Goal: Download file/media

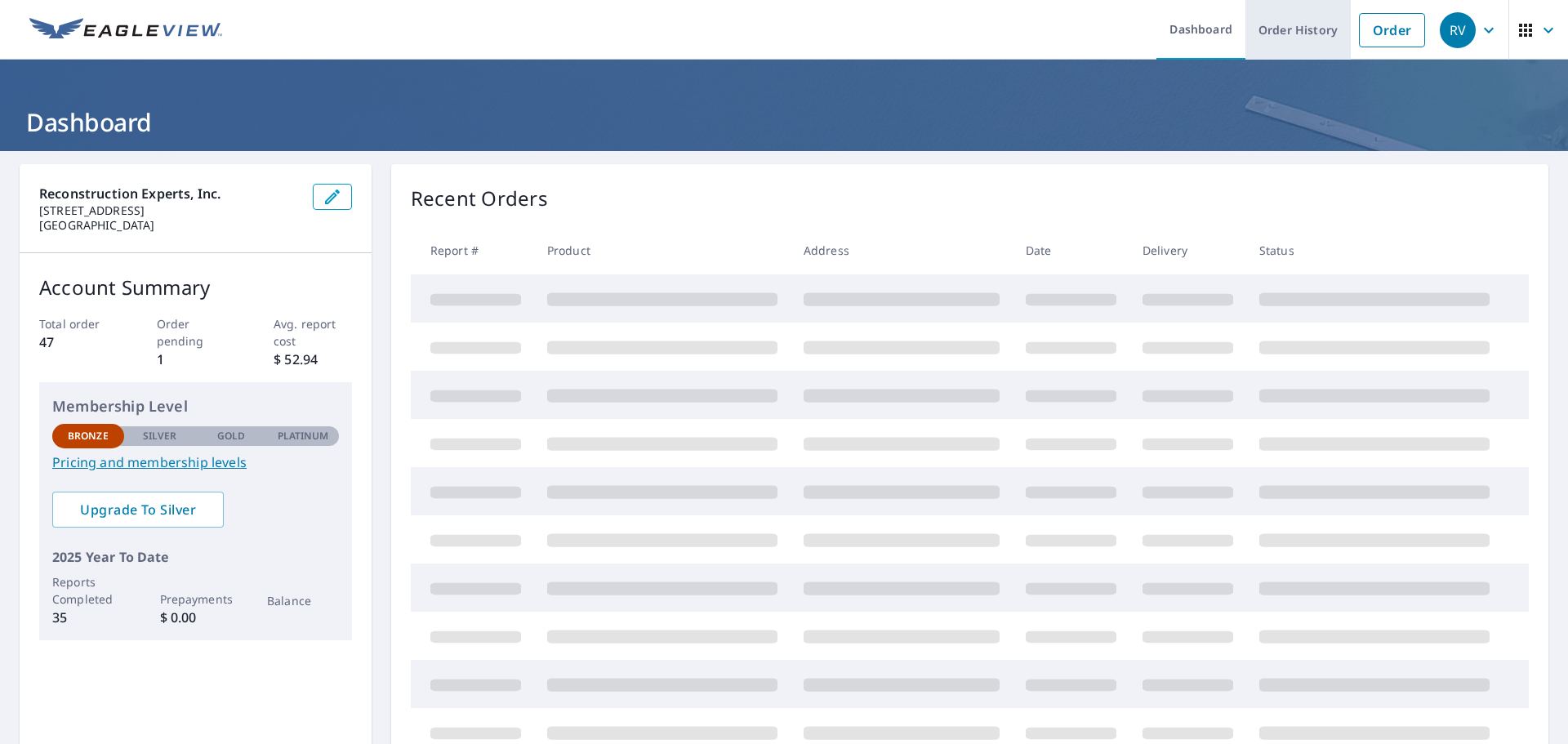
click at [1309, 32] on link "Order History" at bounding box center [1298, 30] width 105 height 60
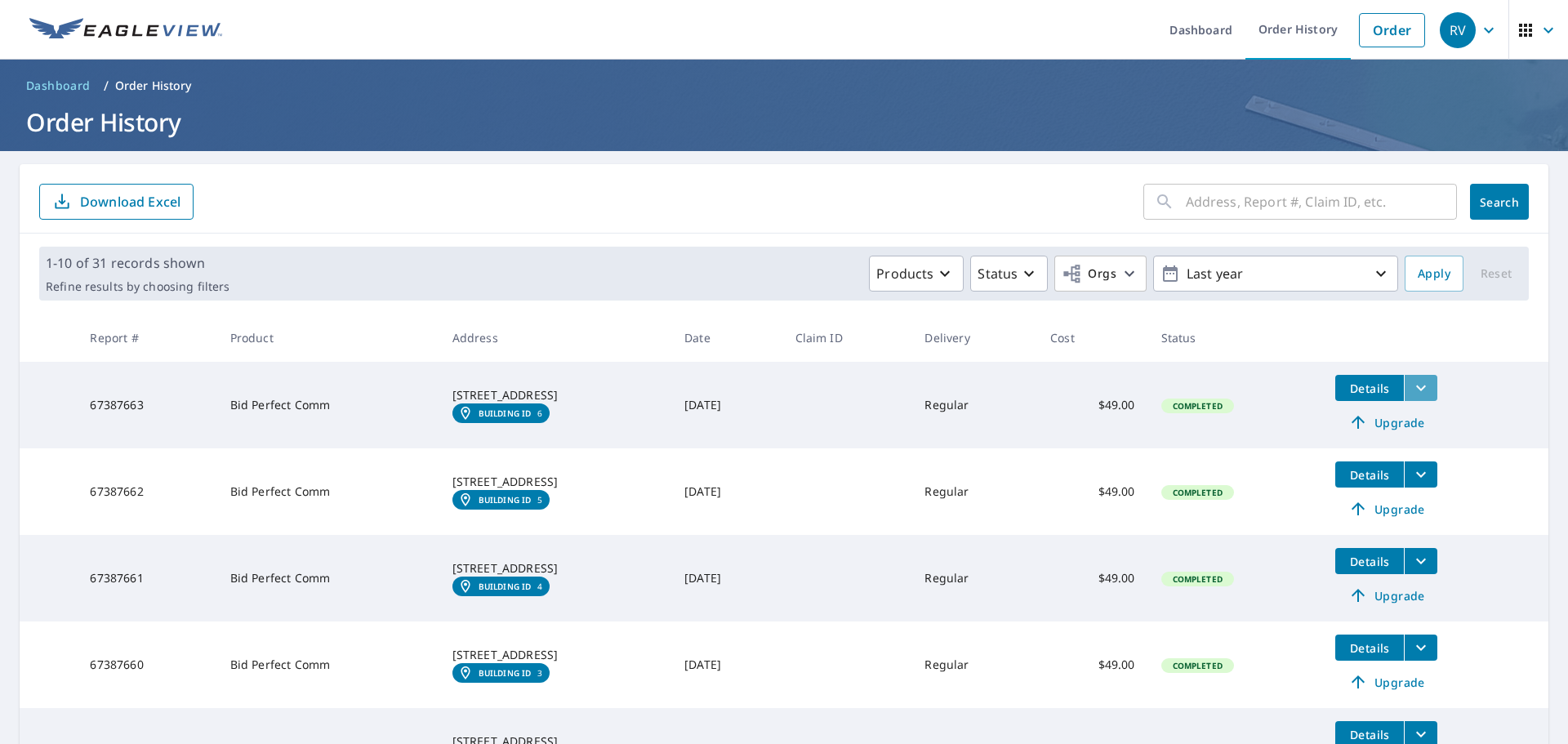
click at [1413, 384] on button "filesDropdownBtn-67387663" at bounding box center [1421, 388] width 34 height 26
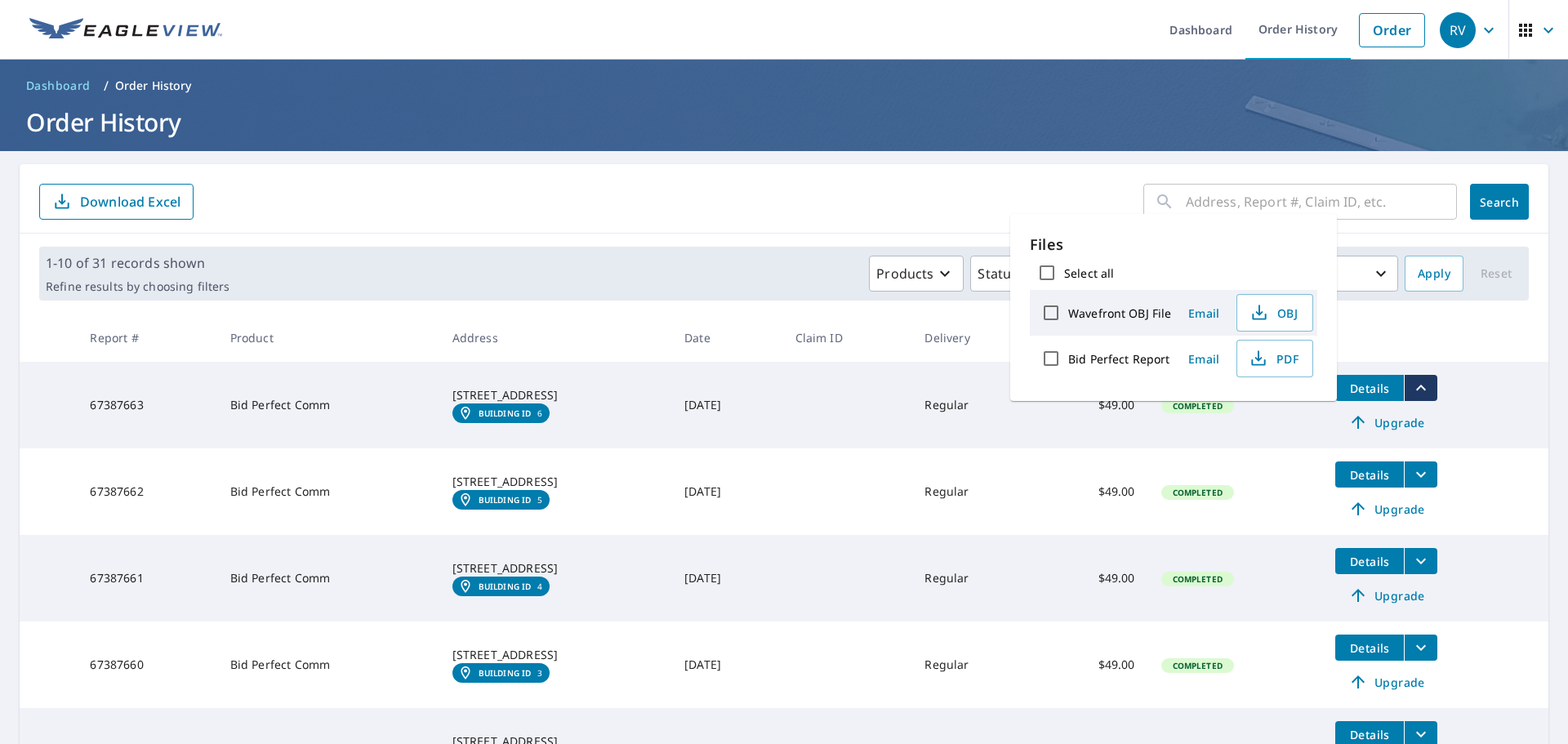
click at [1108, 352] on label "Bid Perfect Report" at bounding box center [1119, 359] width 101 height 16
click at [1069, 352] on input "Bid Perfect Report" at bounding box center [1051, 358] width 34 height 34
checkbox input "true"
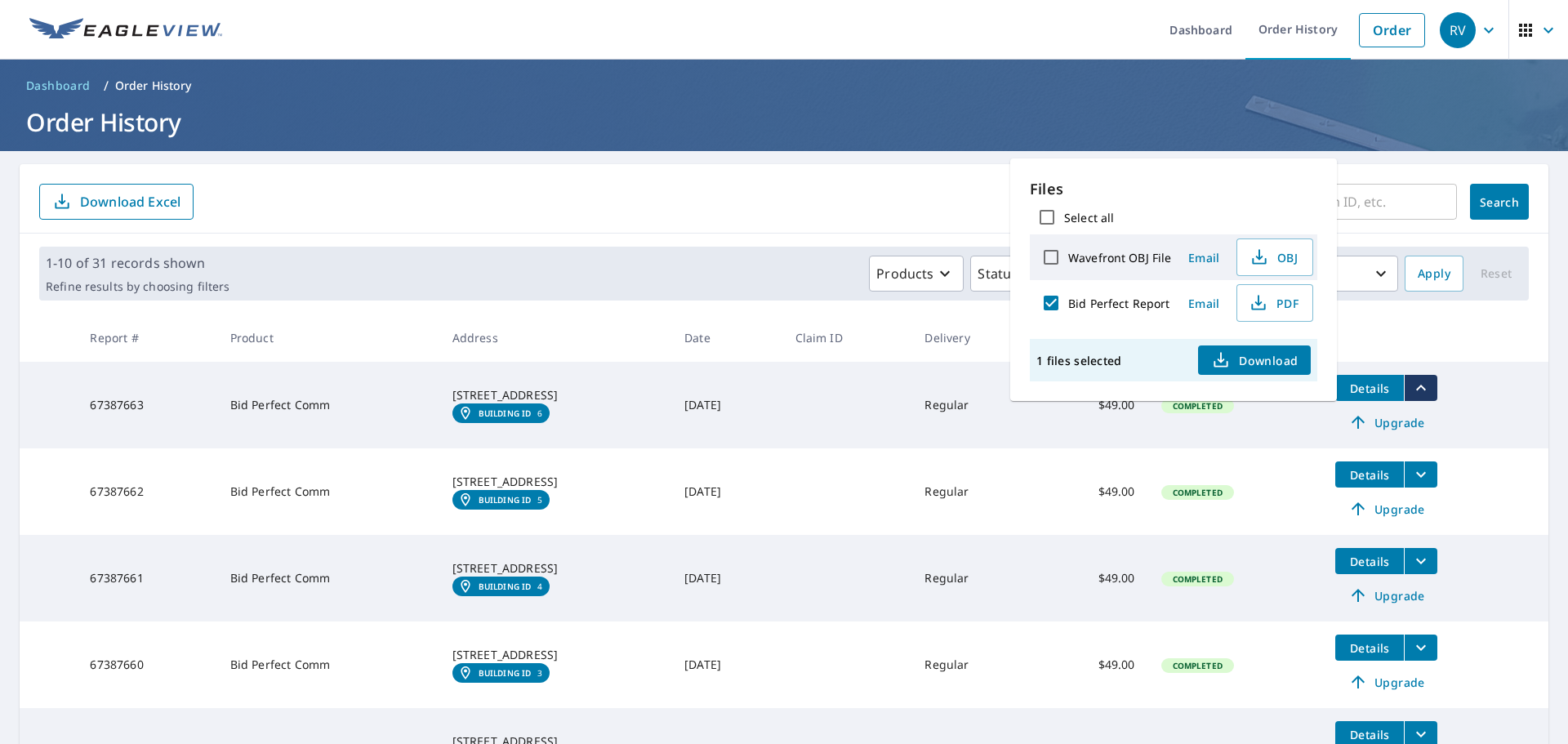
click at [1231, 356] on span "Download" at bounding box center [1255, 360] width 86 height 19
click at [913, 426] on td at bounding box center [847, 405] width 130 height 86
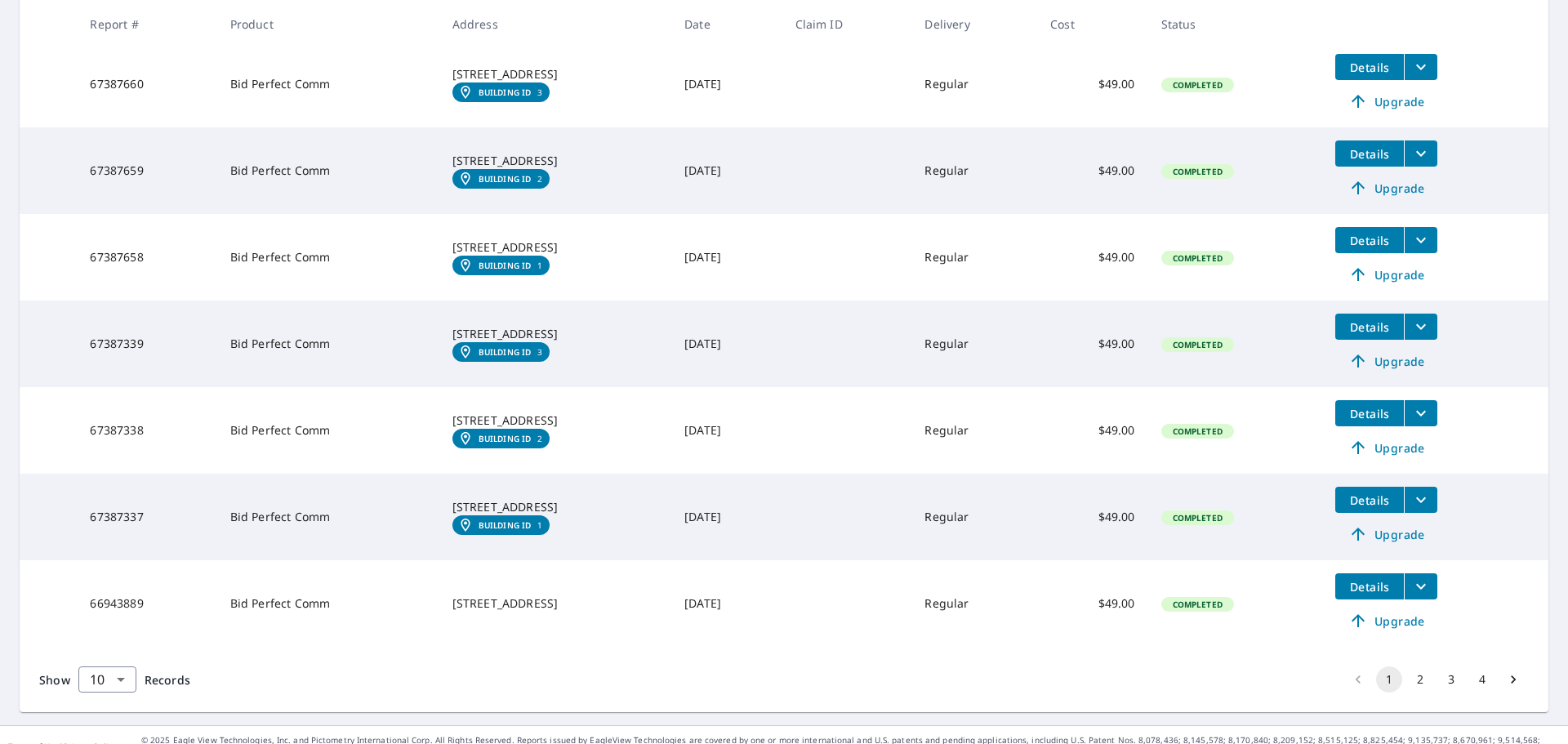
scroll to position [604, 0]
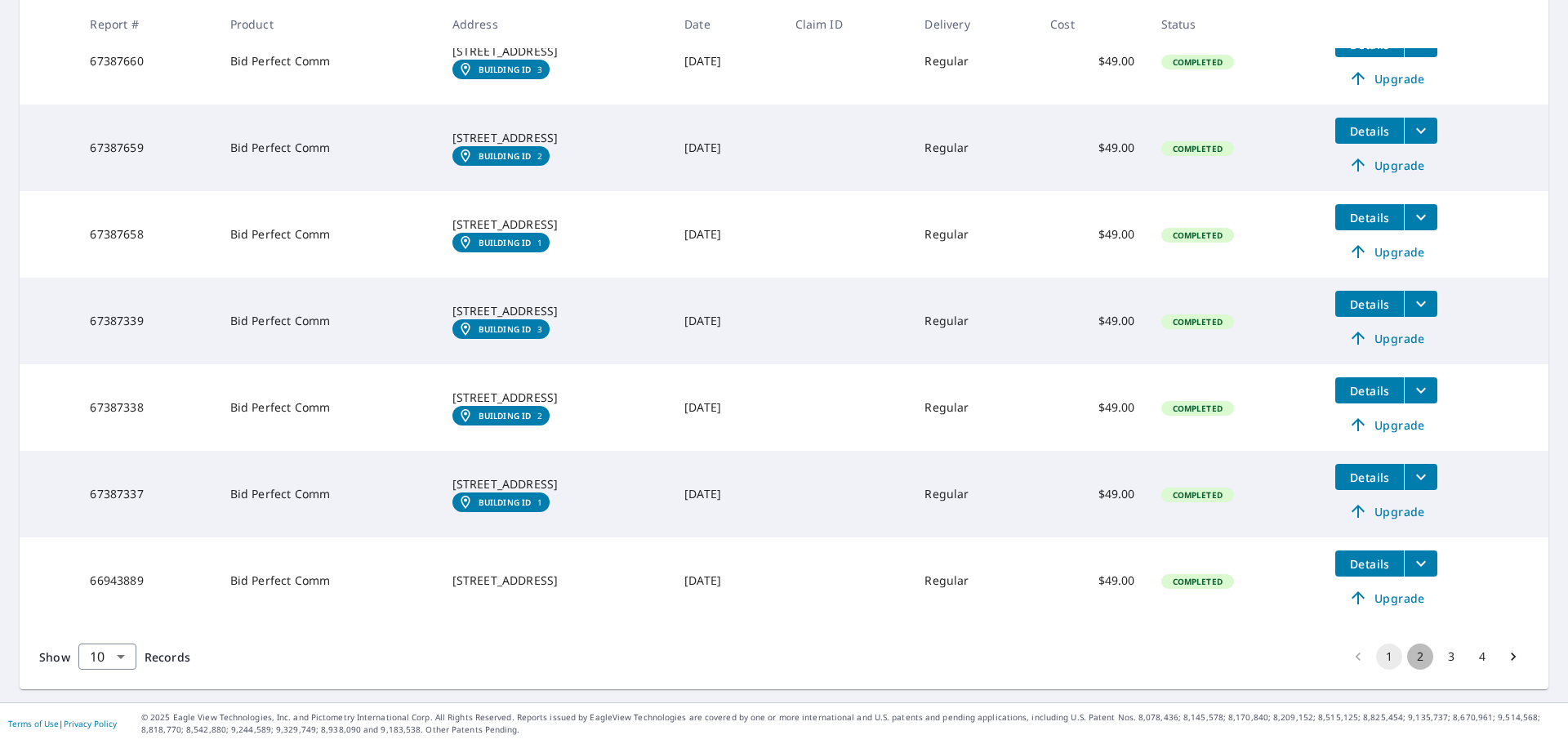
click at [1407, 657] on button "2" at bounding box center [1421, 657] width 26 height 26
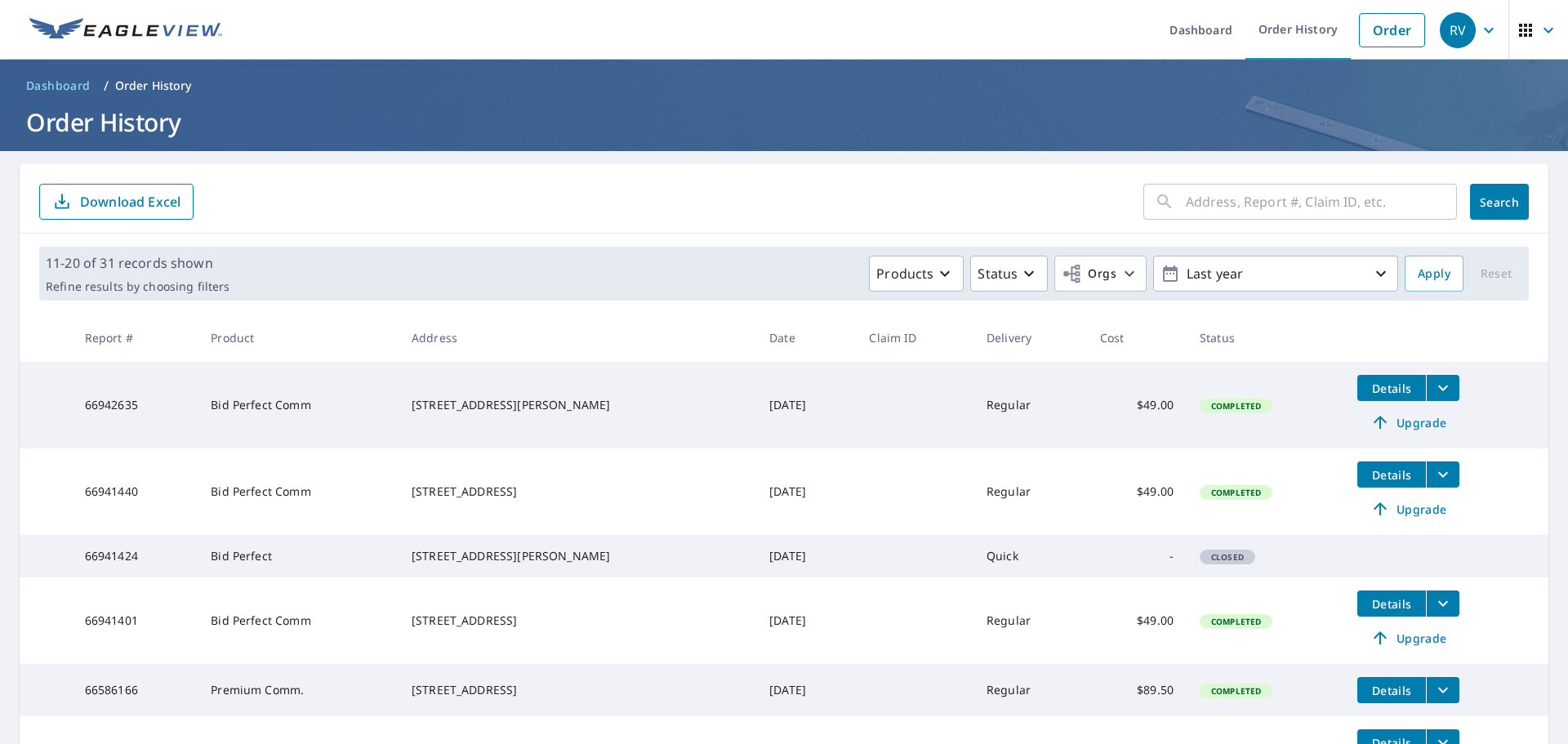
click at [1484, 36] on icon "button" at bounding box center [1490, 30] width 19 height 19
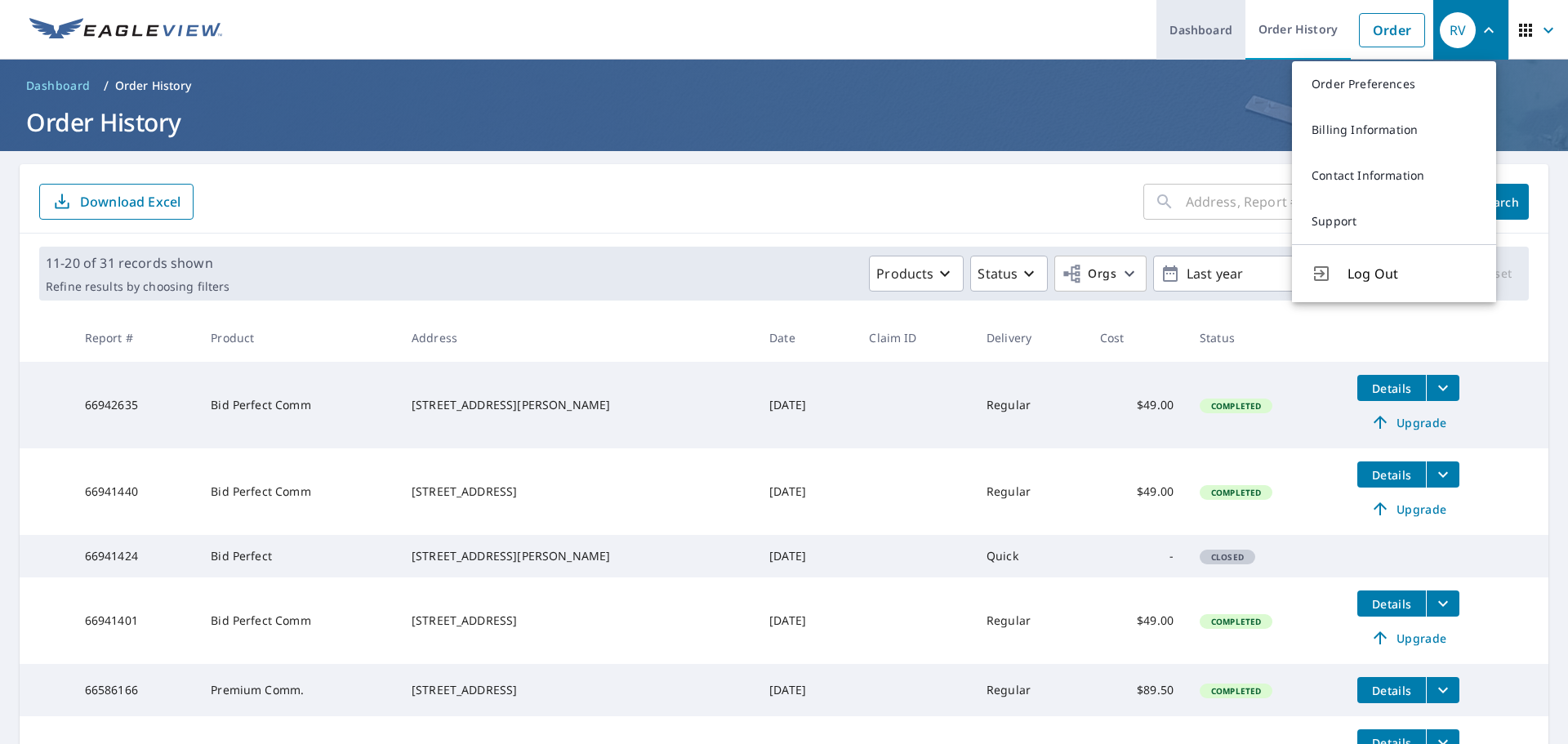
click at [1221, 31] on link "Dashboard" at bounding box center [1201, 30] width 89 height 60
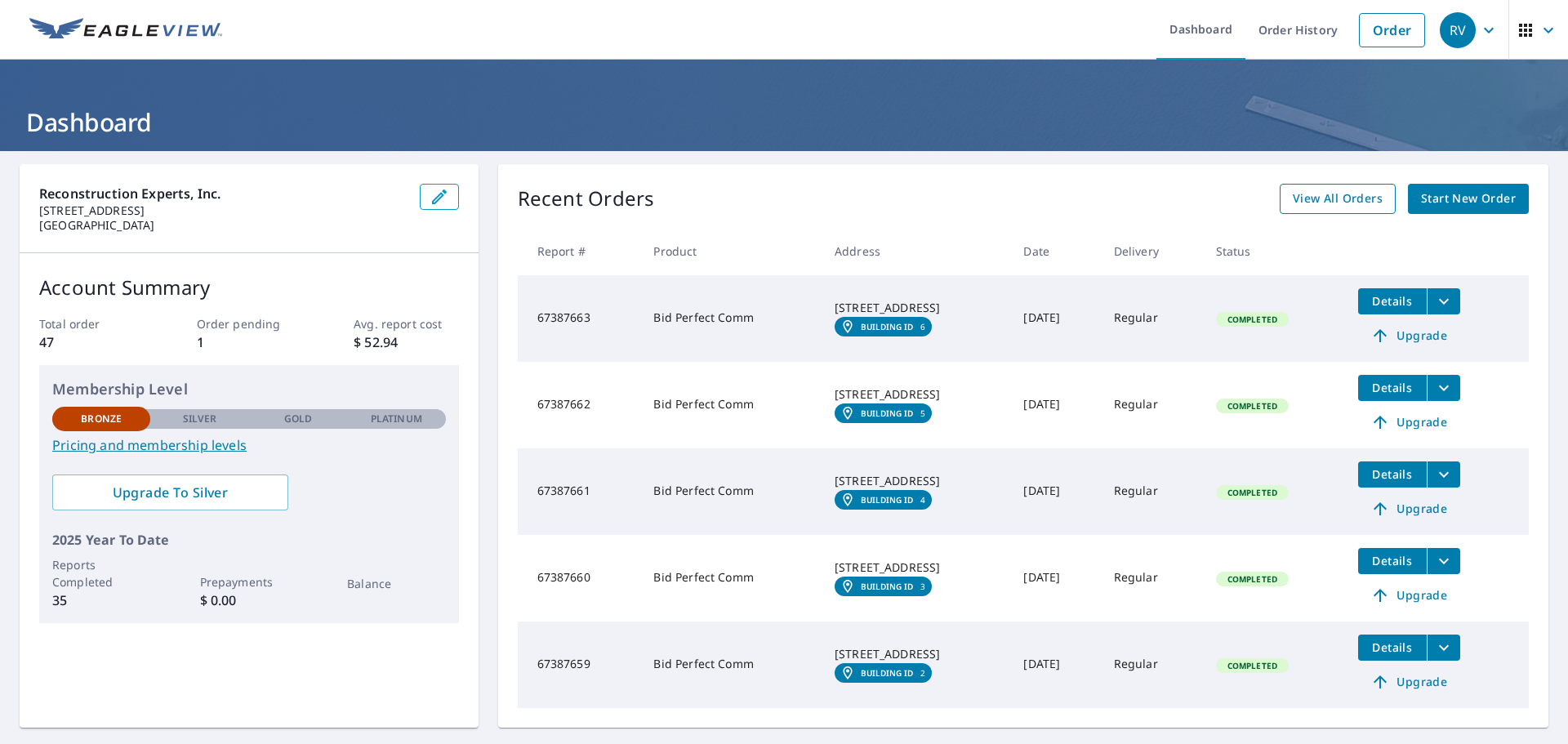
click at [1340, 200] on span "View All Orders" at bounding box center [1338, 198] width 90 height 20
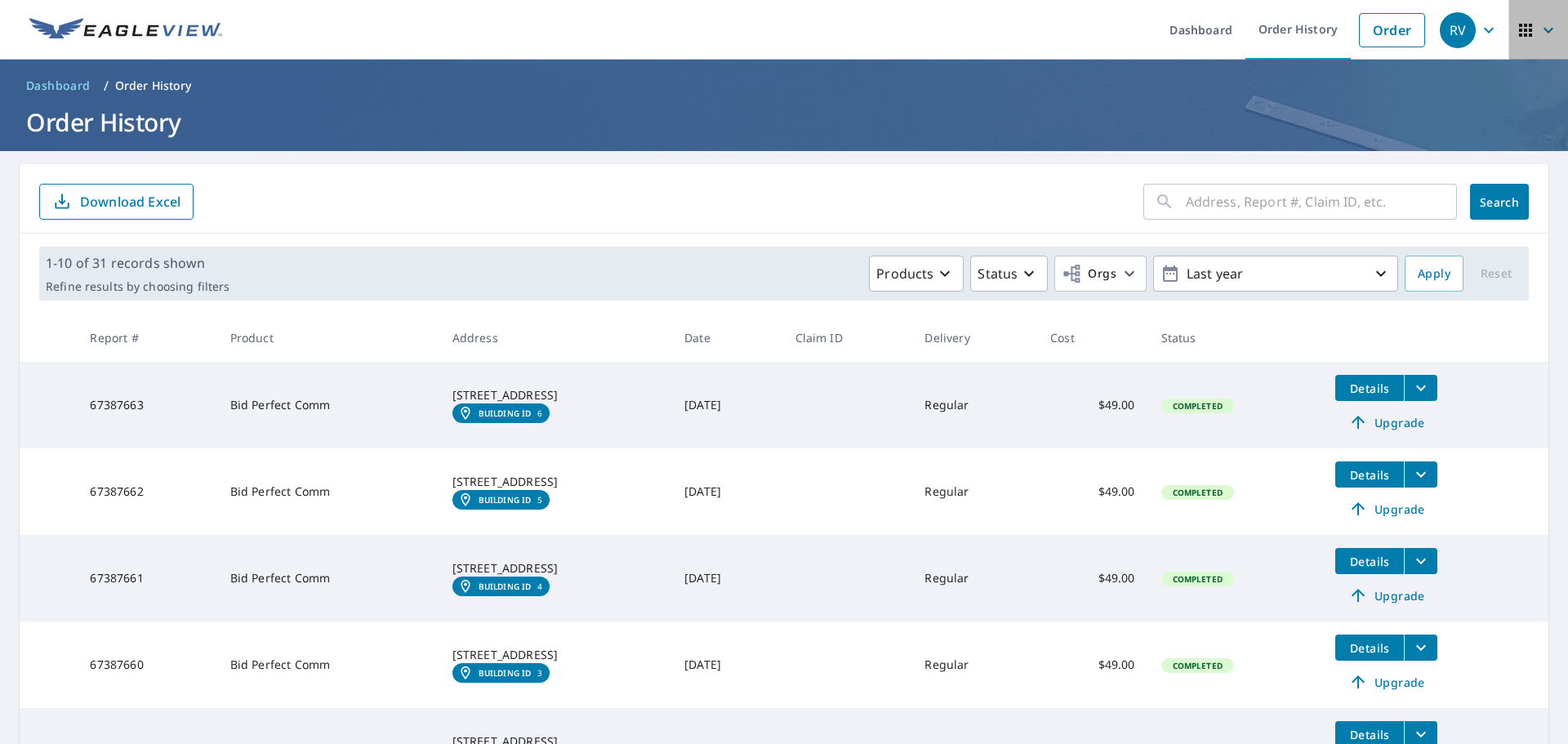
click at [1544, 30] on icon "button" at bounding box center [1549, 30] width 10 height 5
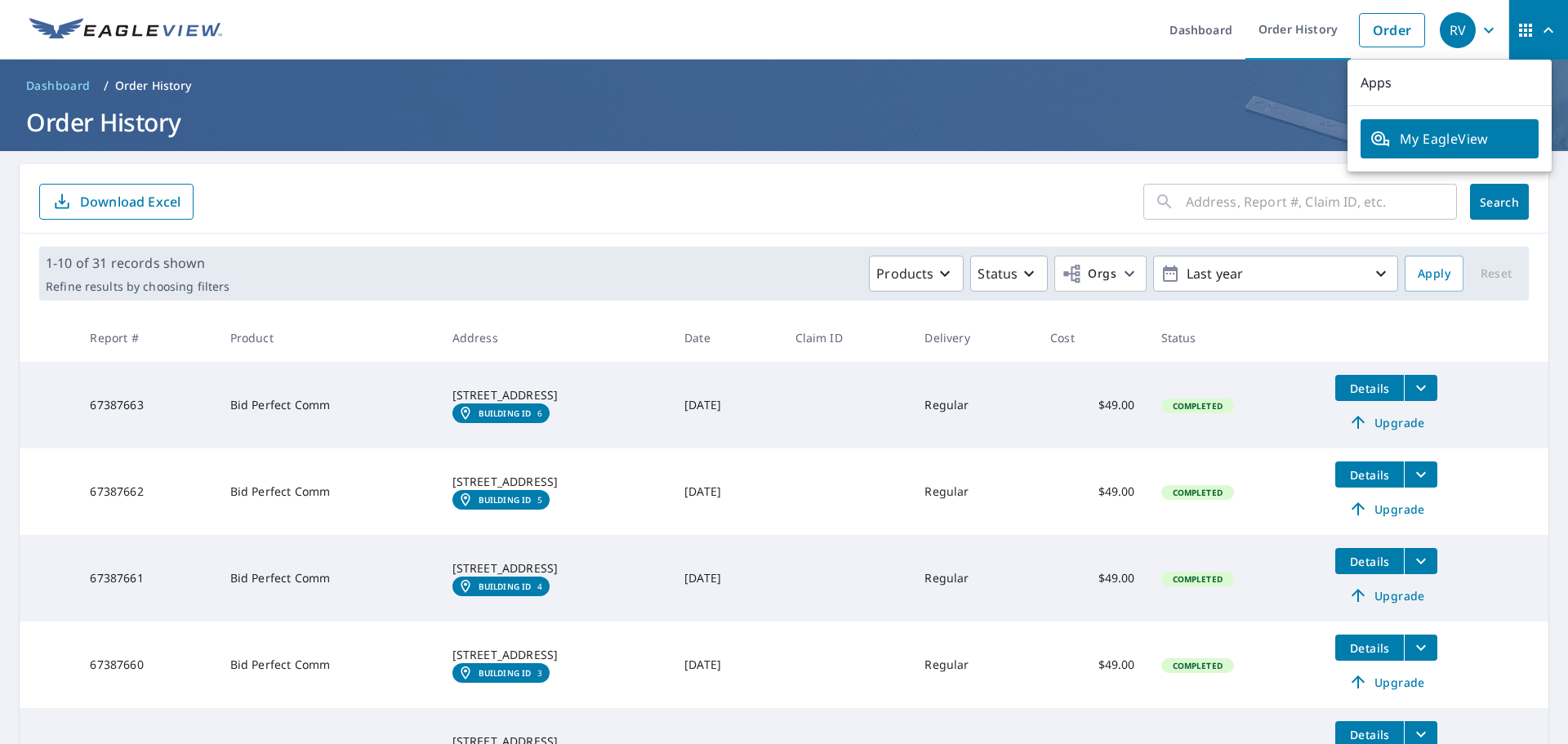
click at [1438, 146] on span "My EagleView" at bounding box center [1450, 138] width 159 height 19
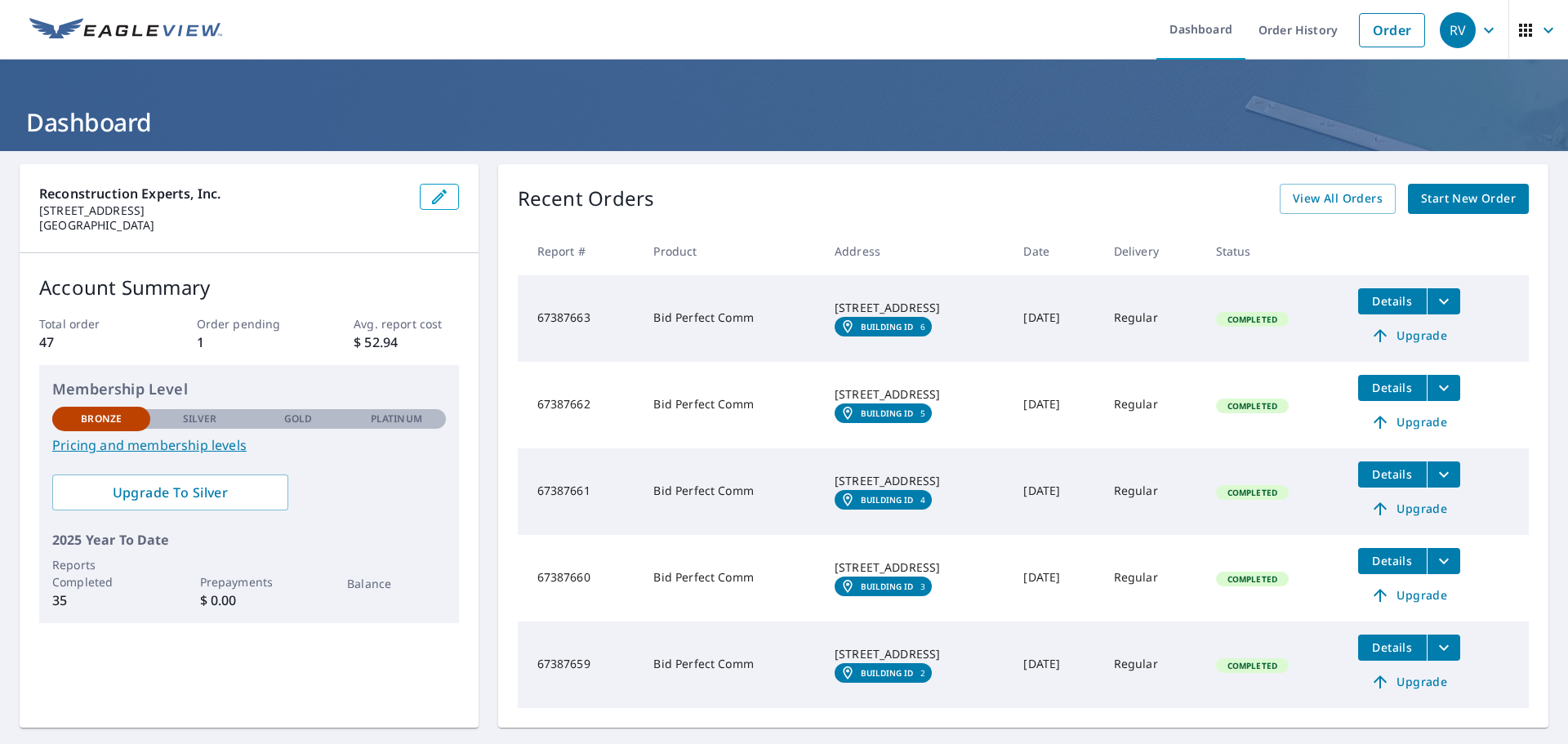
click at [1458, 473] on button "filesDropdownBtn-67387661" at bounding box center [1444, 474] width 34 height 26
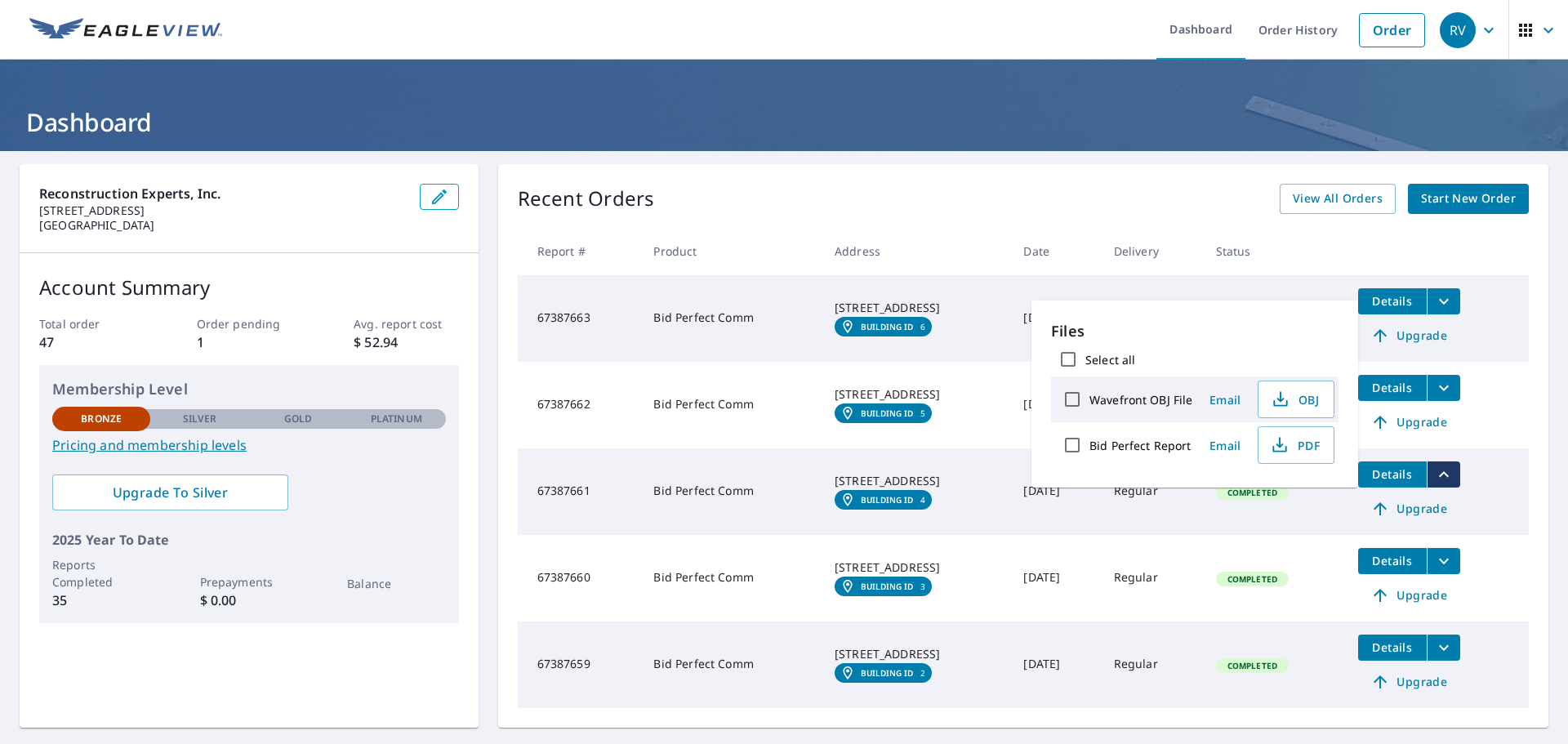
click at [1458, 478] on button "filesDropdownBtn-67387661" at bounding box center [1444, 474] width 34 height 26
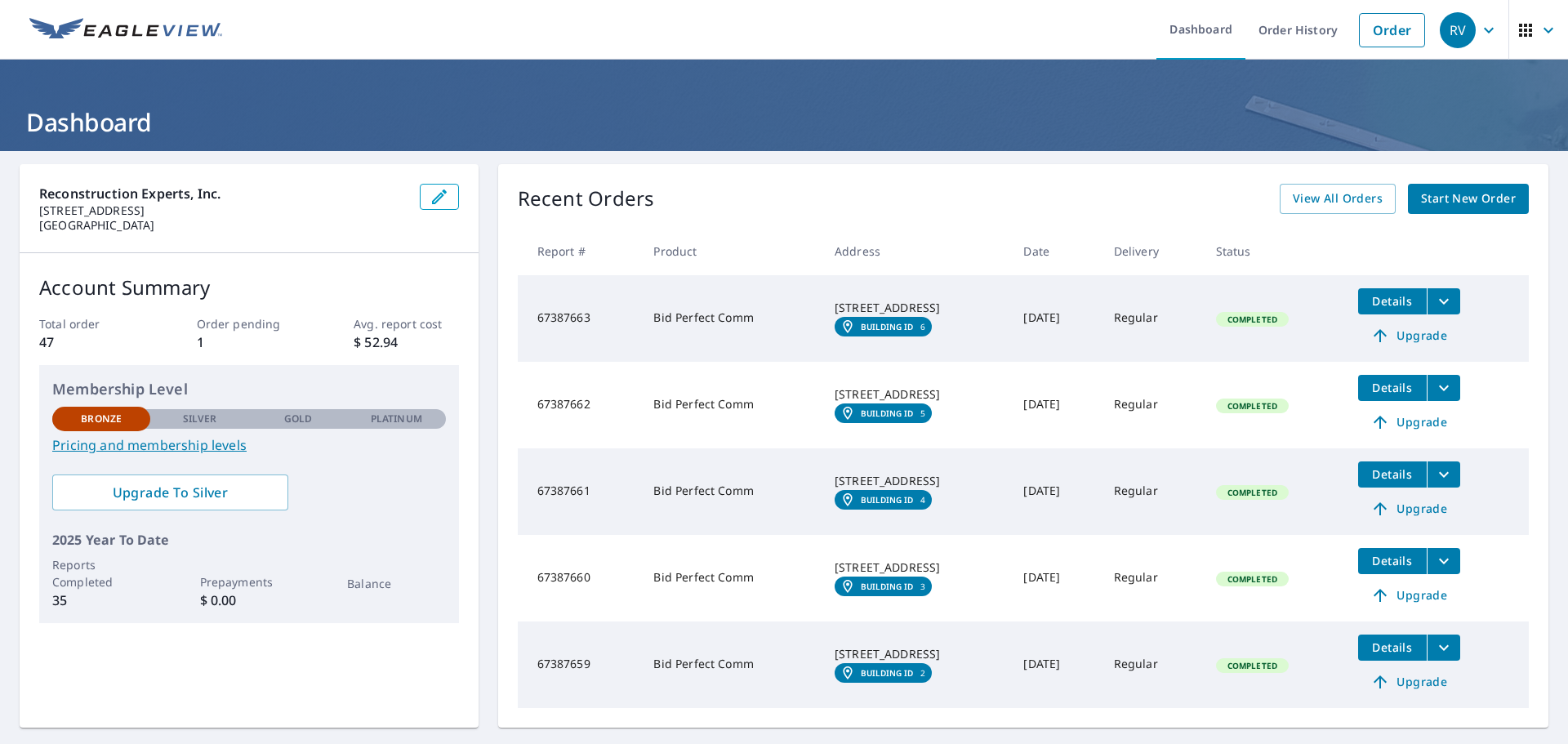
click at [1019, 494] on td "[DATE]" at bounding box center [1056, 492] width 90 height 86
drag, startPoint x: 574, startPoint y: 489, endPoint x: 552, endPoint y: 492, distance: 22.2
click at [552, 492] on td "67387661" at bounding box center [579, 492] width 123 height 86
click at [888, 509] on link "Building ID 4" at bounding box center [884, 500] width 97 height 19
click at [1184, 26] on link "Dashboard" at bounding box center [1201, 30] width 89 height 60
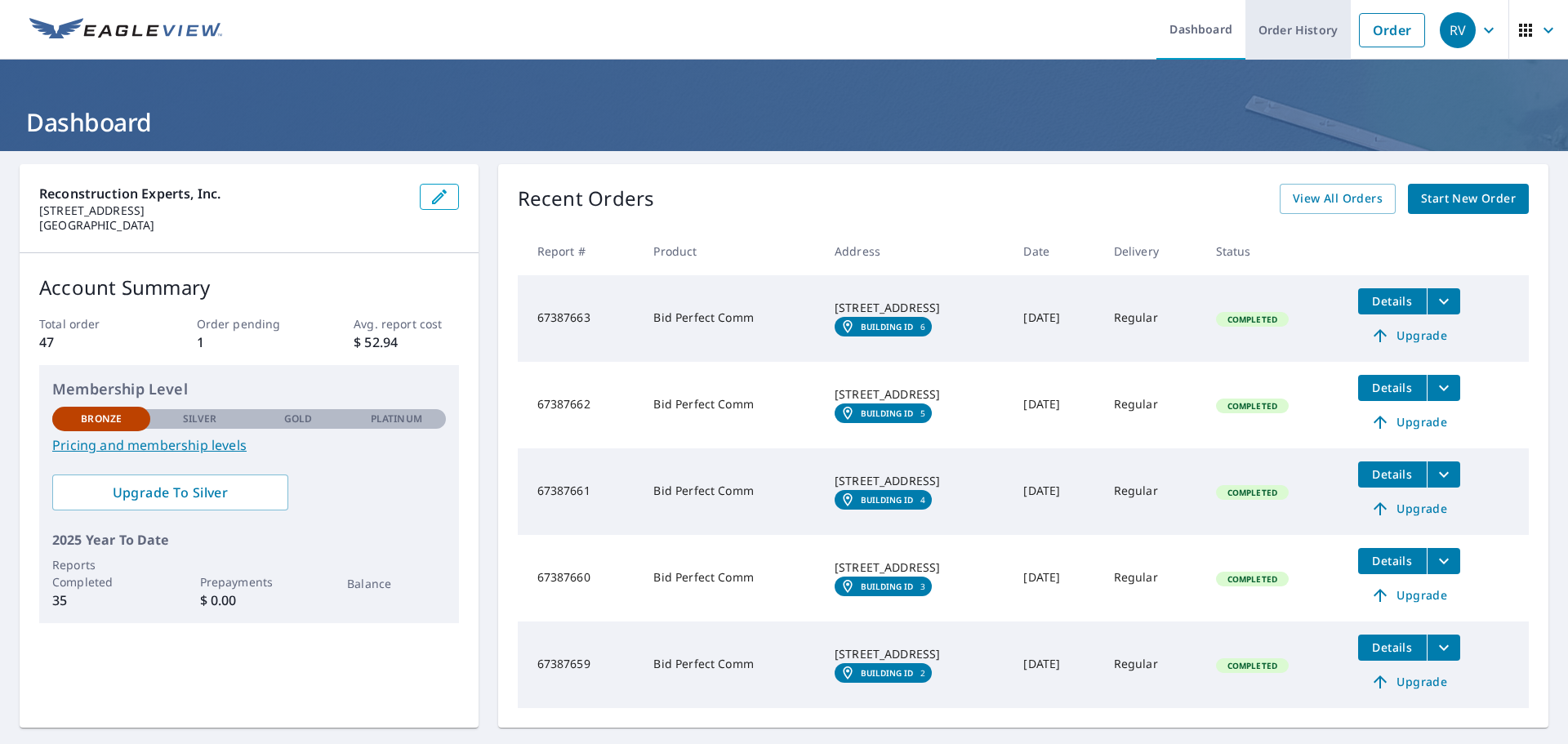
click at [1281, 24] on link "Order History" at bounding box center [1298, 30] width 105 height 60
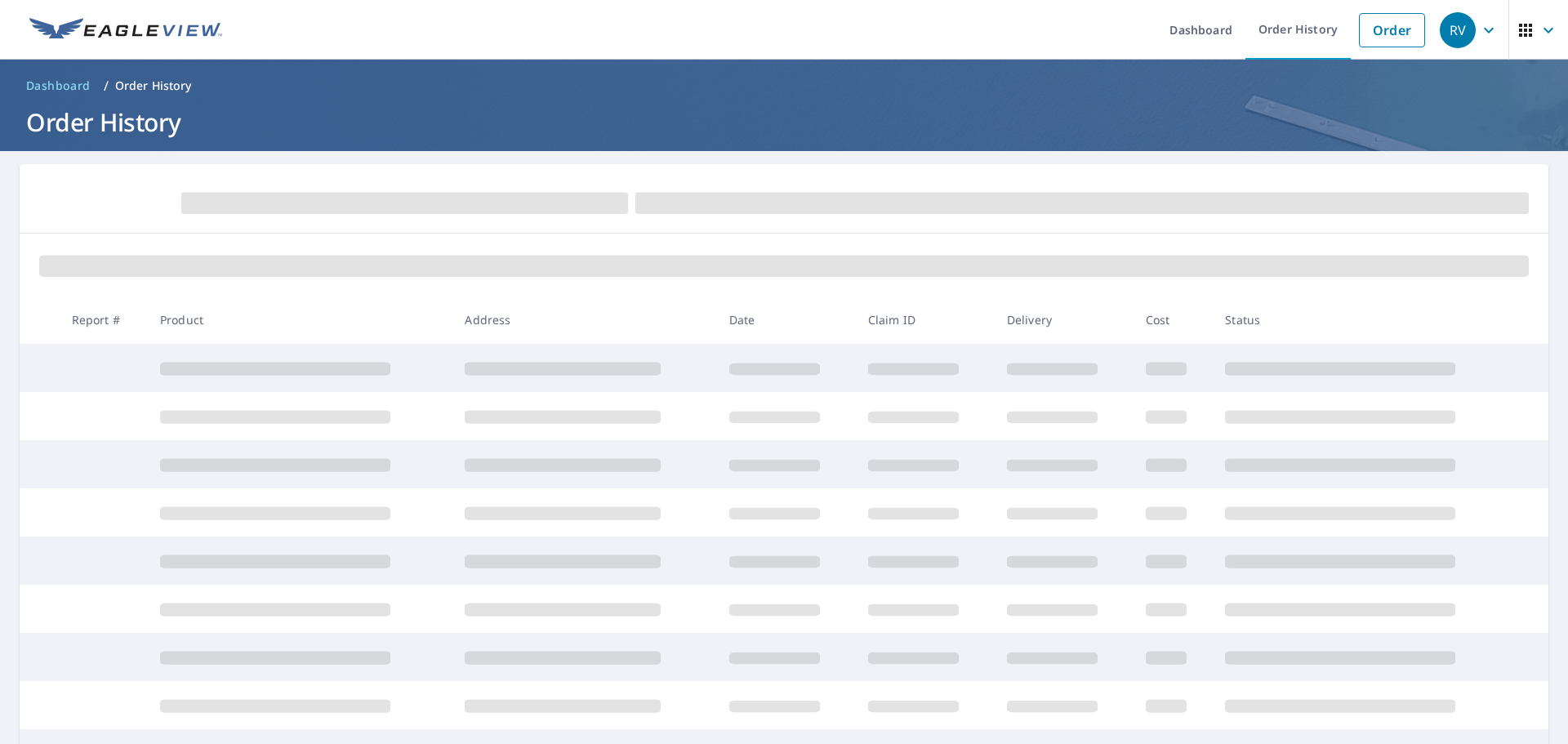
click at [1544, 32] on icon "button" at bounding box center [1549, 30] width 19 height 19
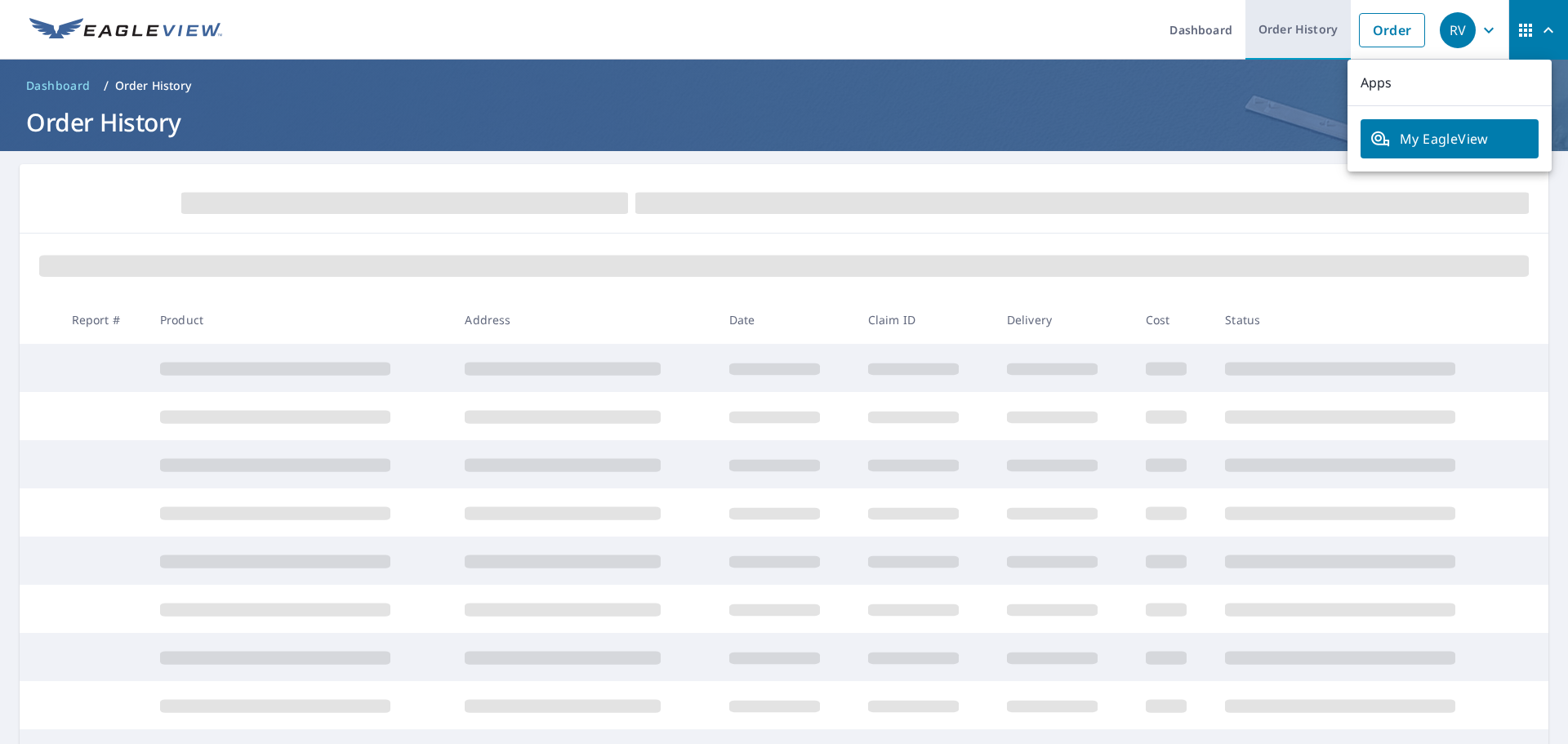
click at [1309, 28] on link "Order History" at bounding box center [1298, 30] width 105 height 60
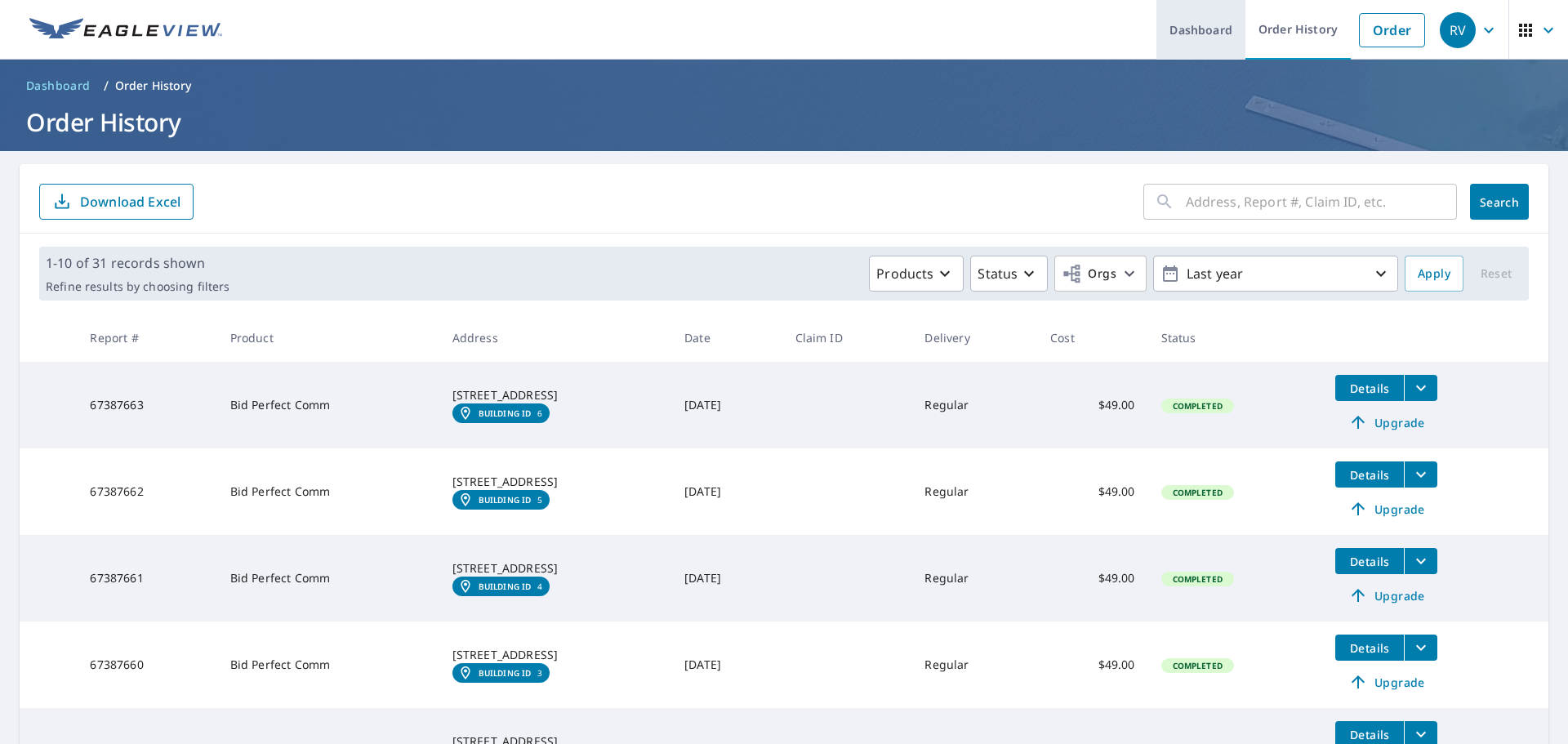
click at [1197, 29] on link "Dashboard" at bounding box center [1201, 30] width 89 height 60
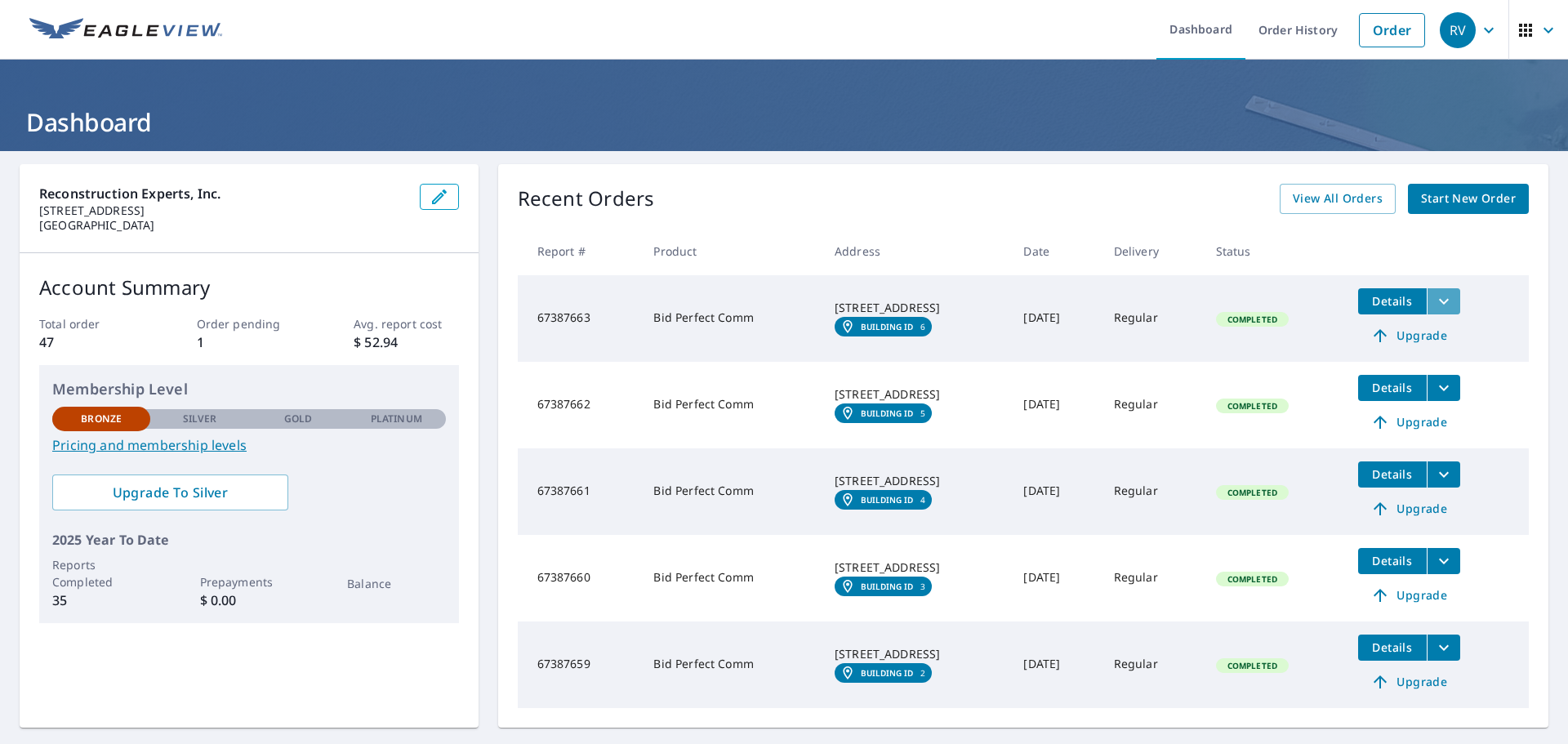
click at [1443, 299] on icon "filesDropdownBtn-67387663" at bounding box center [1444, 301] width 10 height 5
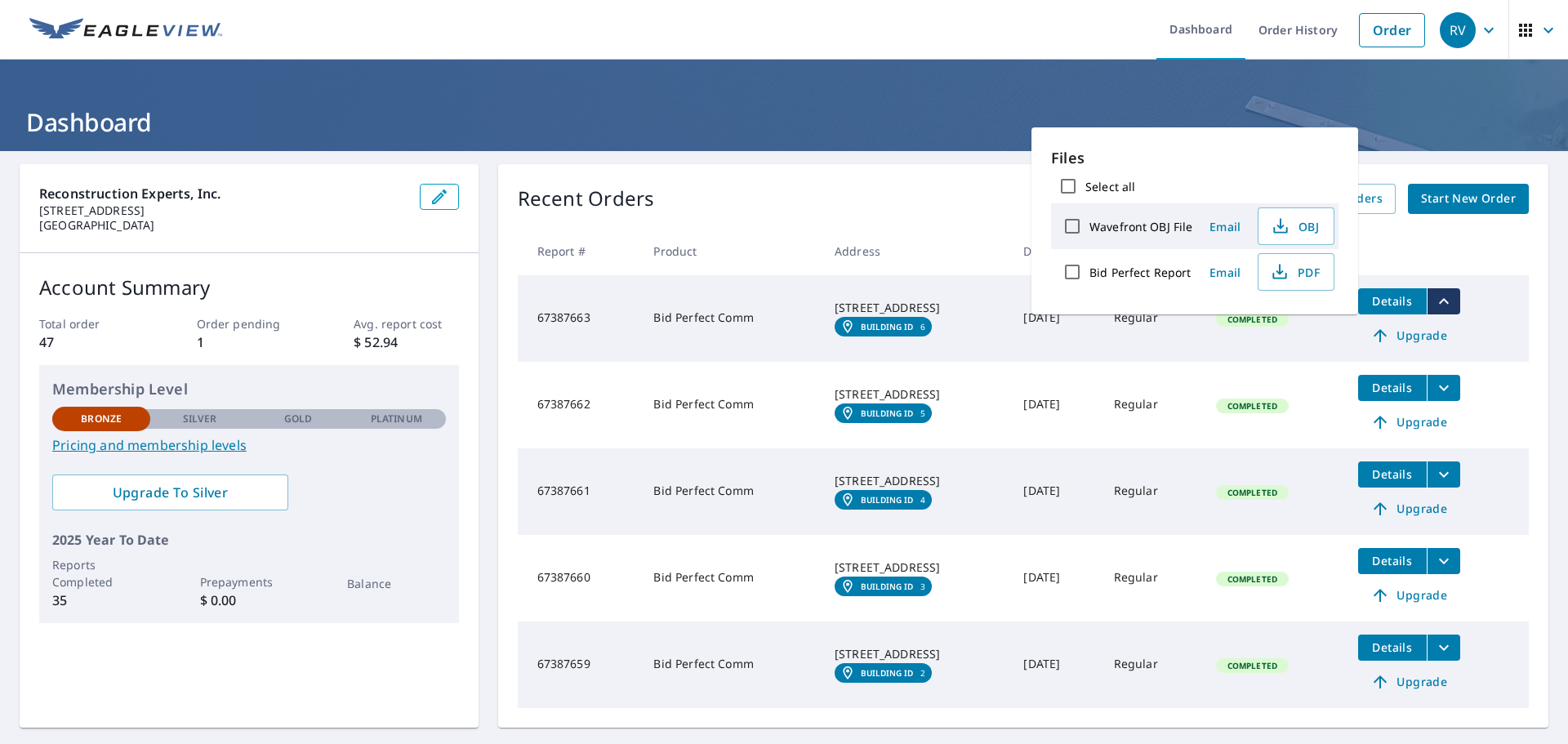
click at [851, 202] on div "Recent Orders View All Orders Start New Order" at bounding box center [1023, 198] width 1012 height 30
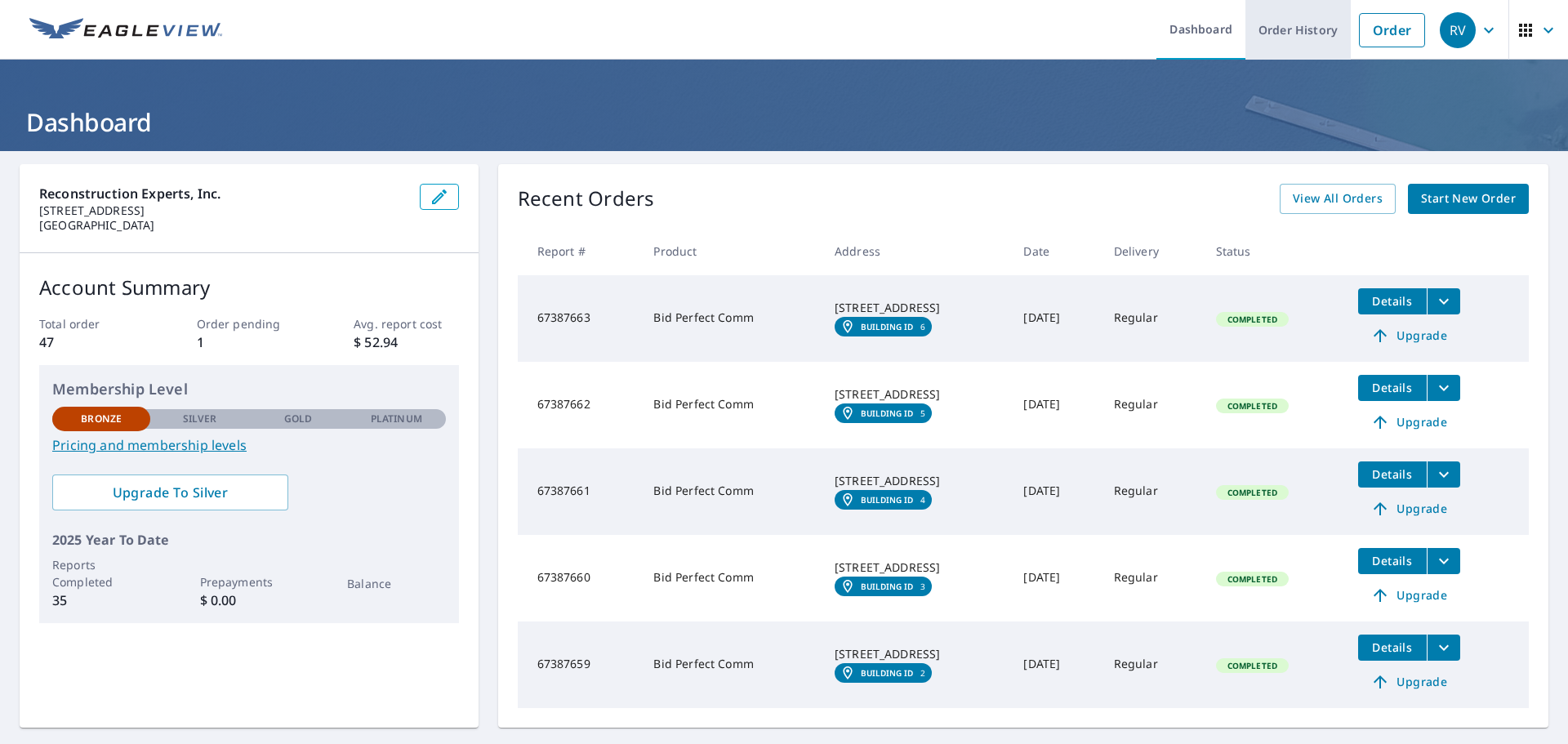
click at [1295, 25] on link "Order History" at bounding box center [1298, 30] width 105 height 60
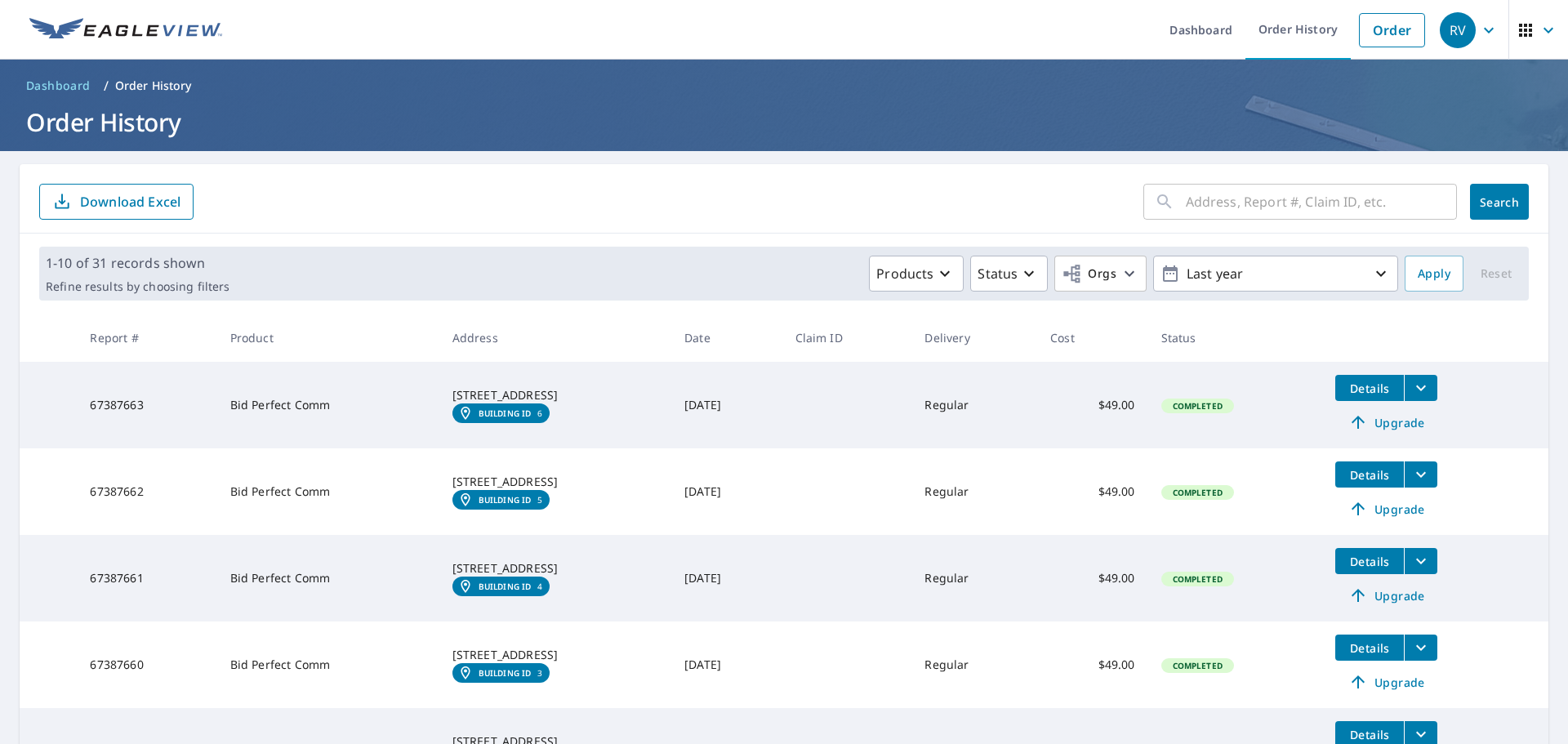
click at [625, 282] on div "Products Status Orgs Last year" at bounding box center [818, 273] width 1162 height 36
click at [636, 337] on th "Address" at bounding box center [555, 338] width 232 height 48
click at [903, 275] on p "Products" at bounding box center [905, 273] width 57 height 19
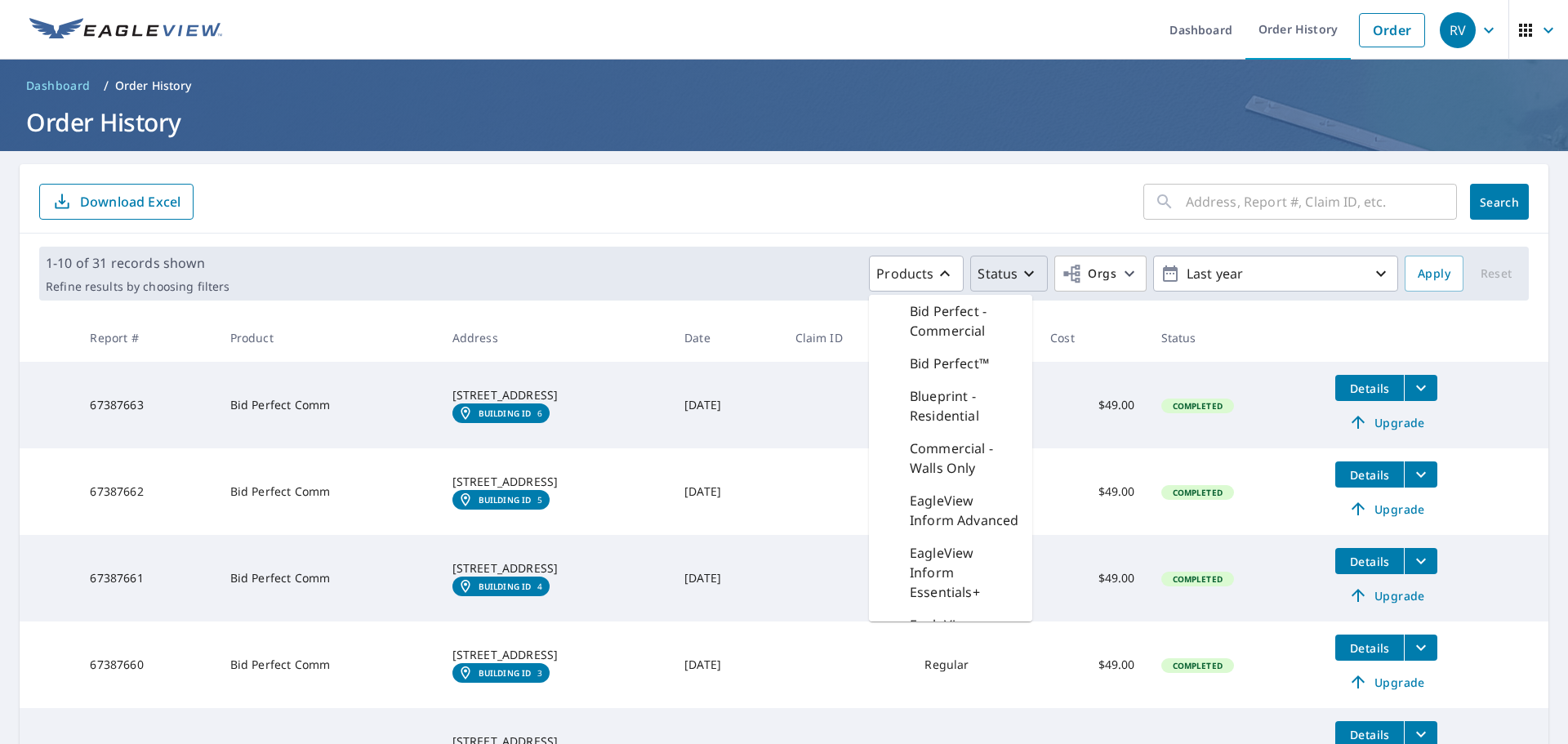
click at [982, 279] on p "Status" at bounding box center [997, 273] width 40 height 19
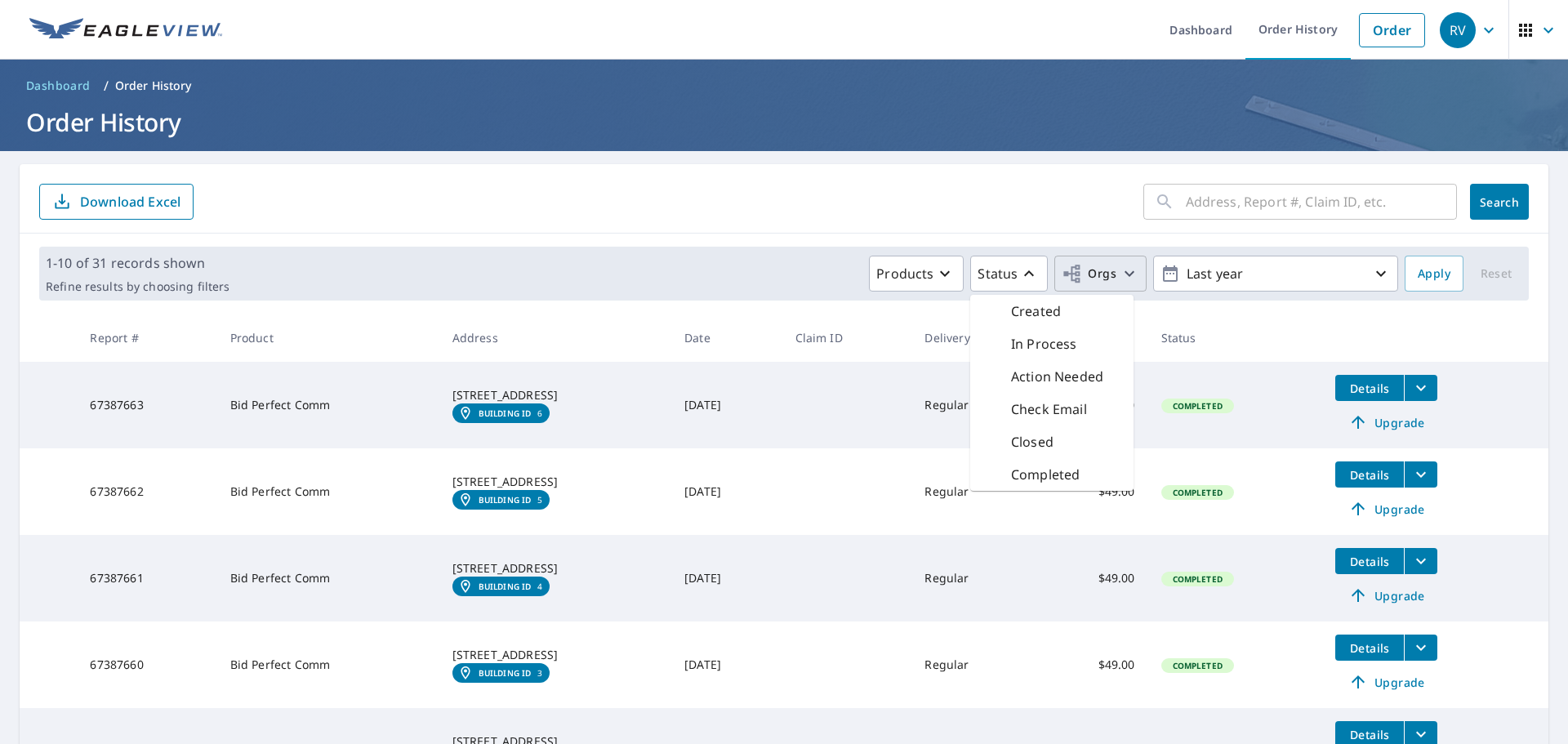
click at [1081, 269] on span "Orgs" at bounding box center [1089, 273] width 55 height 20
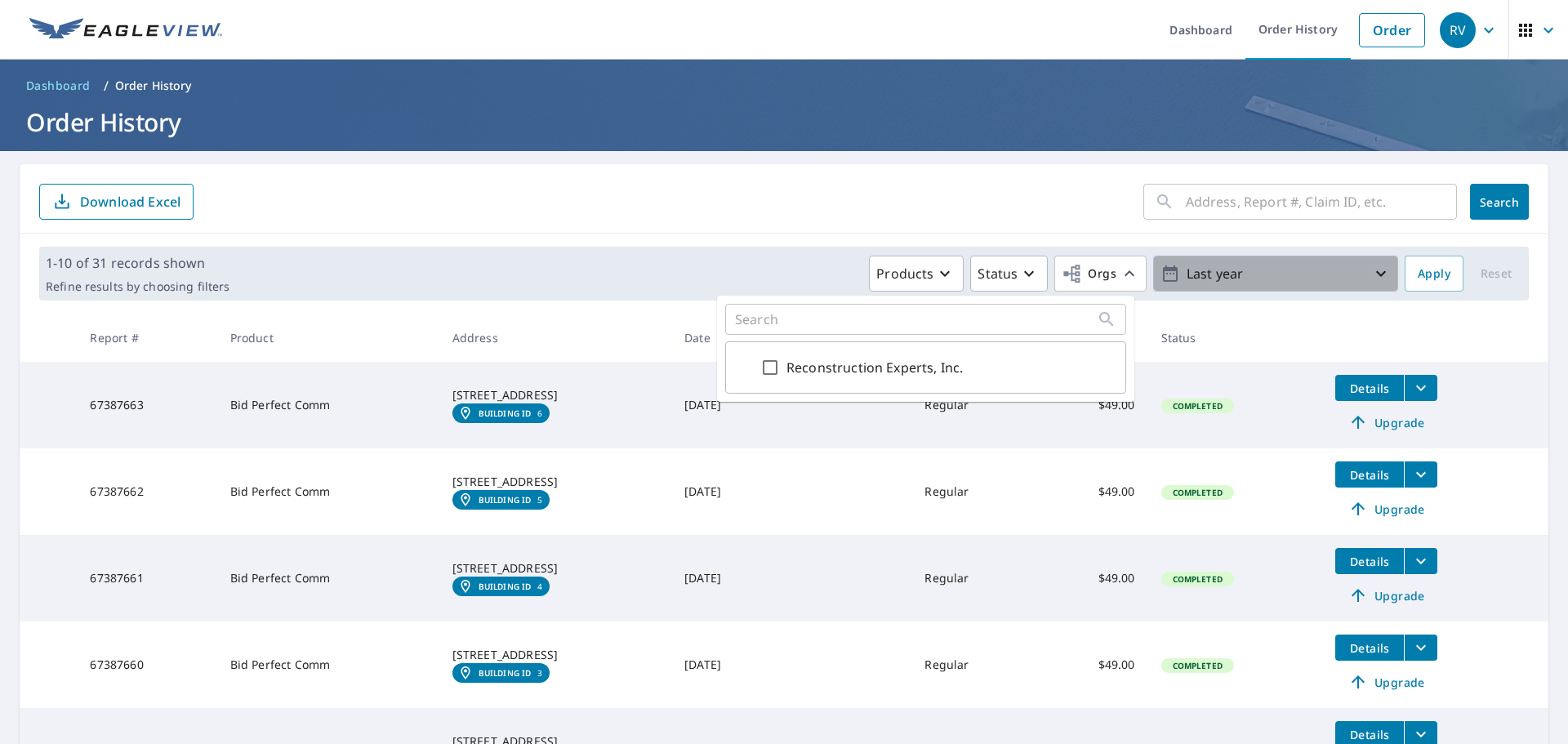
click at [1305, 257] on button "Last year" at bounding box center [1276, 273] width 245 height 36
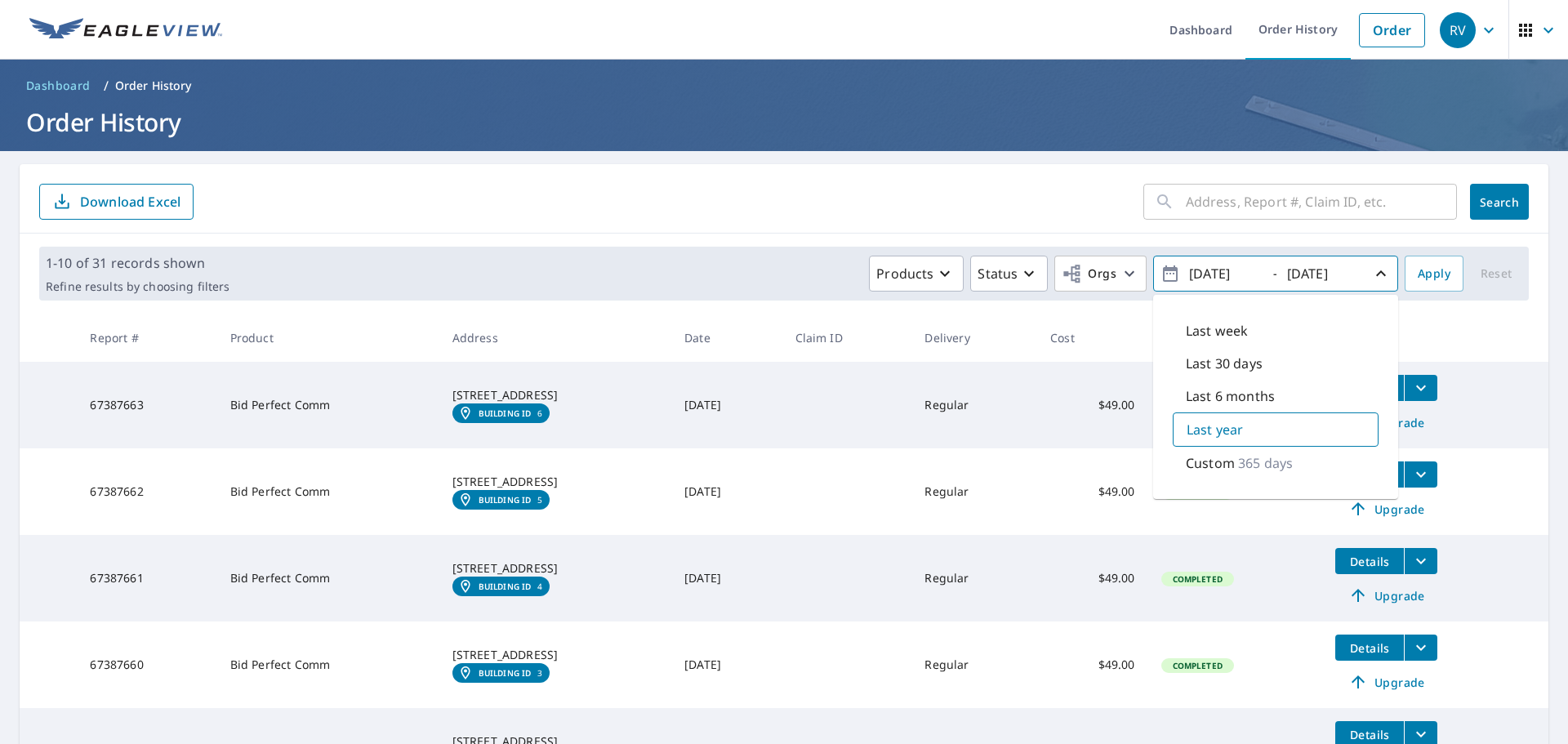
click at [795, 252] on div "1-10 of 31 records shown Refine results by choosing filters Products Status Org…" at bounding box center [784, 273] width 1490 height 54
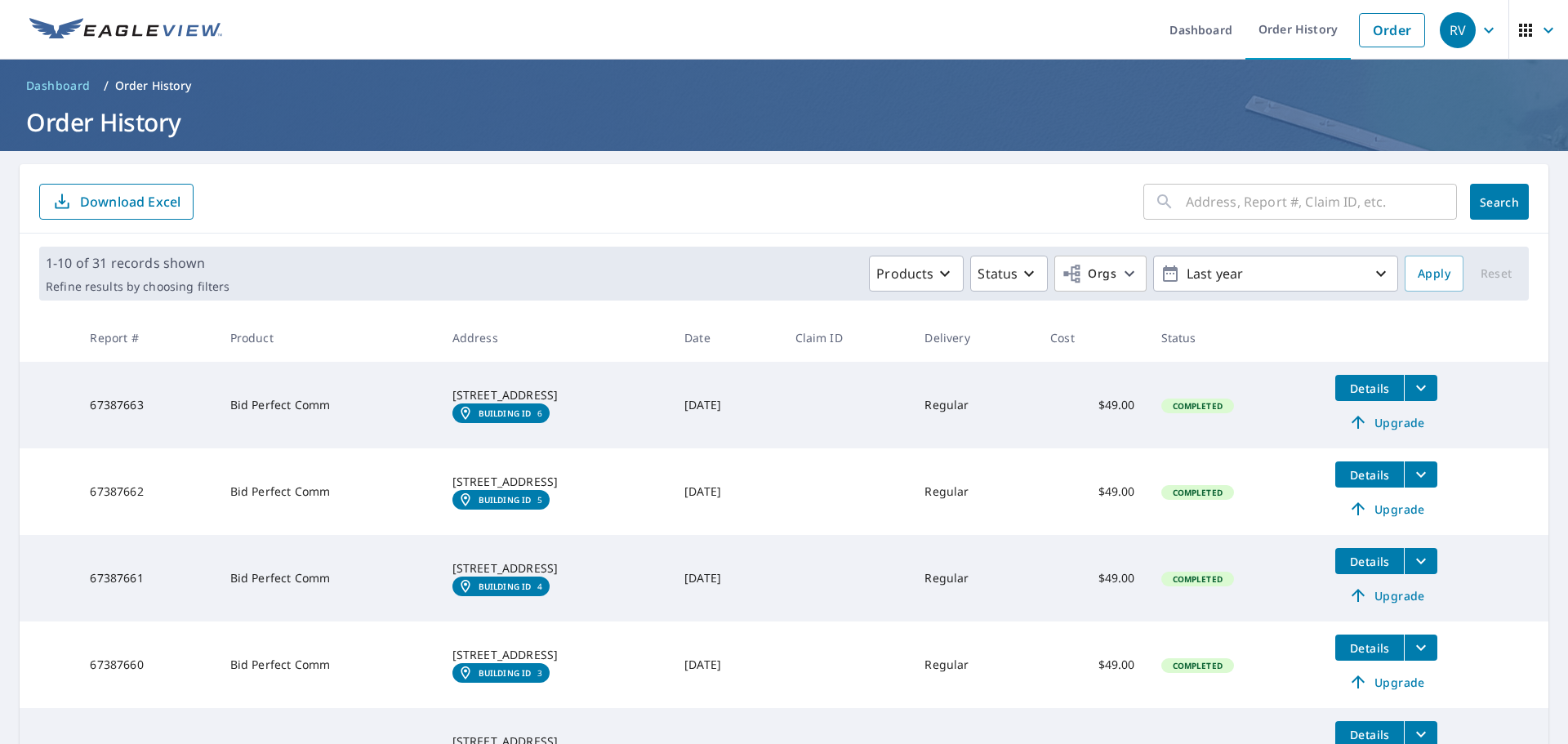
click at [1482, 25] on icon "button" at bounding box center [1490, 30] width 19 height 19
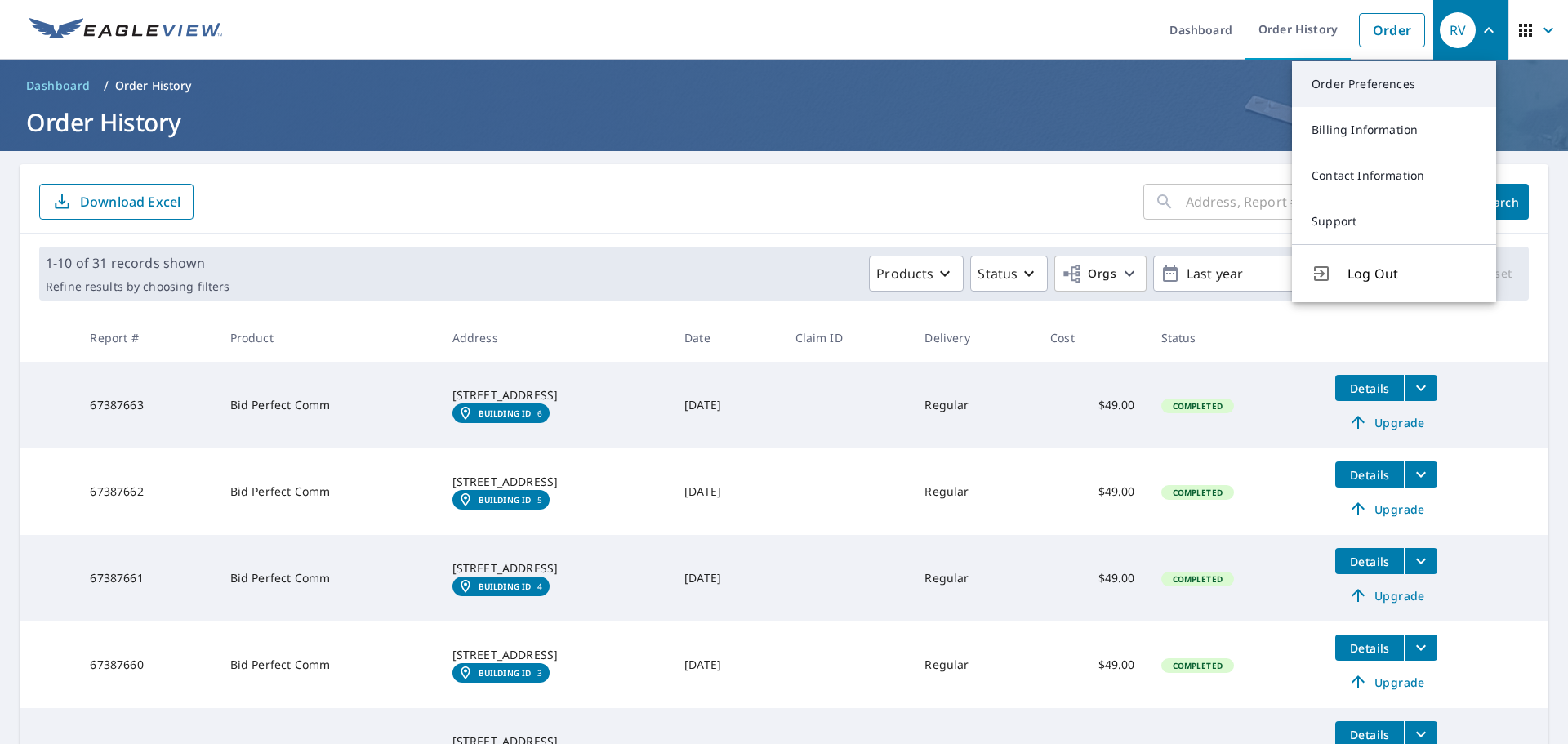
click at [1399, 91] on link "Order Preferences" at bounding box center [1394, 84] width 205 height 46
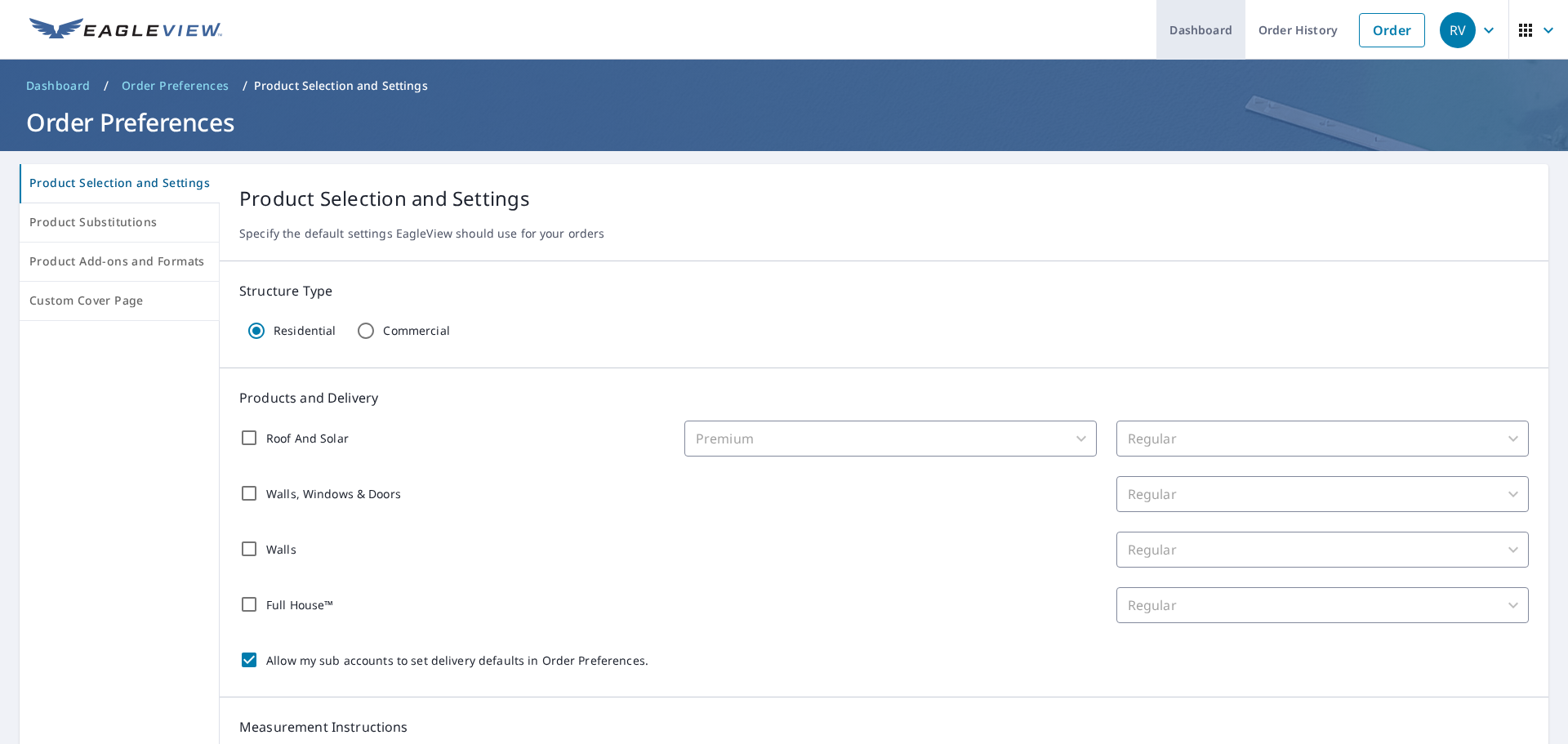
click at [1171, 34] on link "Dashboard" at bounding box center [1201, 30] width 89 height 60
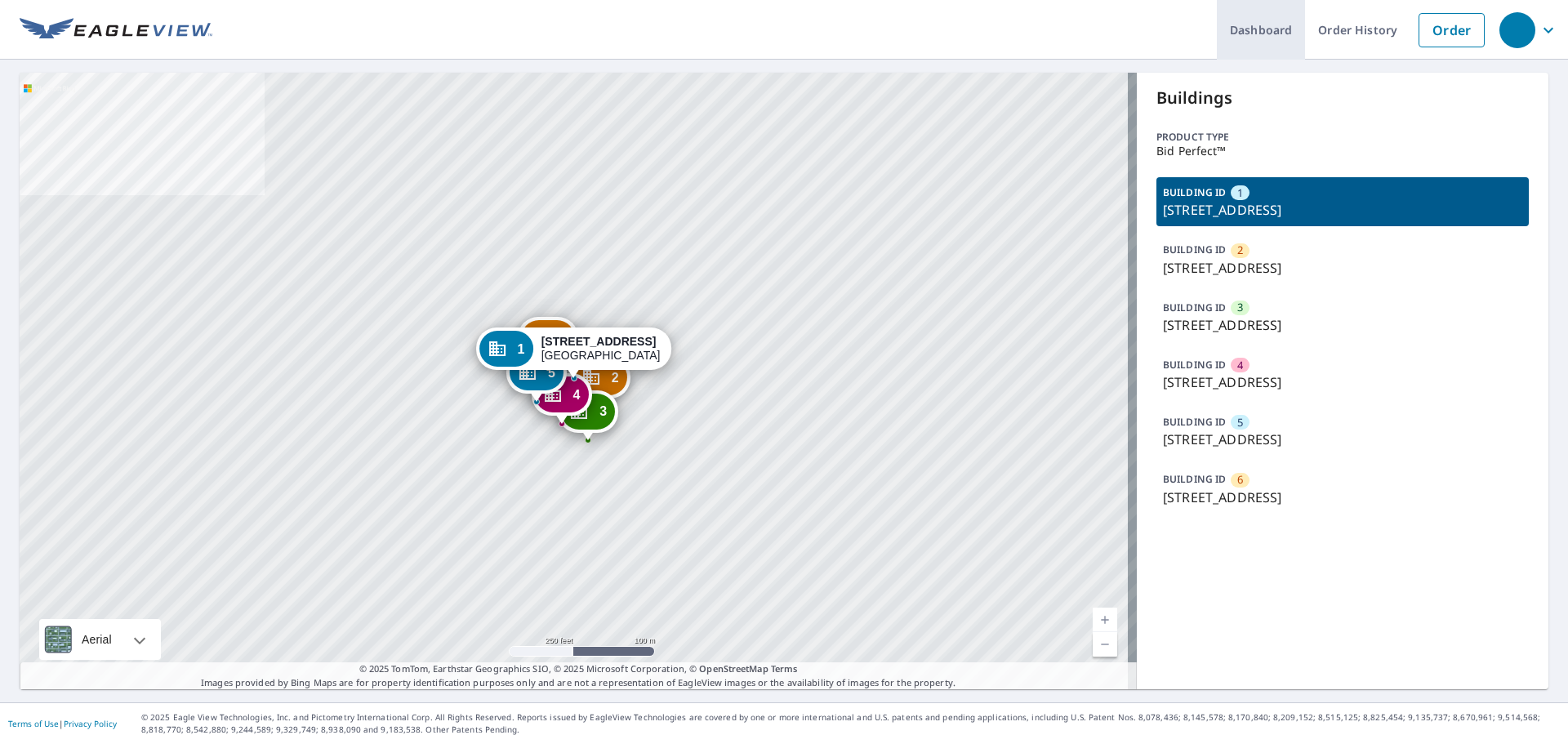
click at [1269, 26] on link "Dashboard" at bounding box center [1261, 30] width 88 height 60
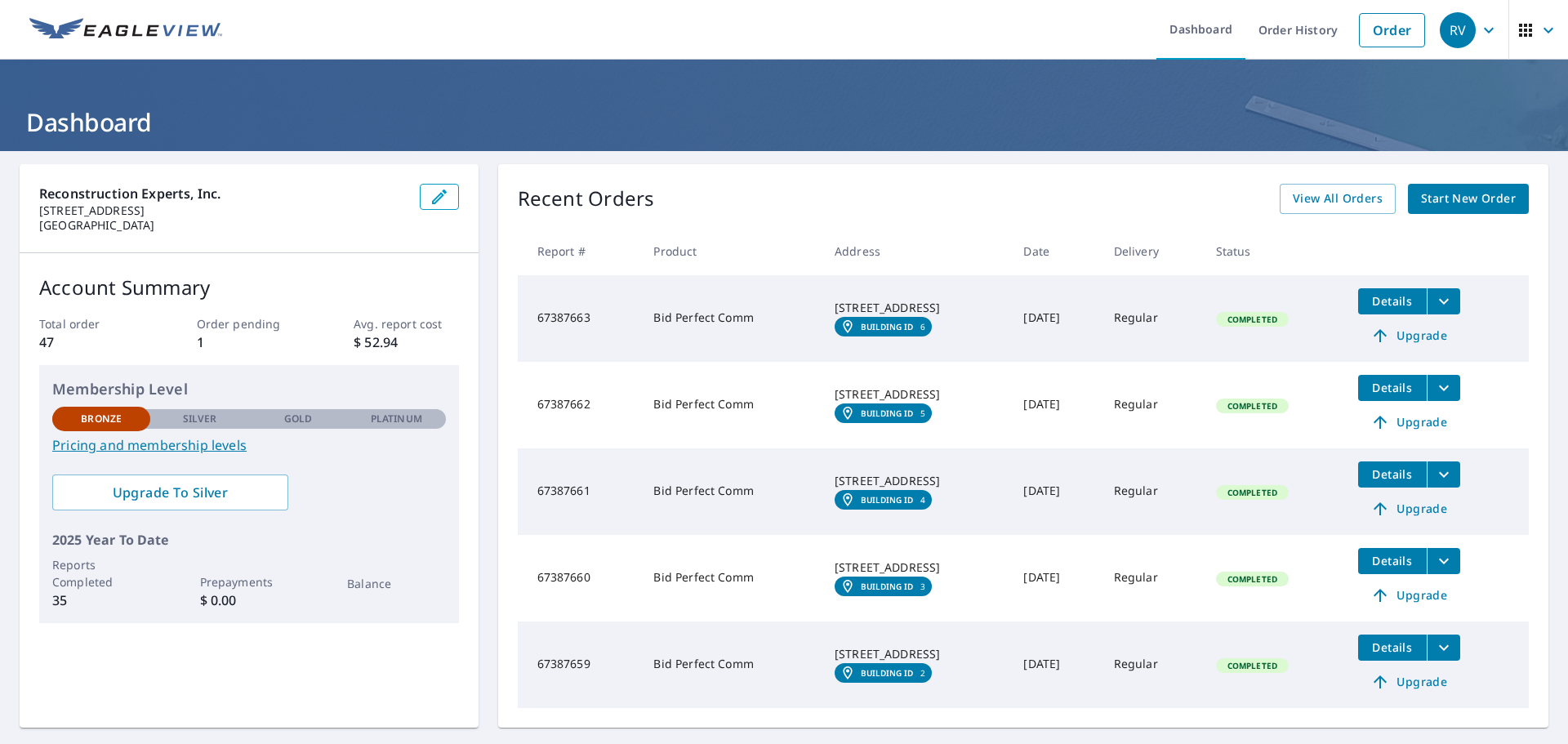
click at [1467, 303] on td "Details Upgrade" at bounding box center [1437, 318] width 183 height 86
click at [1437, 300] on icon "filesDropdownBtn-67387663" at bounding box center [1445, 301] width 19 height 19
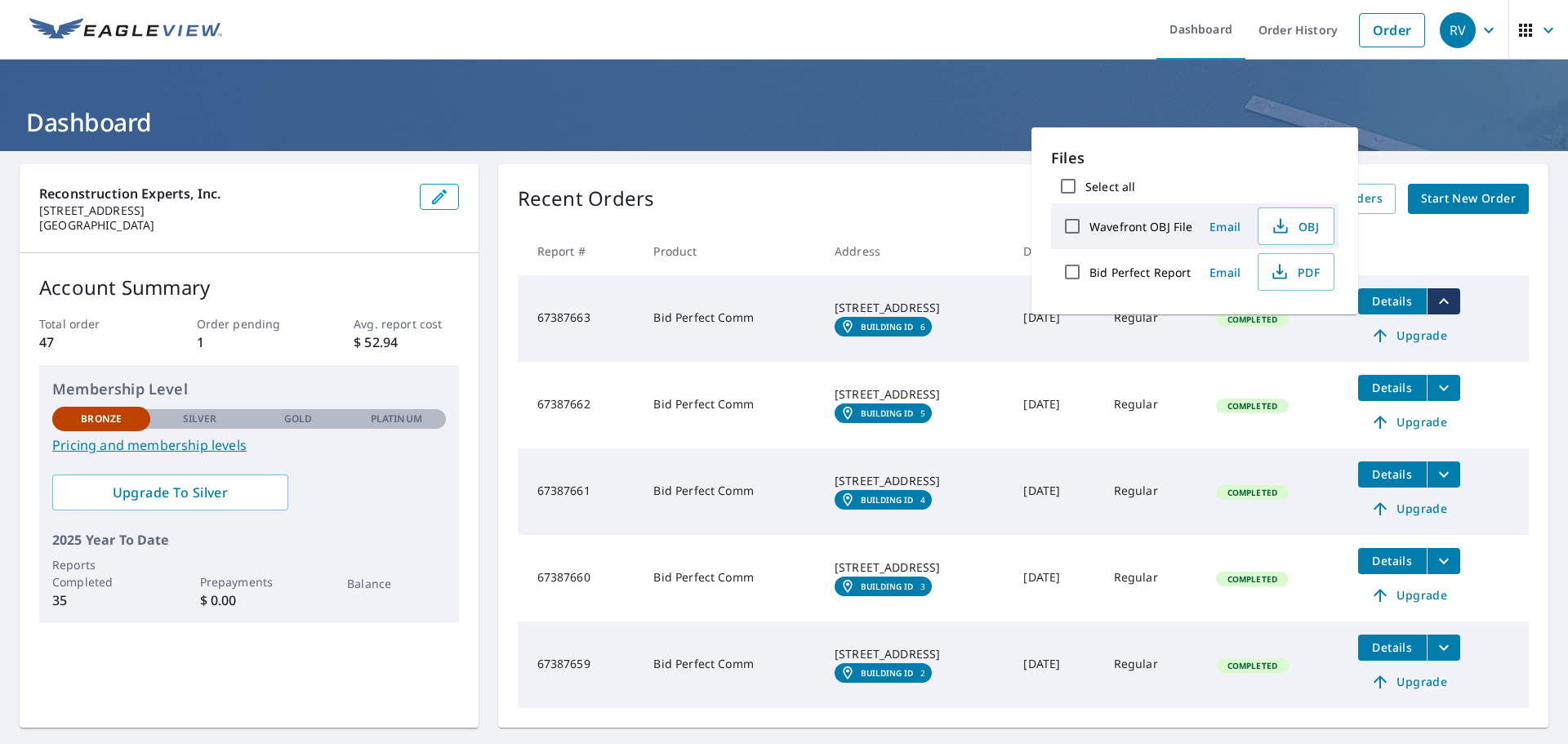
click at [1373, 300] on span "Details" at bounding box center [1393, 301] width 49 height 16
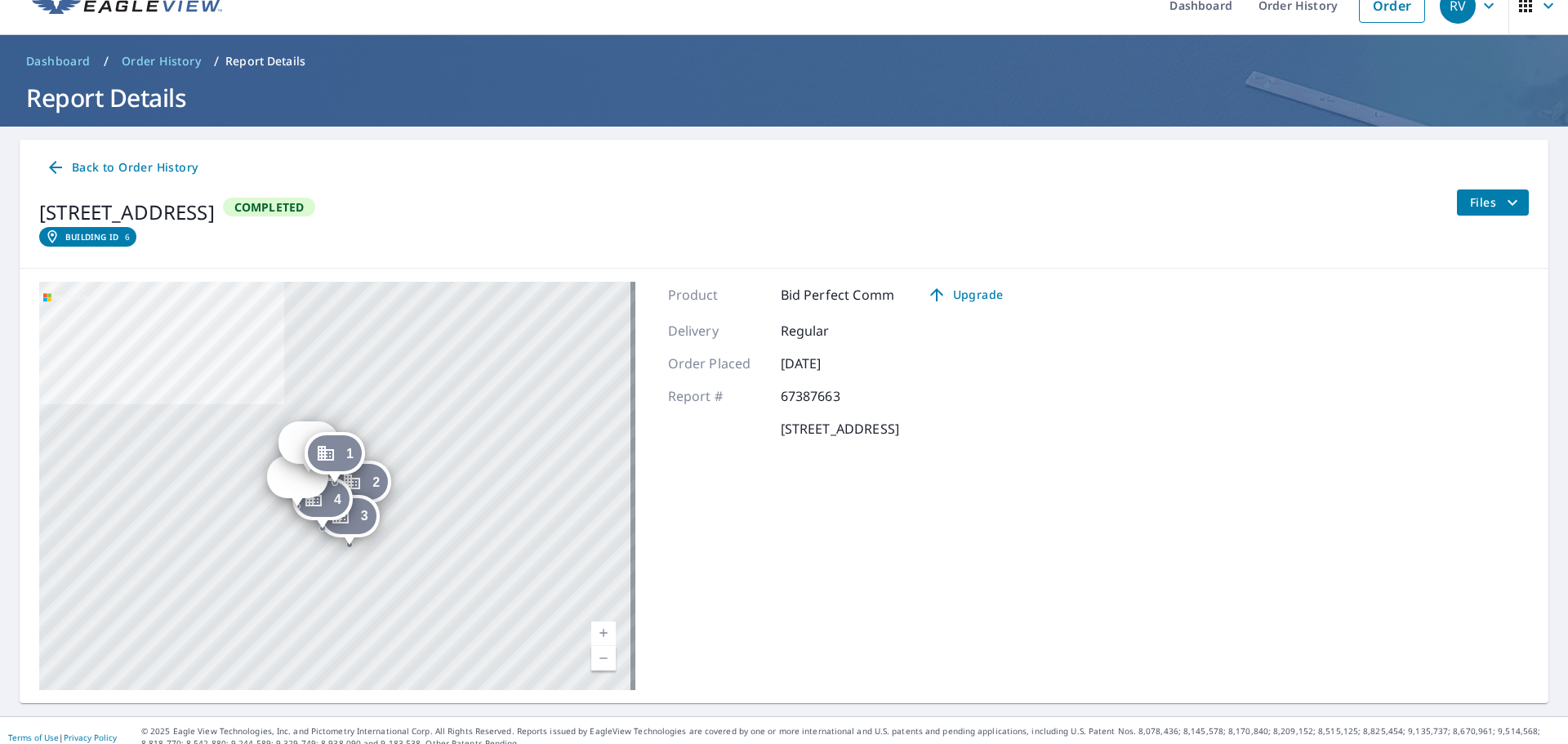
scroll to position [39, 0]
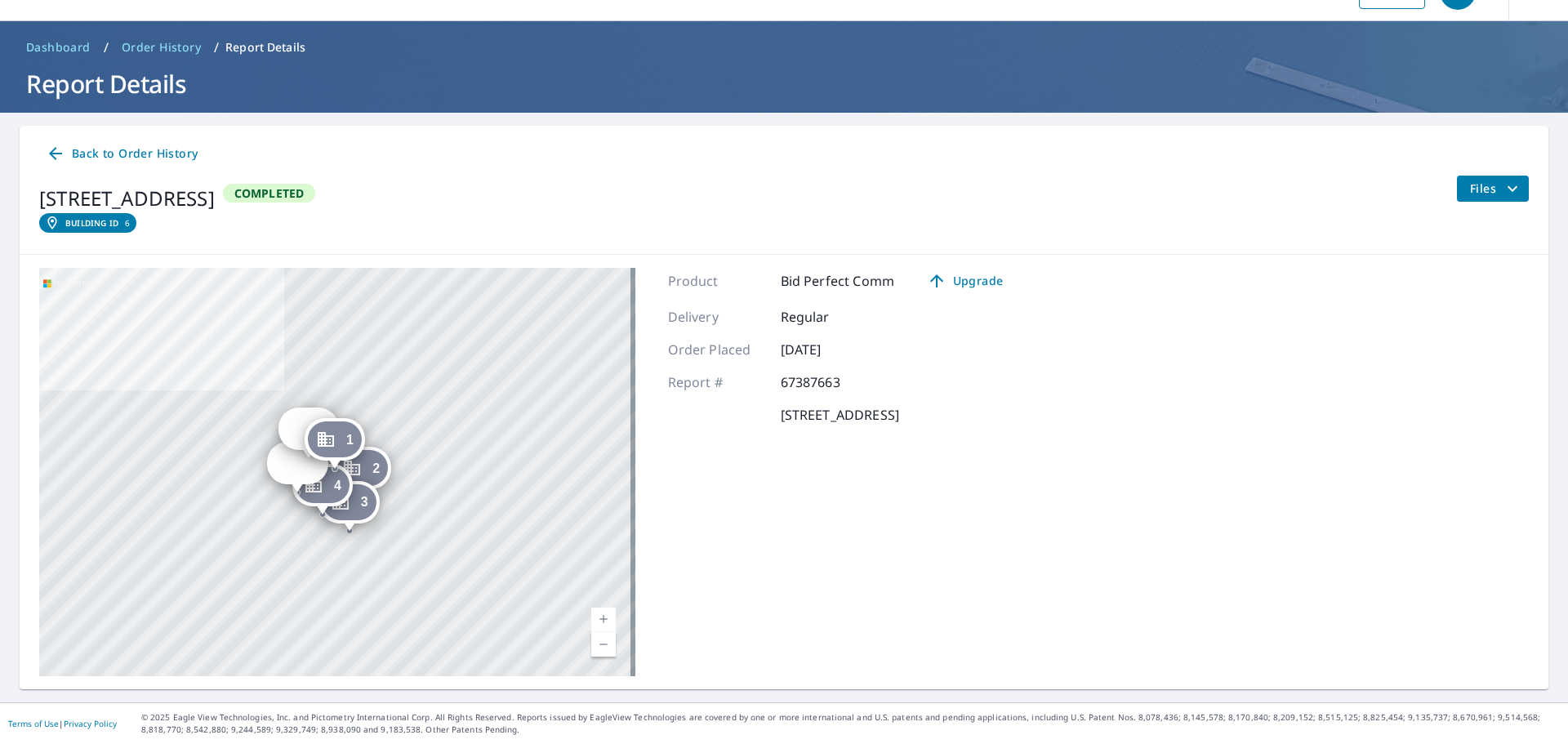
click at [1503, 185] on icon "filesDropdownBtn-67387663" at bounding box center [1512, 189] width 19 height 19
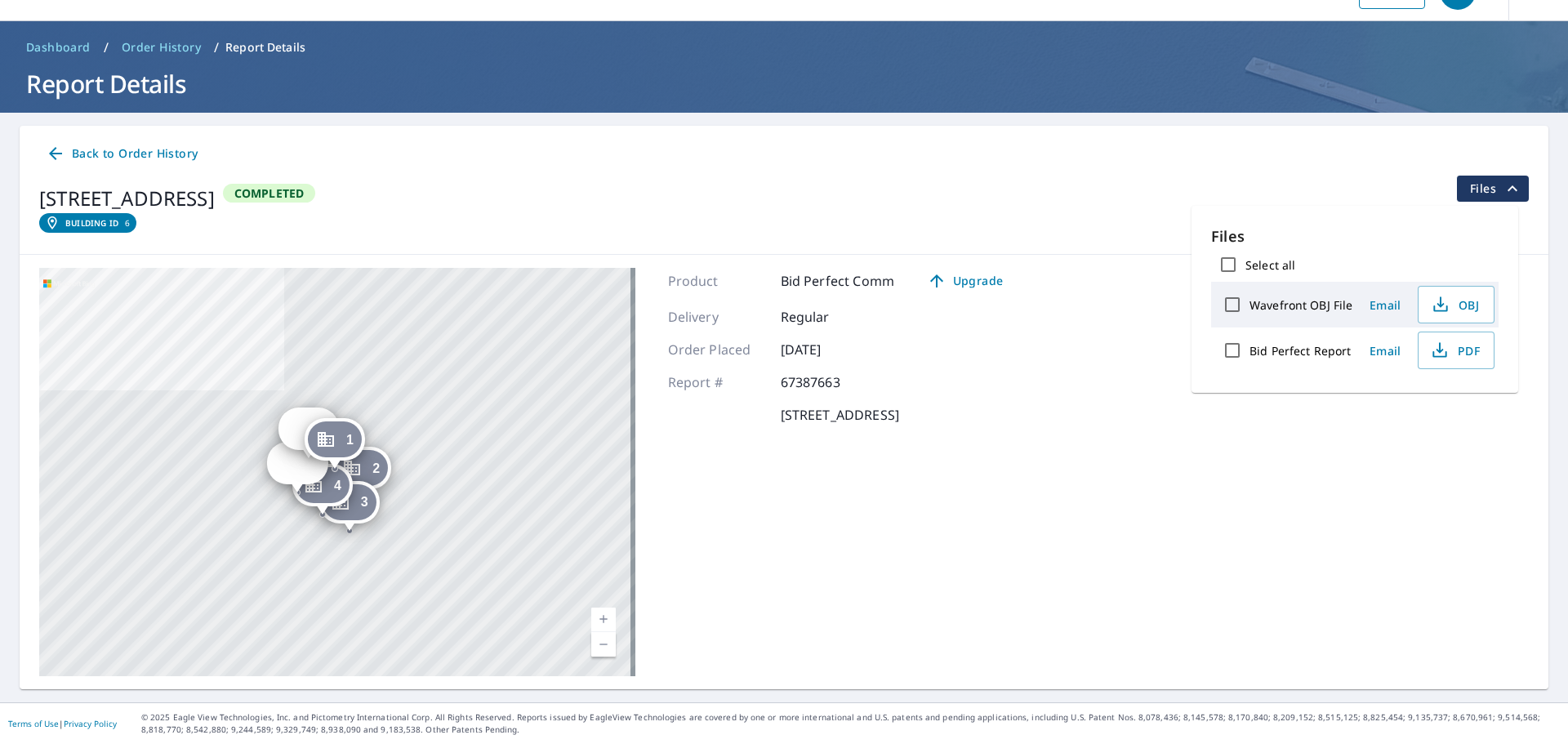
click at [1503, 185] on icon "filesDropdownBtn-67387663" at bounding box center [1512, 189] width 19 height 19
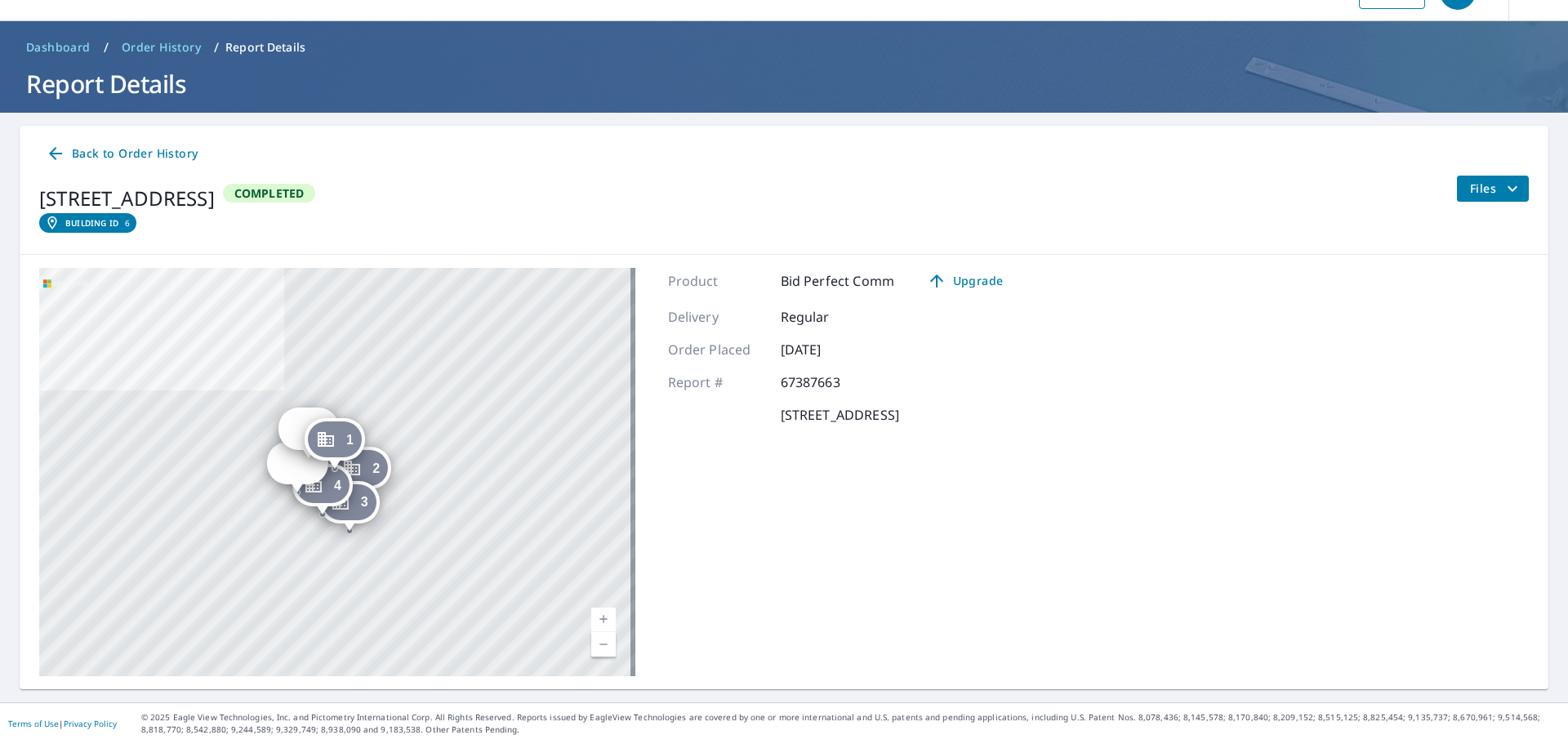
click at [1475, 187] on span "Files" at bounding box center [1496, 189] width 52 height 19
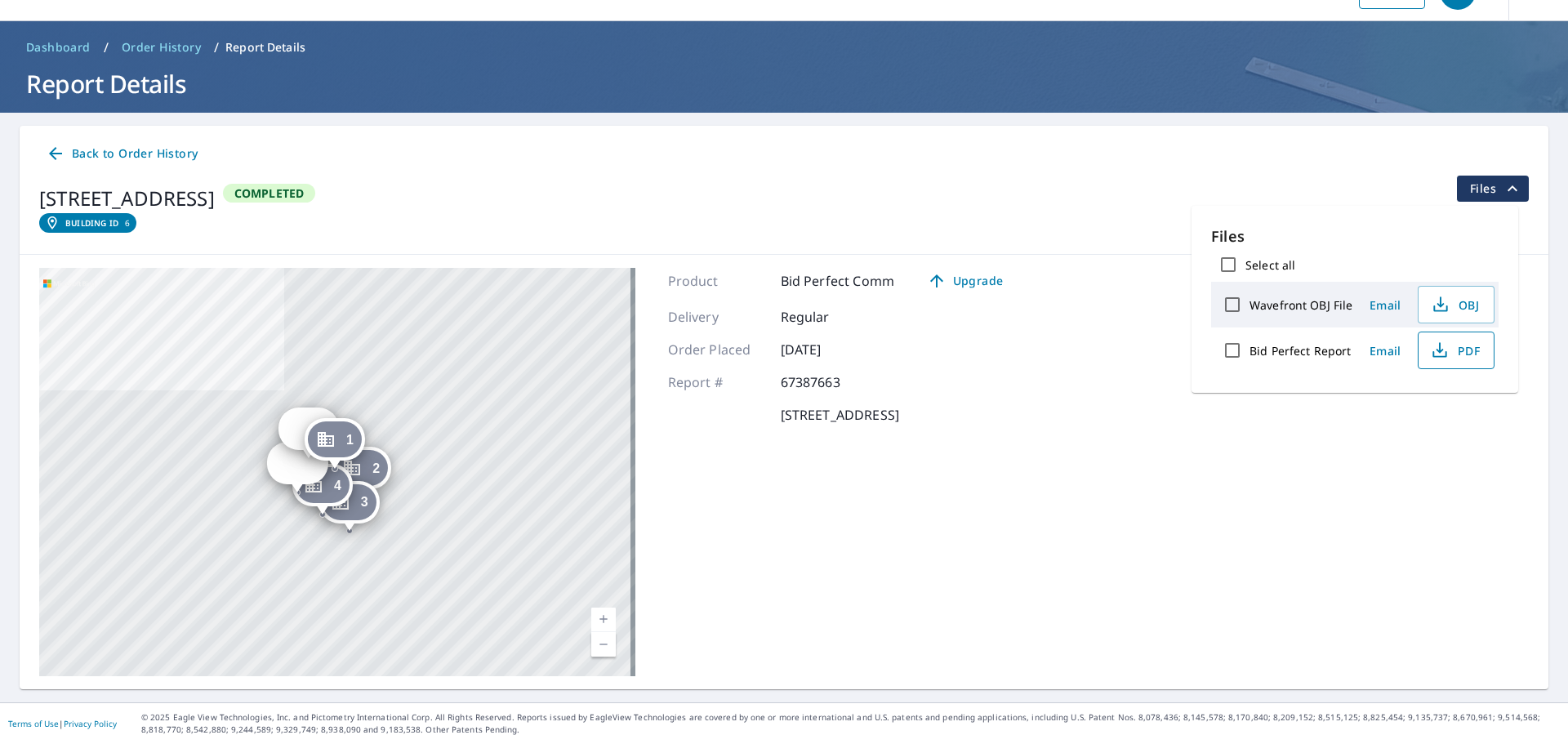
click at [1451, 355] on span "PDF" at bounding box center [1454, 350] width 52 height 19
click at [73, 57] on link "Dashboard" at bounding box center [58, 48] width 78 height 26
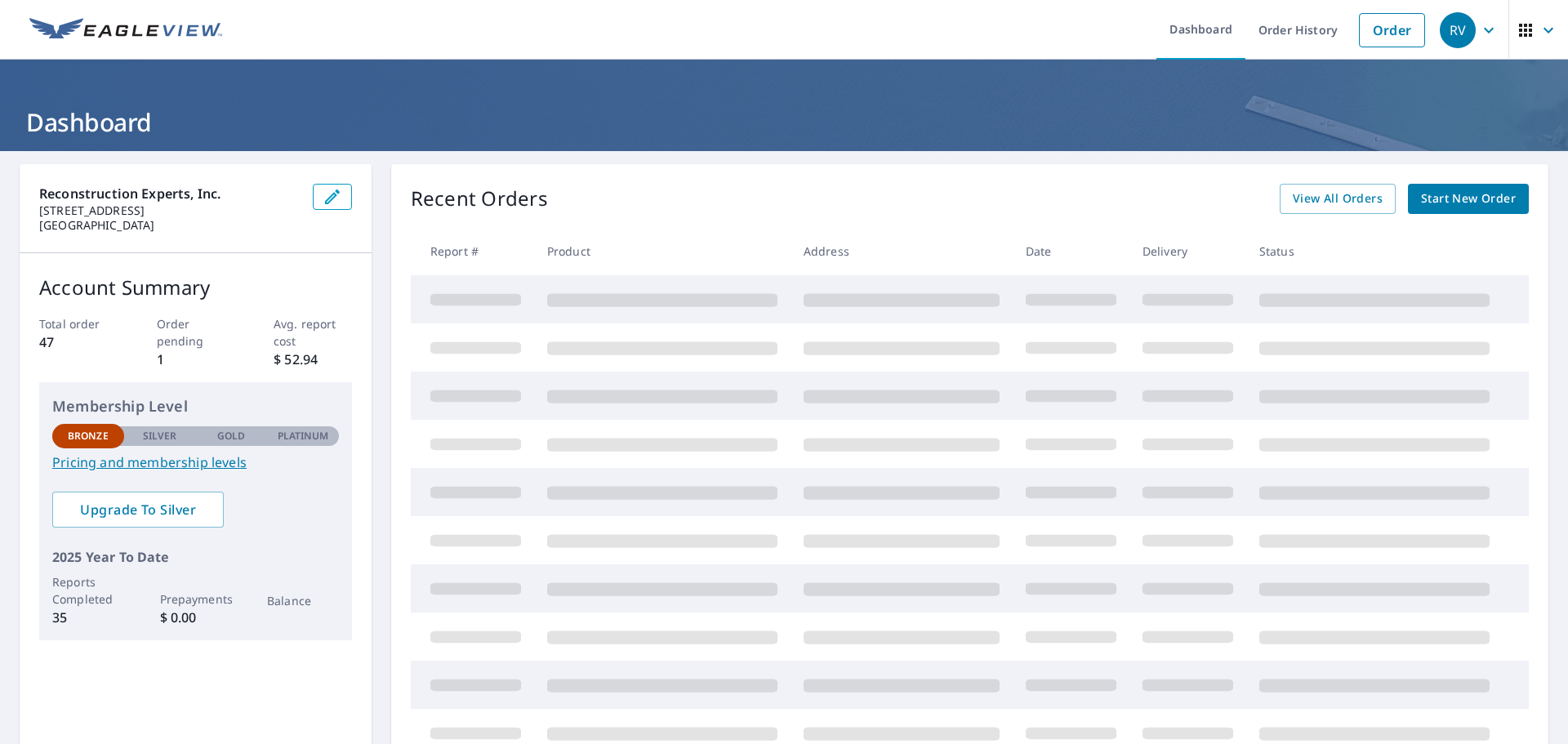
click at [115, 14] on link at bounding box center [125, 30] width 213 height 60
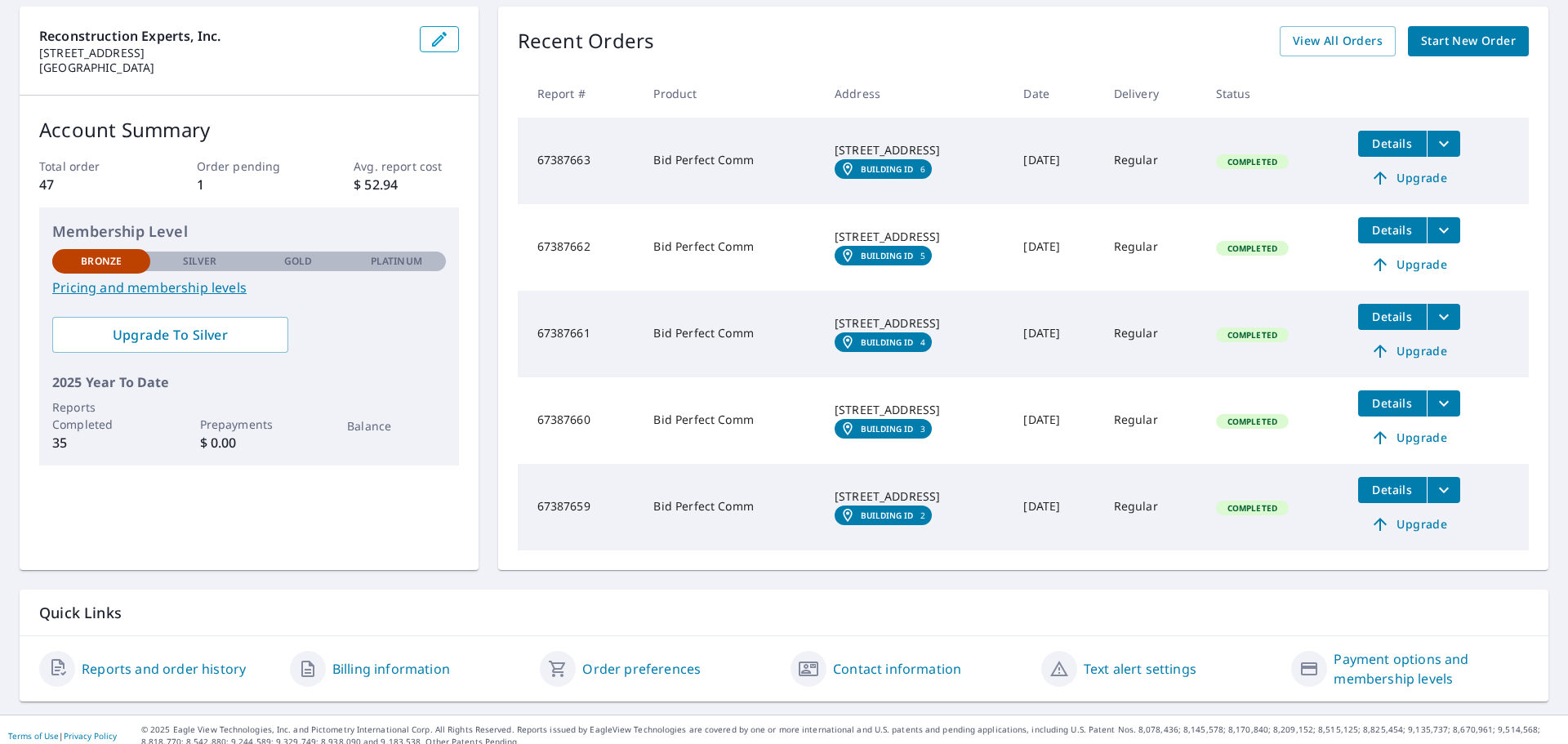
scroll to position [170, 0]
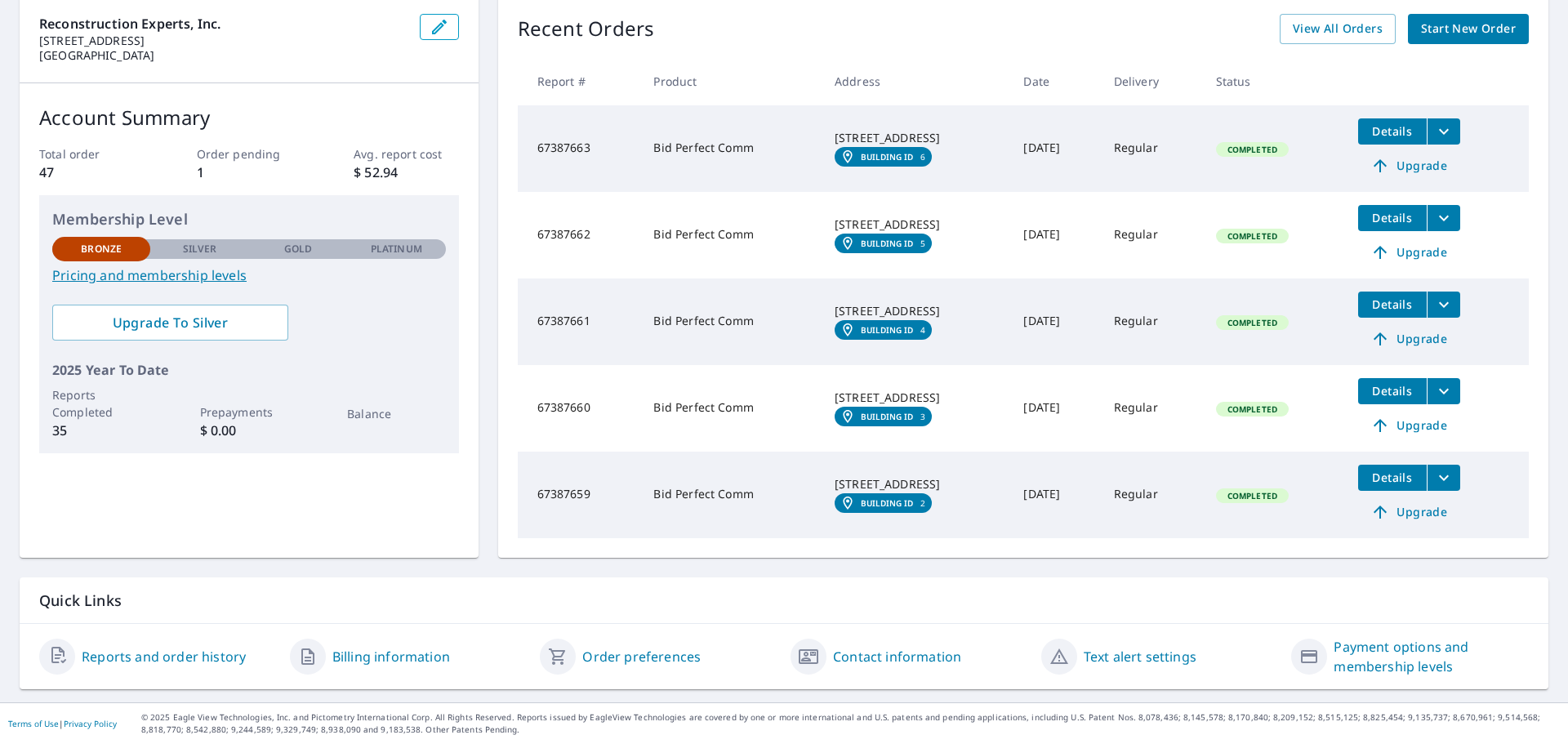
click at [167, 658] on link "Reports and order history" at bounding box center [164, 657] width 164 height 19
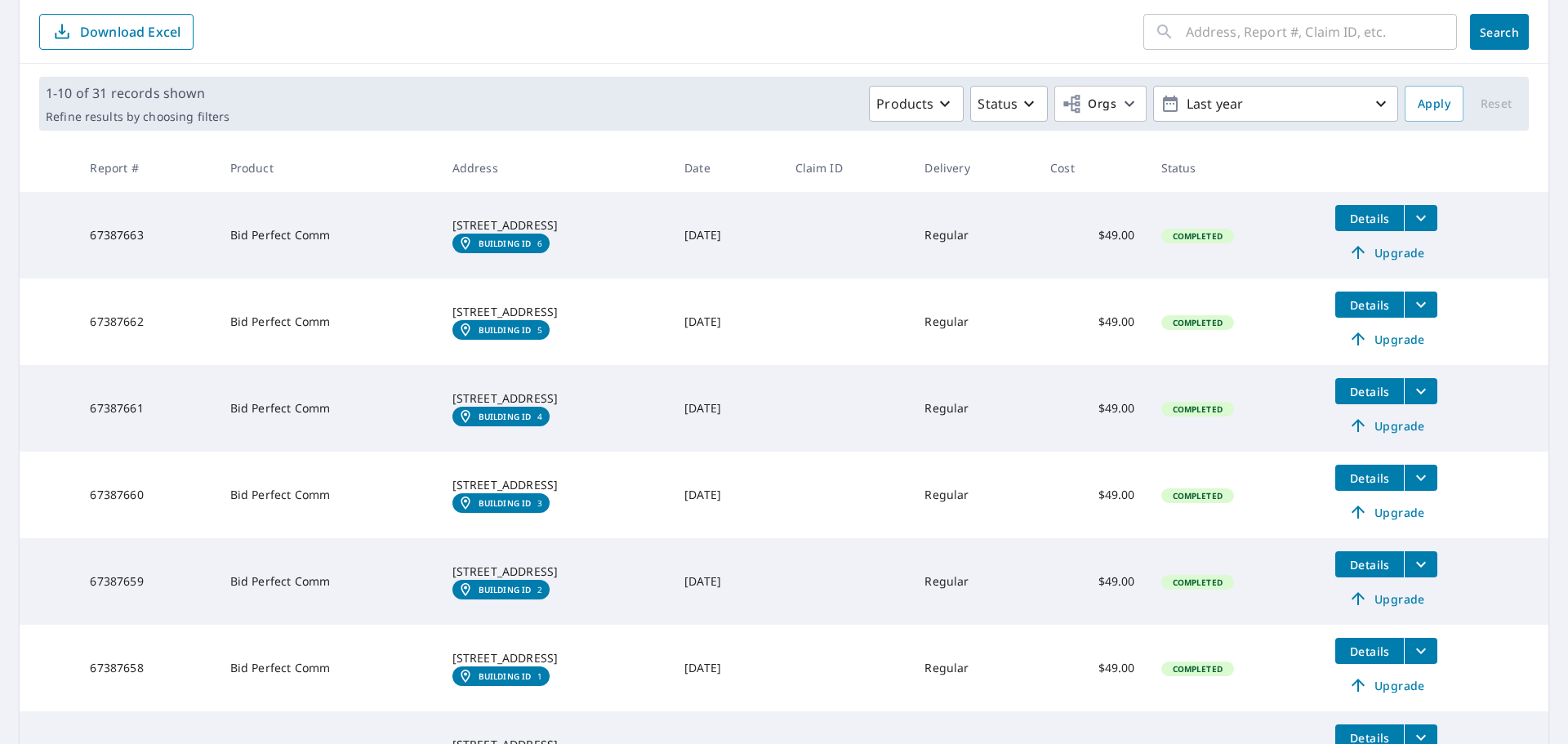
click at [1391, 216] on span "Details" at bounding box center [1370, 219] width 49 height 16
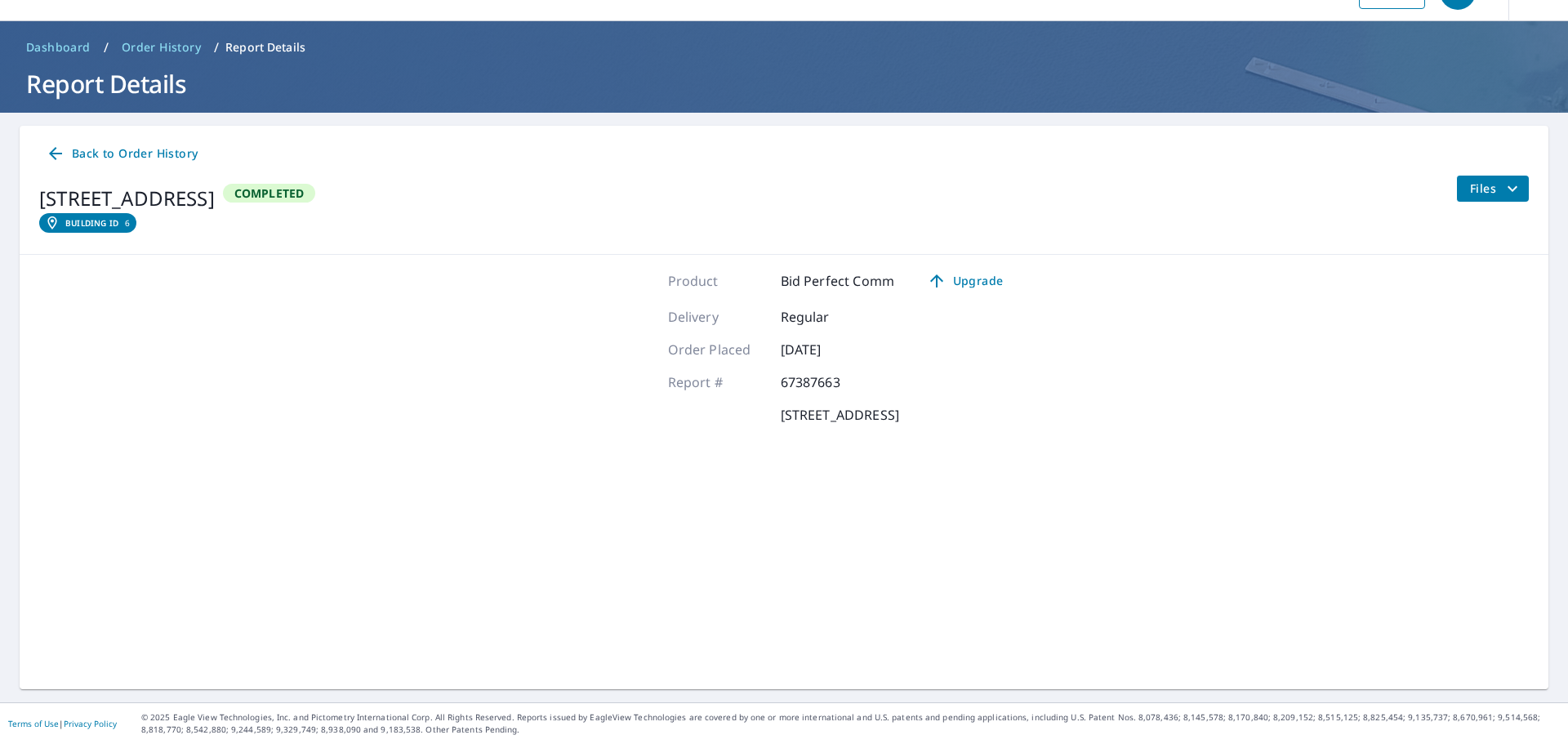
scroll to position [39, 0]
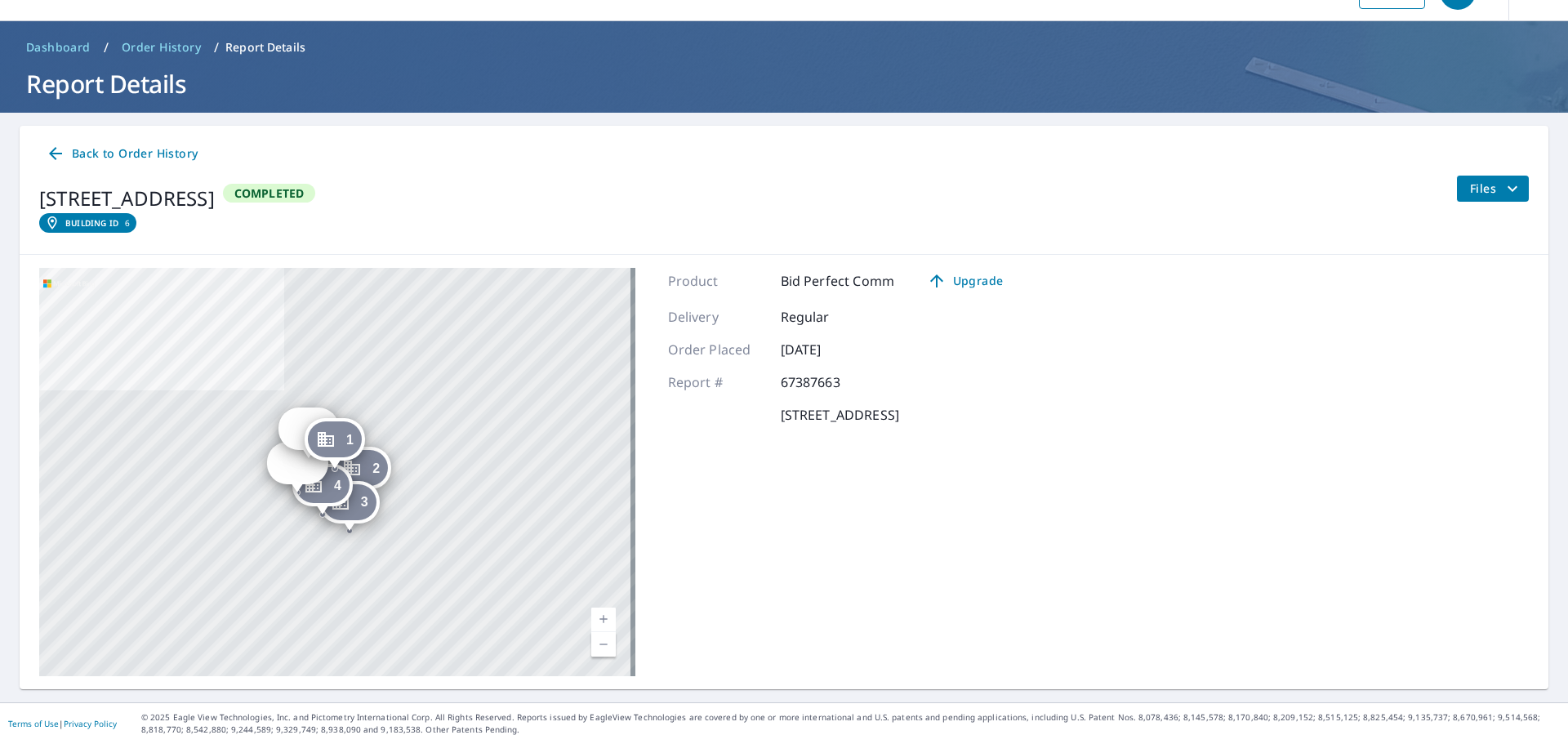
click at [1503, 195] on icon "filesDropdownBtn-67387663" at bounding box center [1512, 189] width 19 height 19
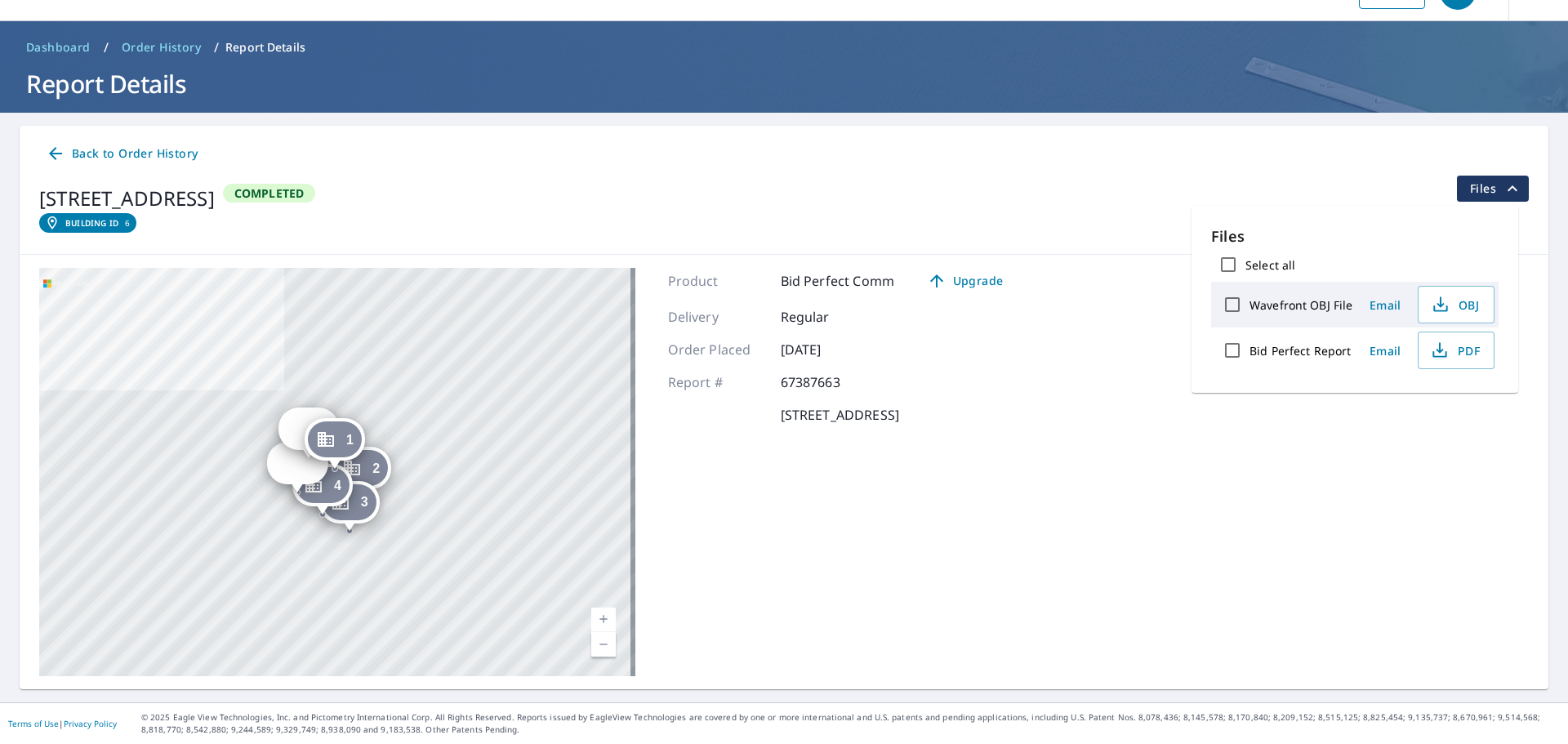
click at [1318, 339] on div "Bid Perfect Report" at bounding box center [1284, 350] width 138 height 34
click at [1314, 347] on label "Bid Perfect Report" at bounding box center [1300, 351] width 101 height 16
click at [1250, 347] on input "Bid Perfect Report" at bounding box center [1232, 350] width 34 height 34
checkbox input "true"
click at [1284, 313] on div "Wavefront OBJ File" at bounding box center [1284, 304] width 138 height 34
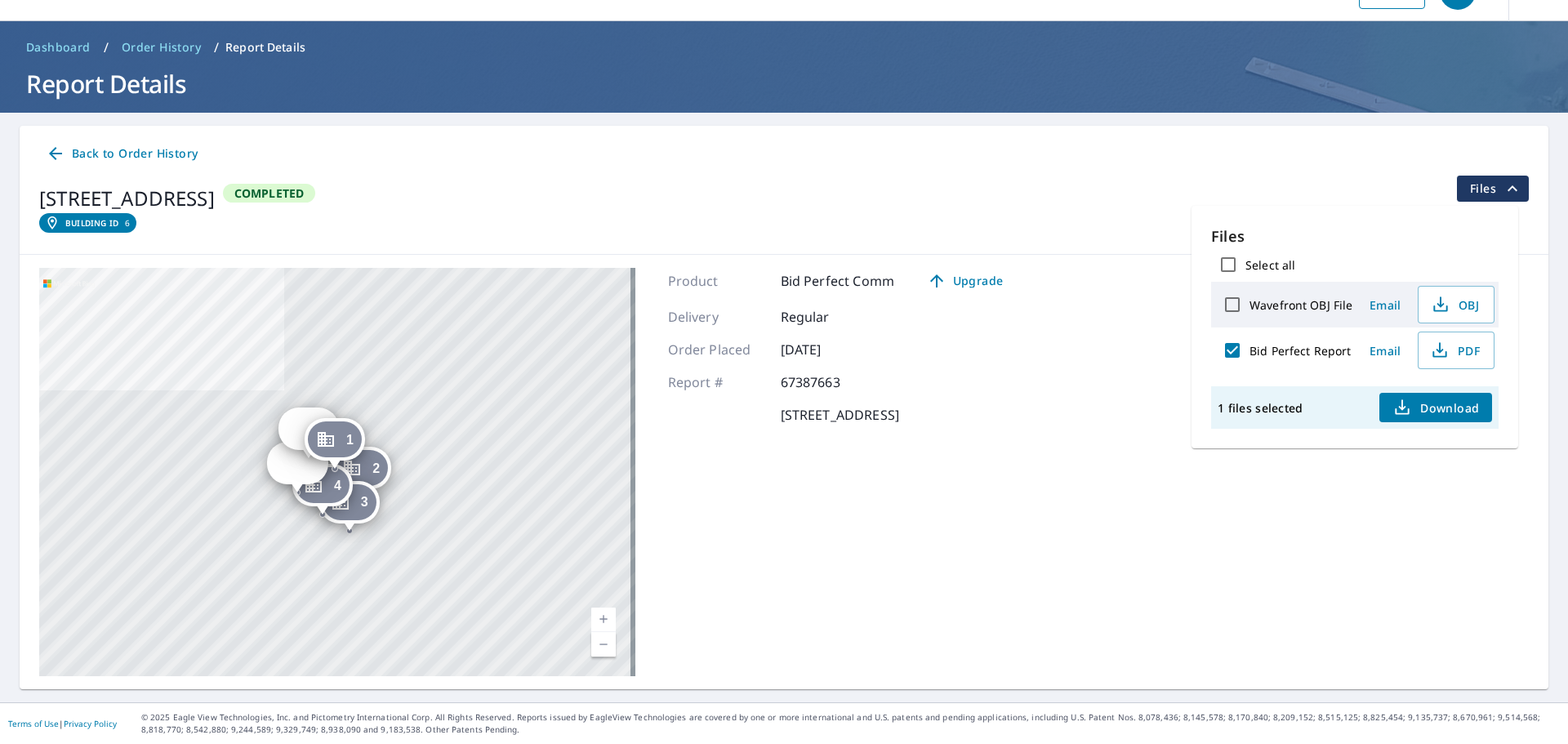
click at [1268, 301] on label "Wavefront OBJ File" at bounding box center [1301, 305] width 103 height 16
click at [1250, 301] on input "Wavefront OBJ File" at bounding box center [1232, 304] width 34 height 34
checkbox input "true"
click at [1425, 405] on span "Download" at bounding box center [1436, 407] width 86 height 19
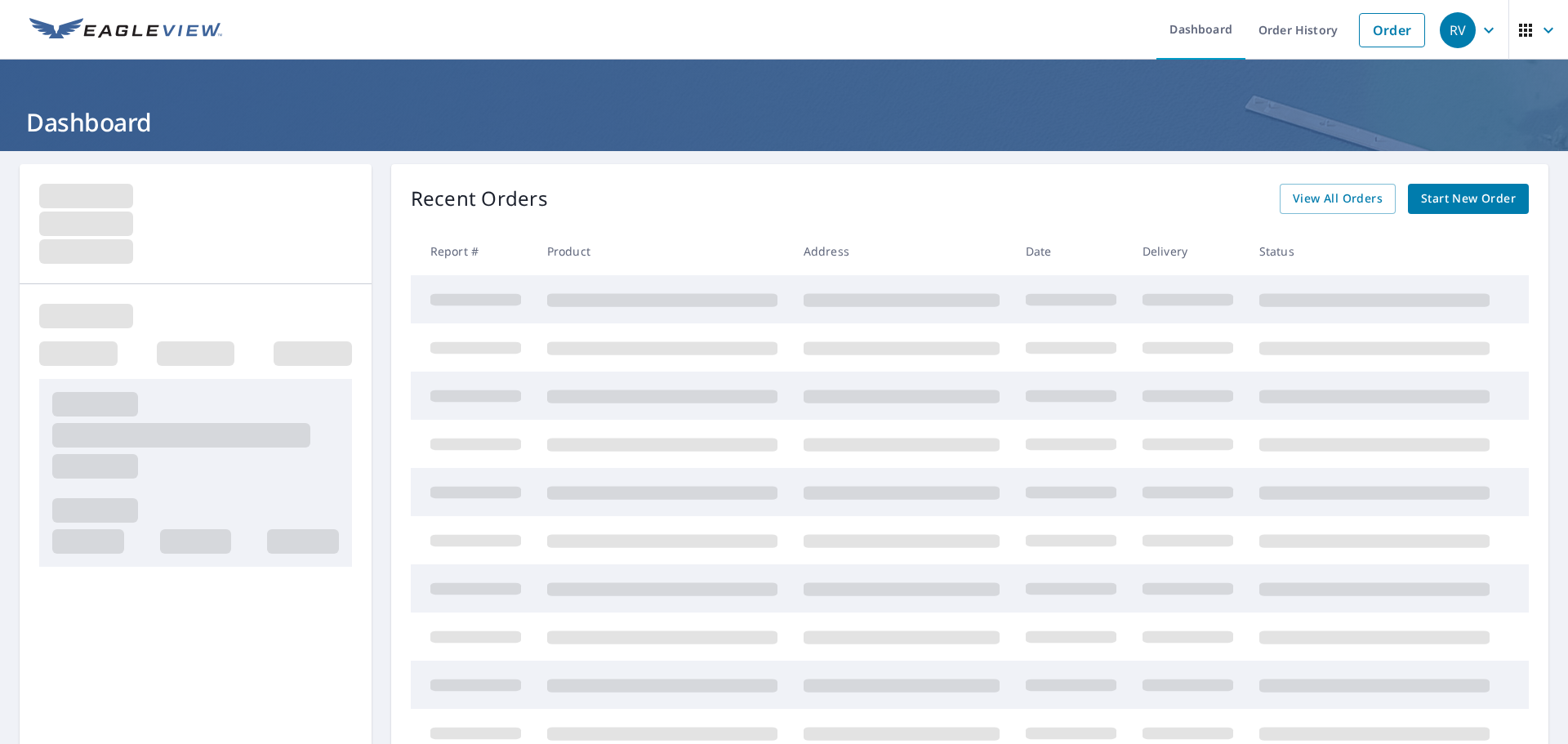
click at [972, 202] on div "Recent Orders View All Orders Start New Order" at bounding box center [970, 198] width 1118 height 30
click at [980, 218] on div "Recent Orders View All Orders Start New Order Report # Product Address Date Del…" at bounding box center [970, 470] width 1158 height 613
click at [414, 32] on ul "Dashboard Order History Order" at bounding box center [833, 30] width 1202 height 60
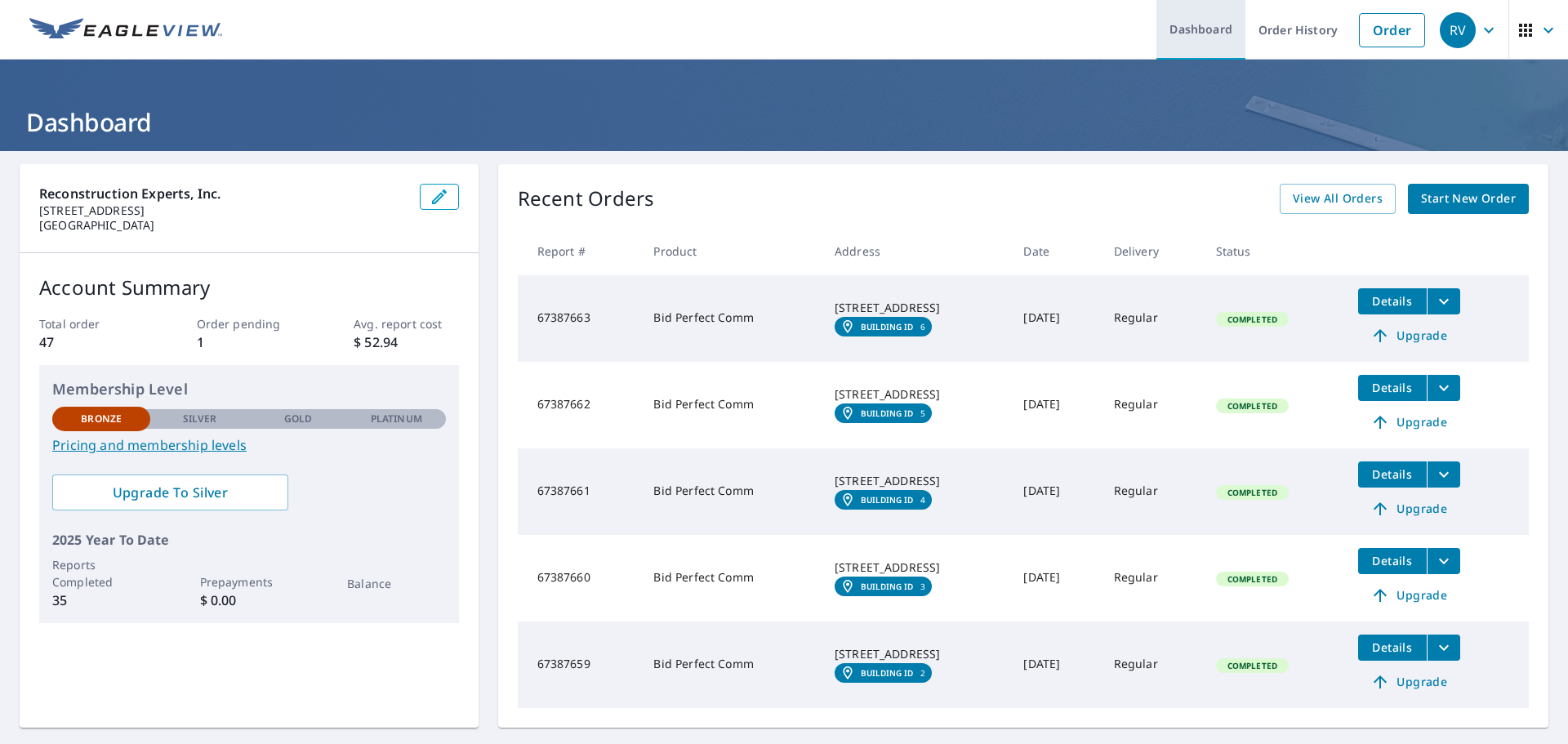
click at [1177, 24] on link "Dashboard" at bounding box center [1201, 30] width 89 height 60
click at [1189, 35] on link "Dashboard" at bounding box center [1201, 30] width 89 height 60
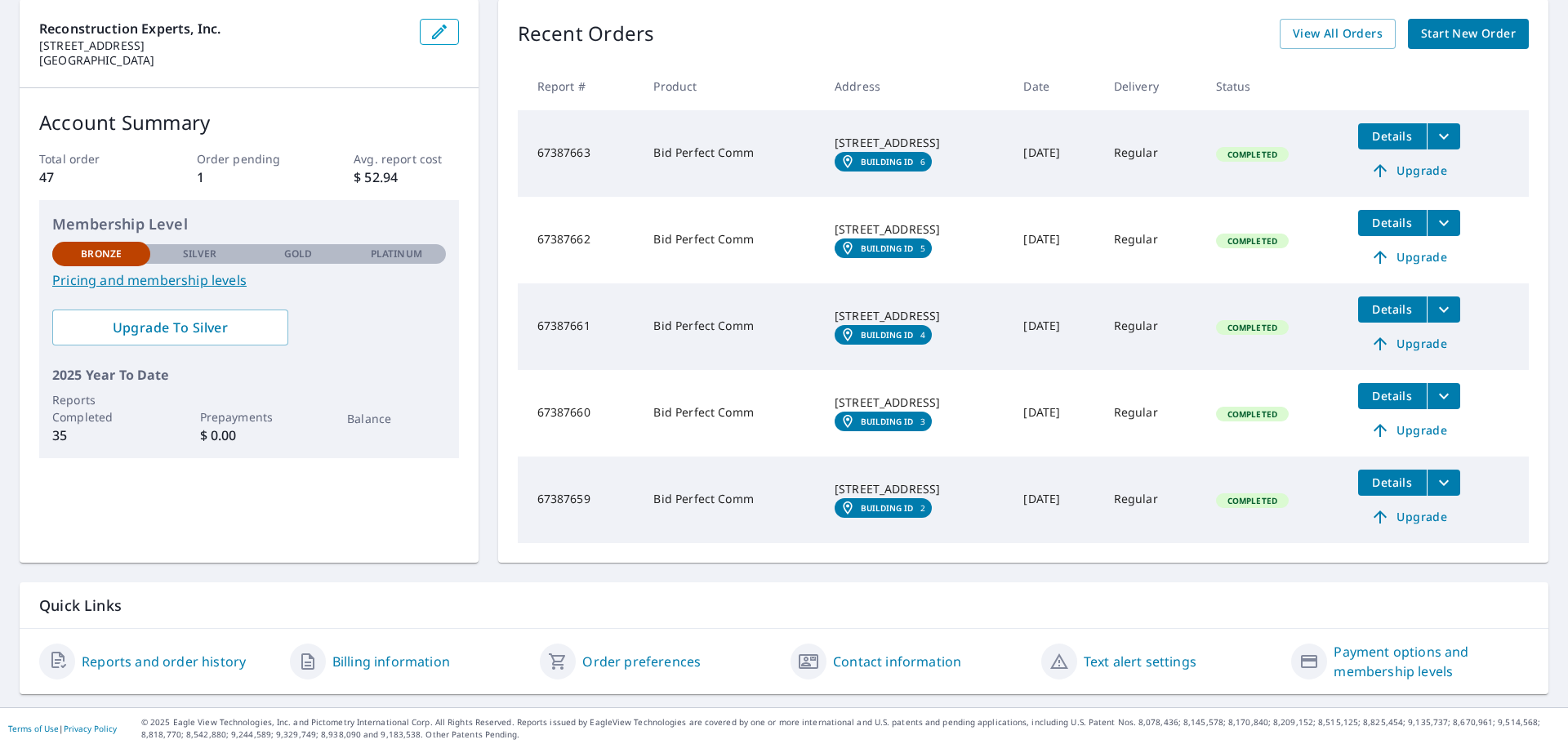
scroll to position [170, 0]
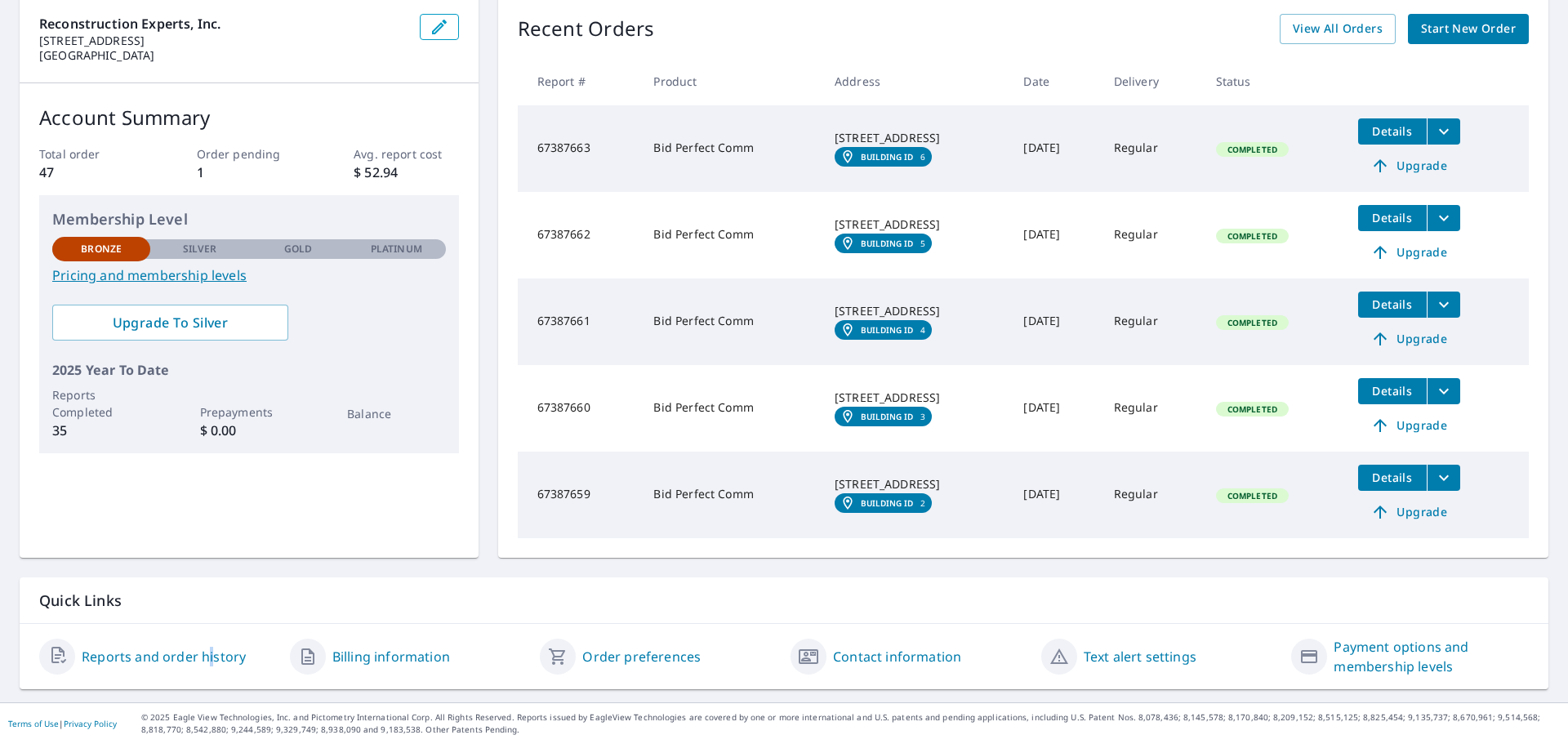
click at [209, 670] on div "Reports and order history" at bounding box center [158, 657] width 238 height 39
click at [187, 658] on link "Reports and order history" at bounding box center [164, 657] width 164 height 19
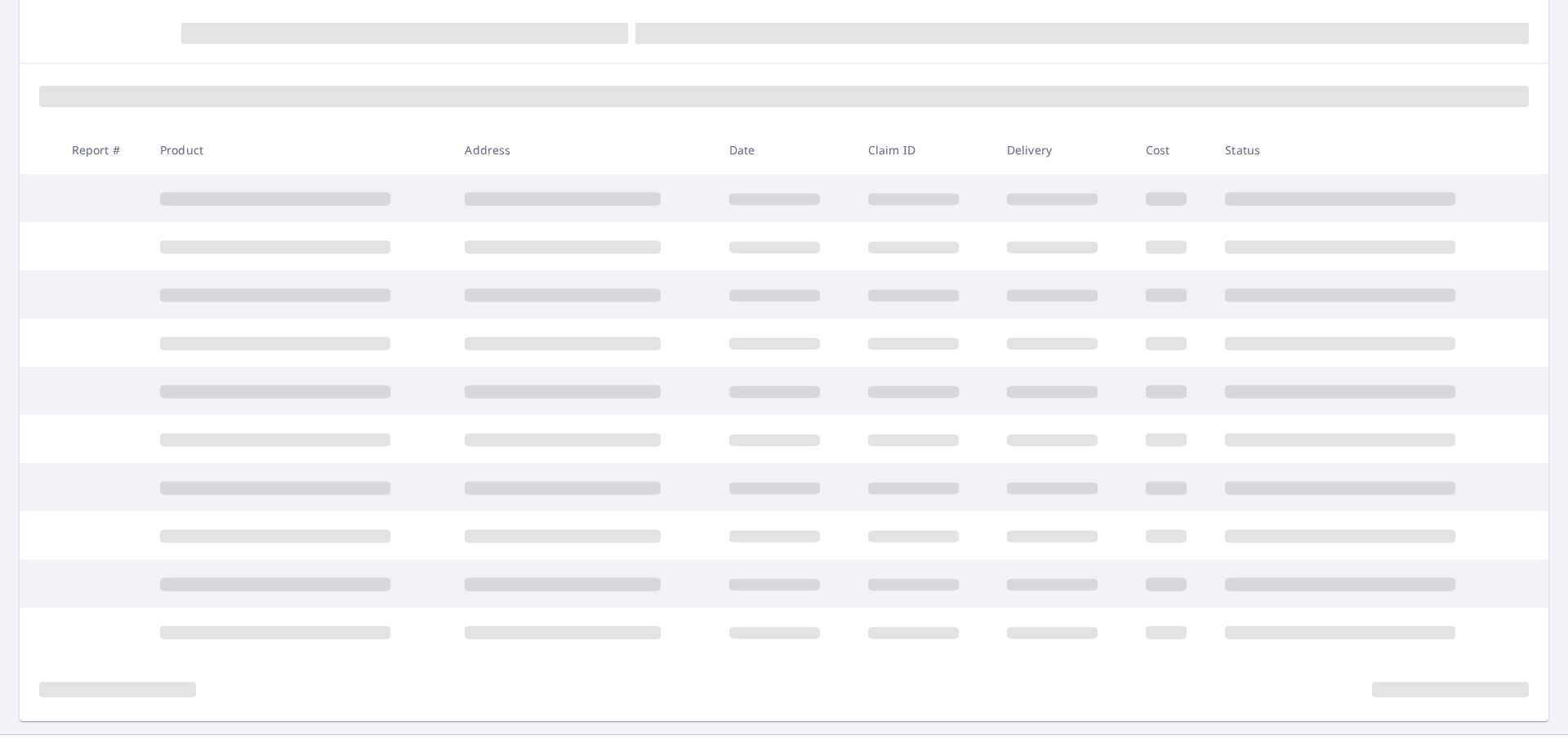
scroll to position [170, 0]
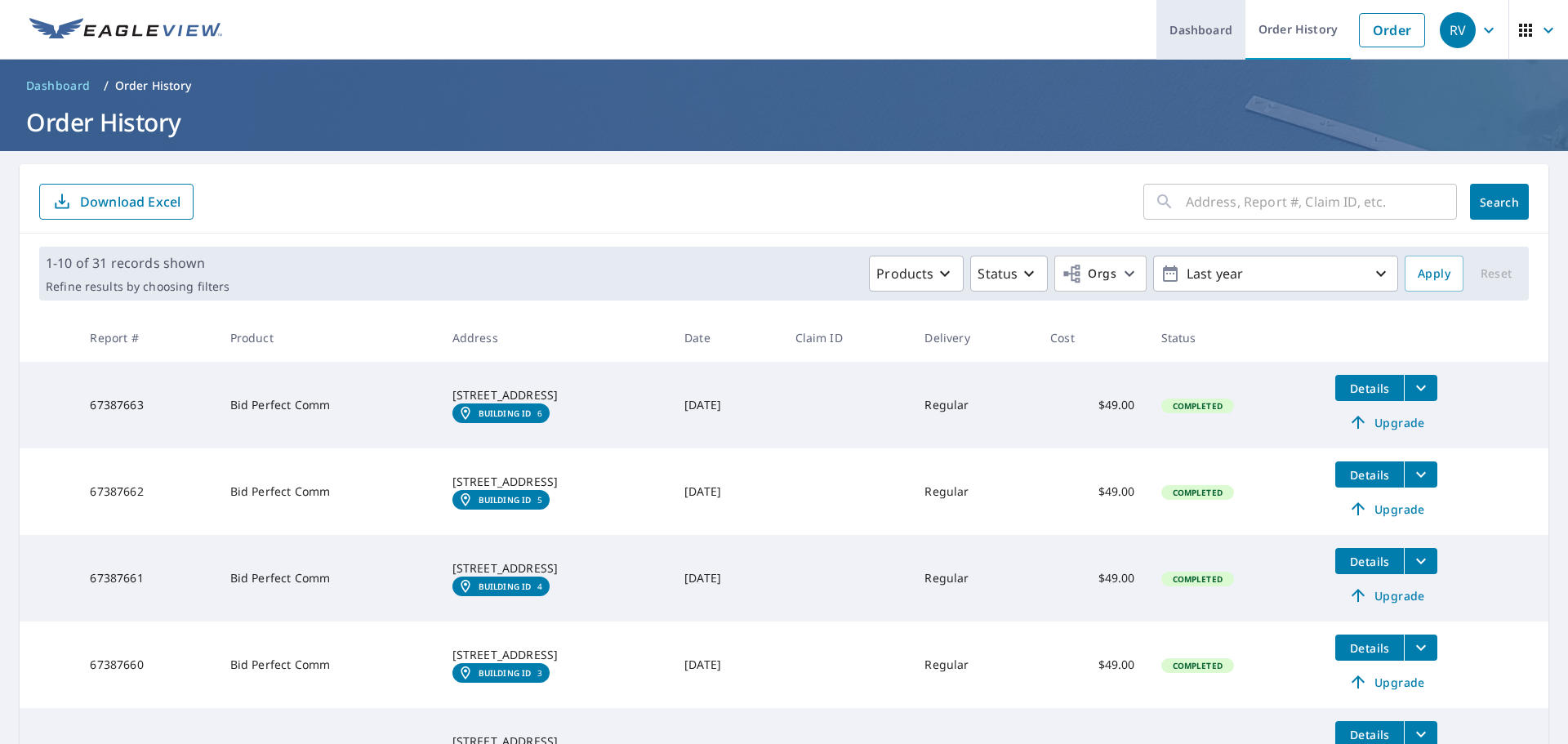
click at [1165, 27] on link "Dashboard" at bounding box center [1201, 30] width 89 height 60
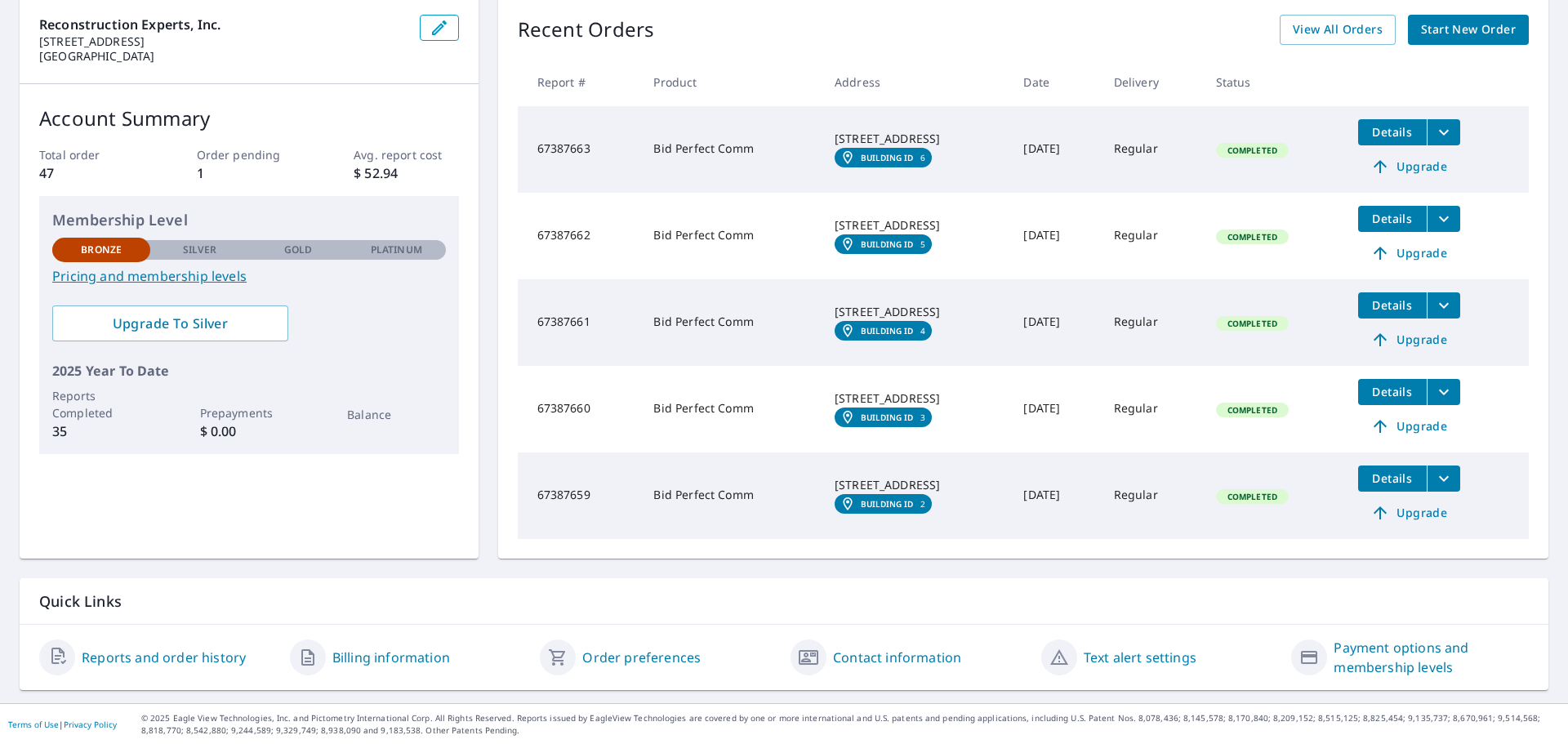
scroll to position [170, 0]
click at [356, 651] on link "Billing information" at bounding box center [391, 657] width 117 height 19
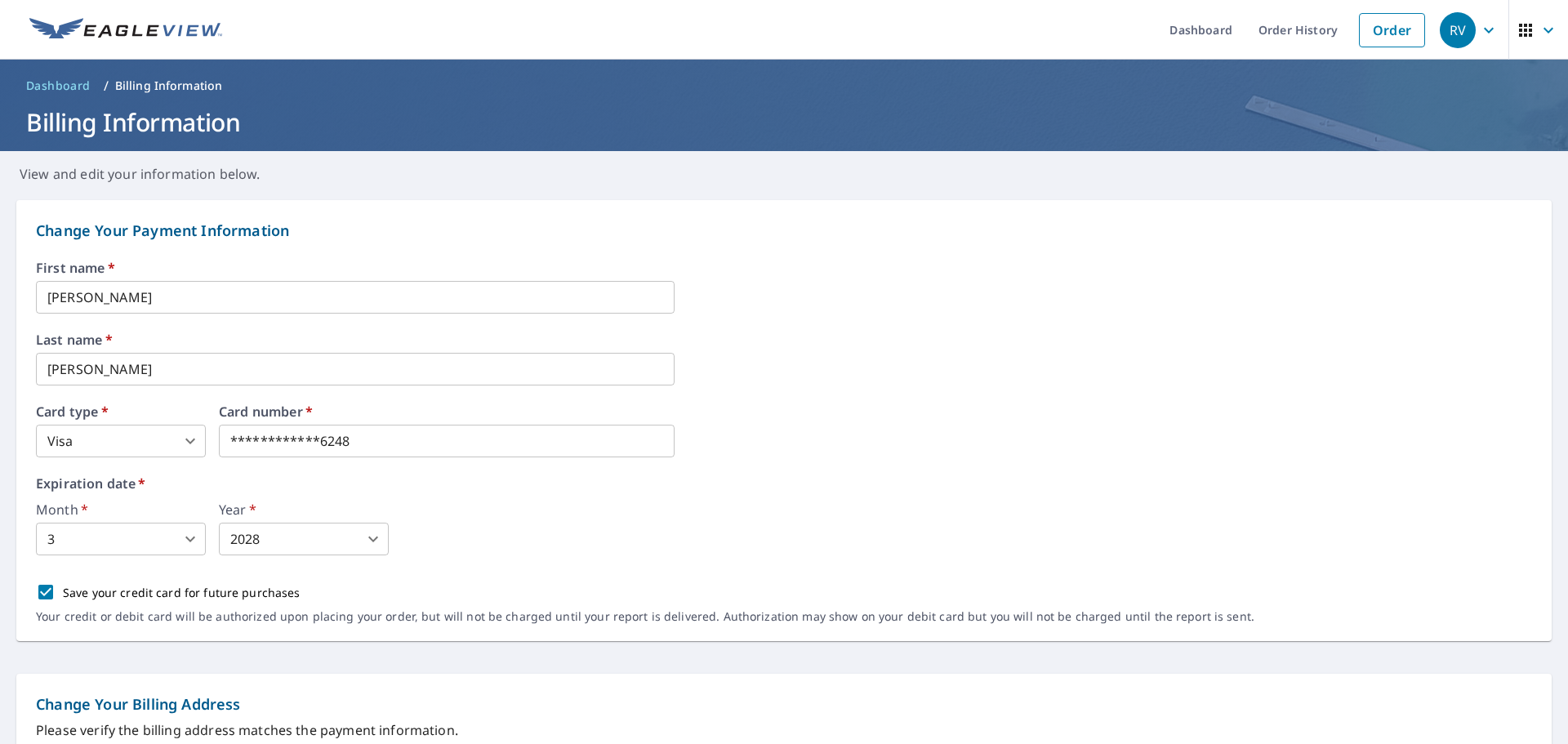
click at [101, 22] on img at bounding box center [125, 30] width 193 height 25
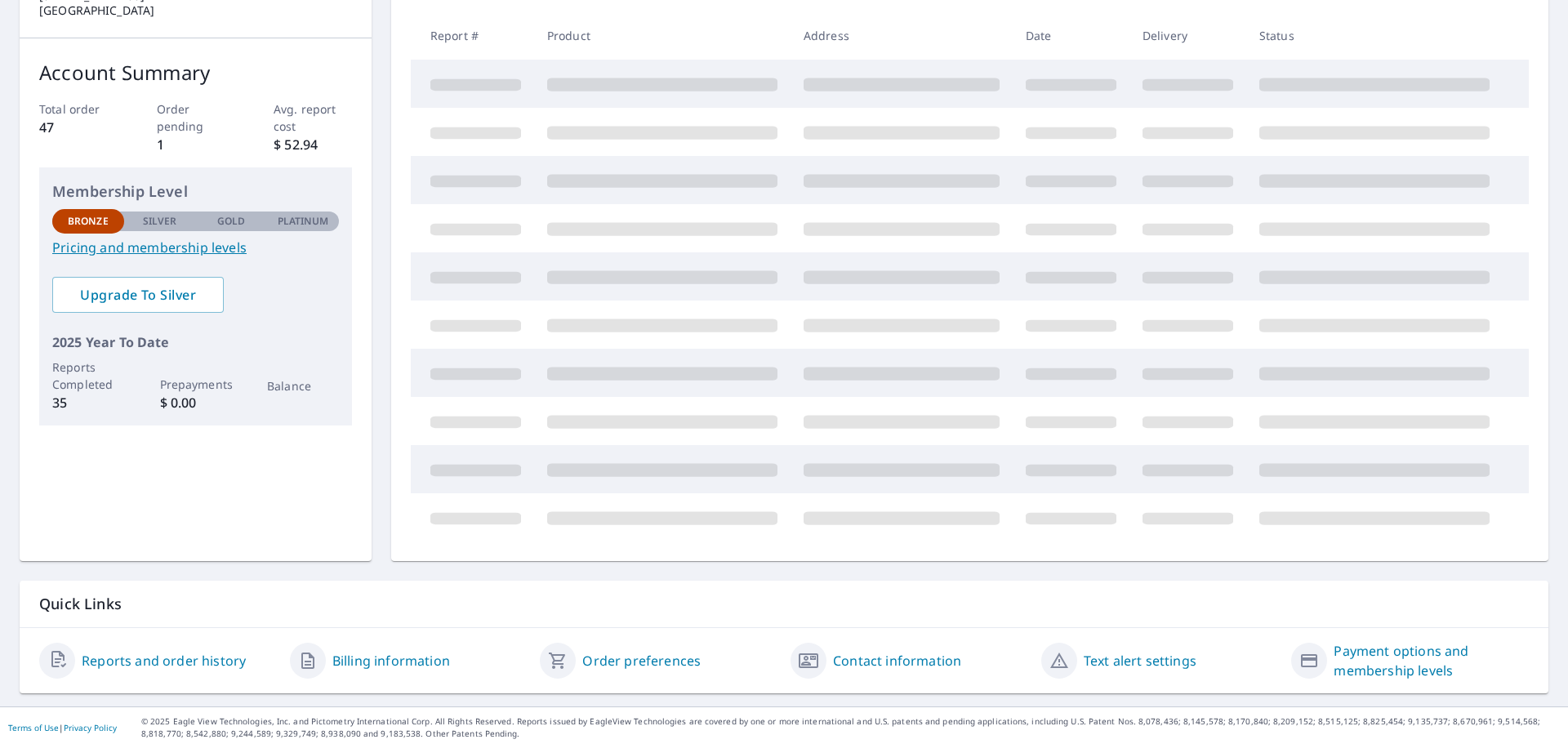
scroll to position [219, 0]
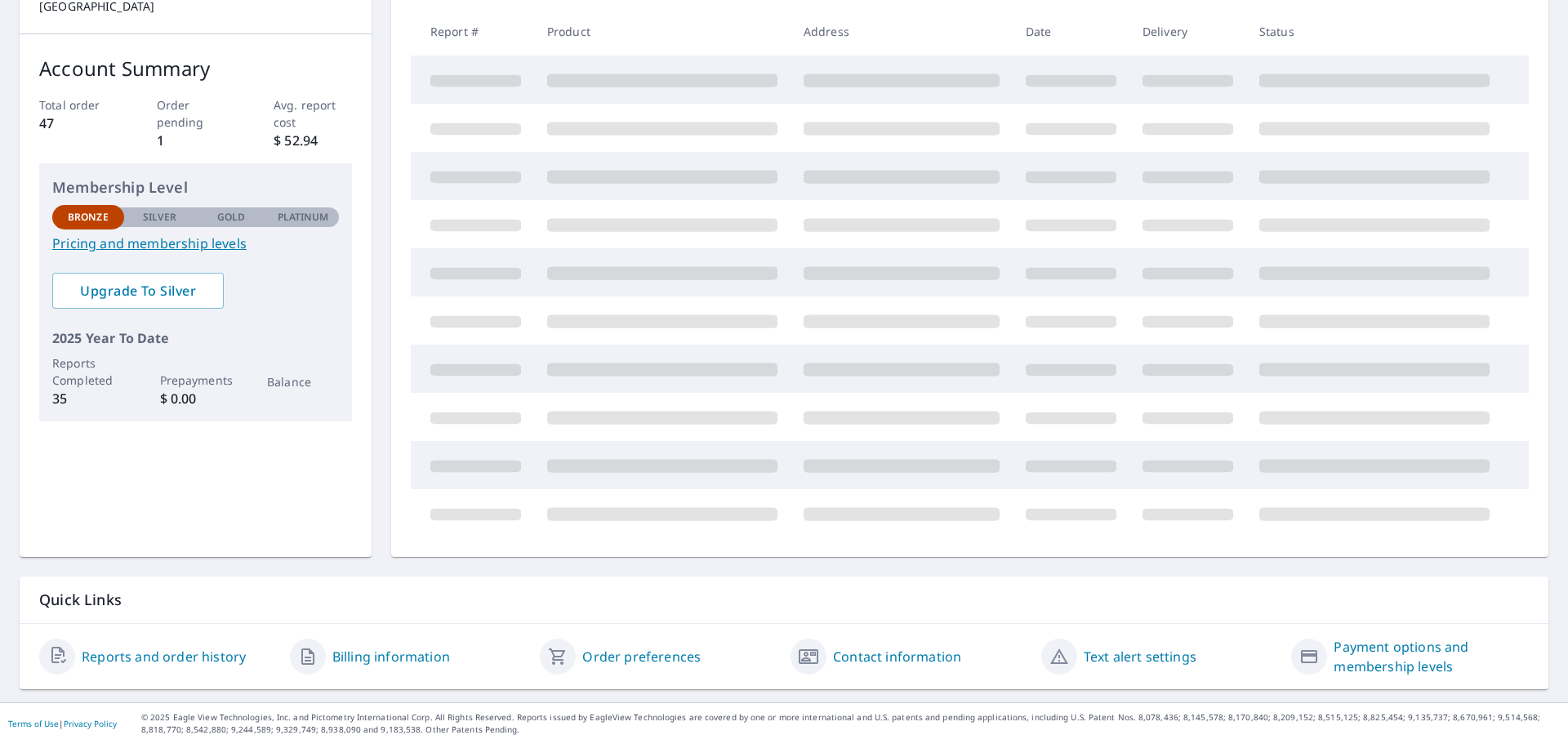
click at [659, 662] on link "Order preferences" at bounding box center [641, 657] width 118 height 19
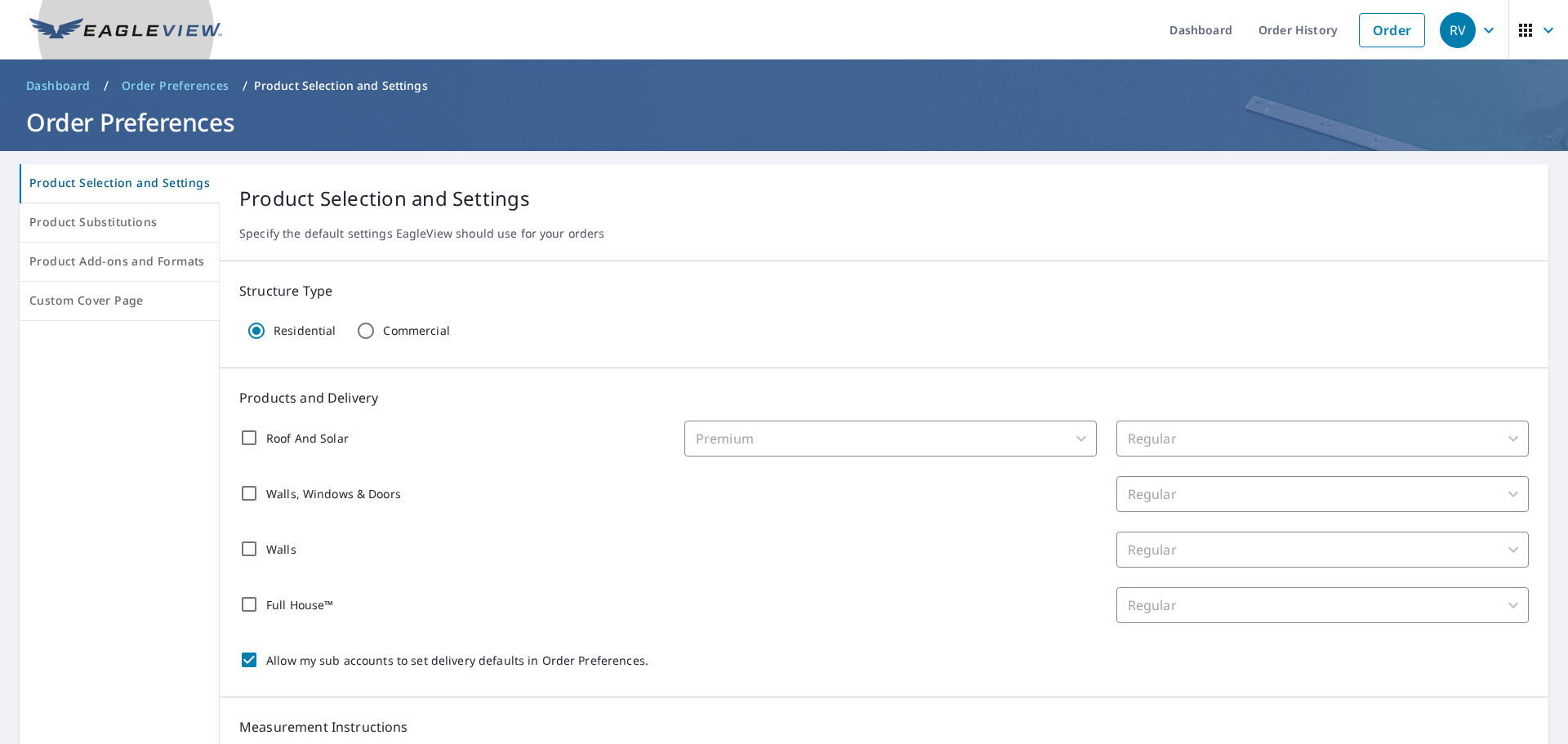
click at [100, 22] on img at bounding box center [125, 30] width 193 height 25
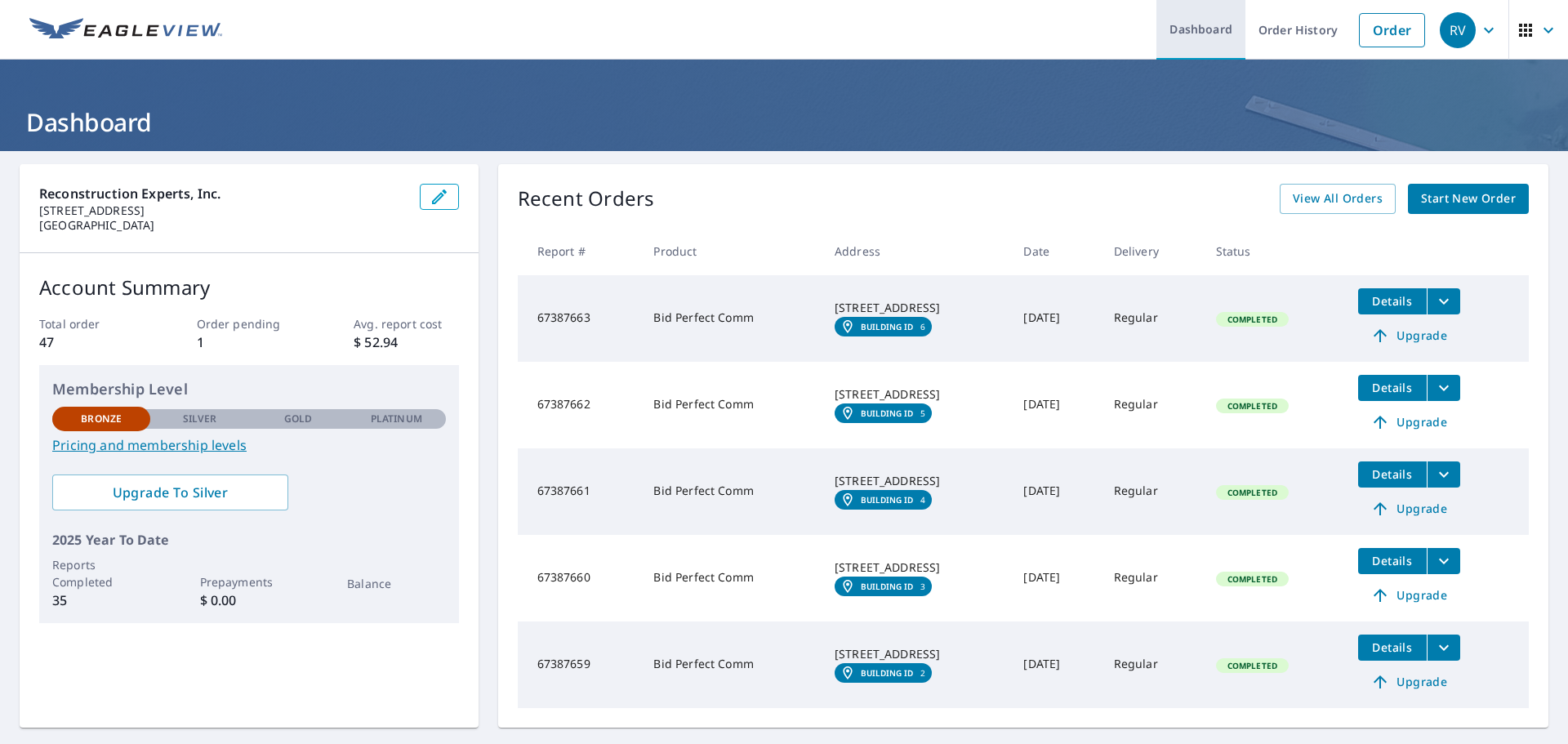
click at [1197, 32] on link "Dashboard" at bounding box center [1201, 30] width 89 height 60
click at [1280, 19] on link "Order History" at bounding box center [1298, 30] width 105 height 60
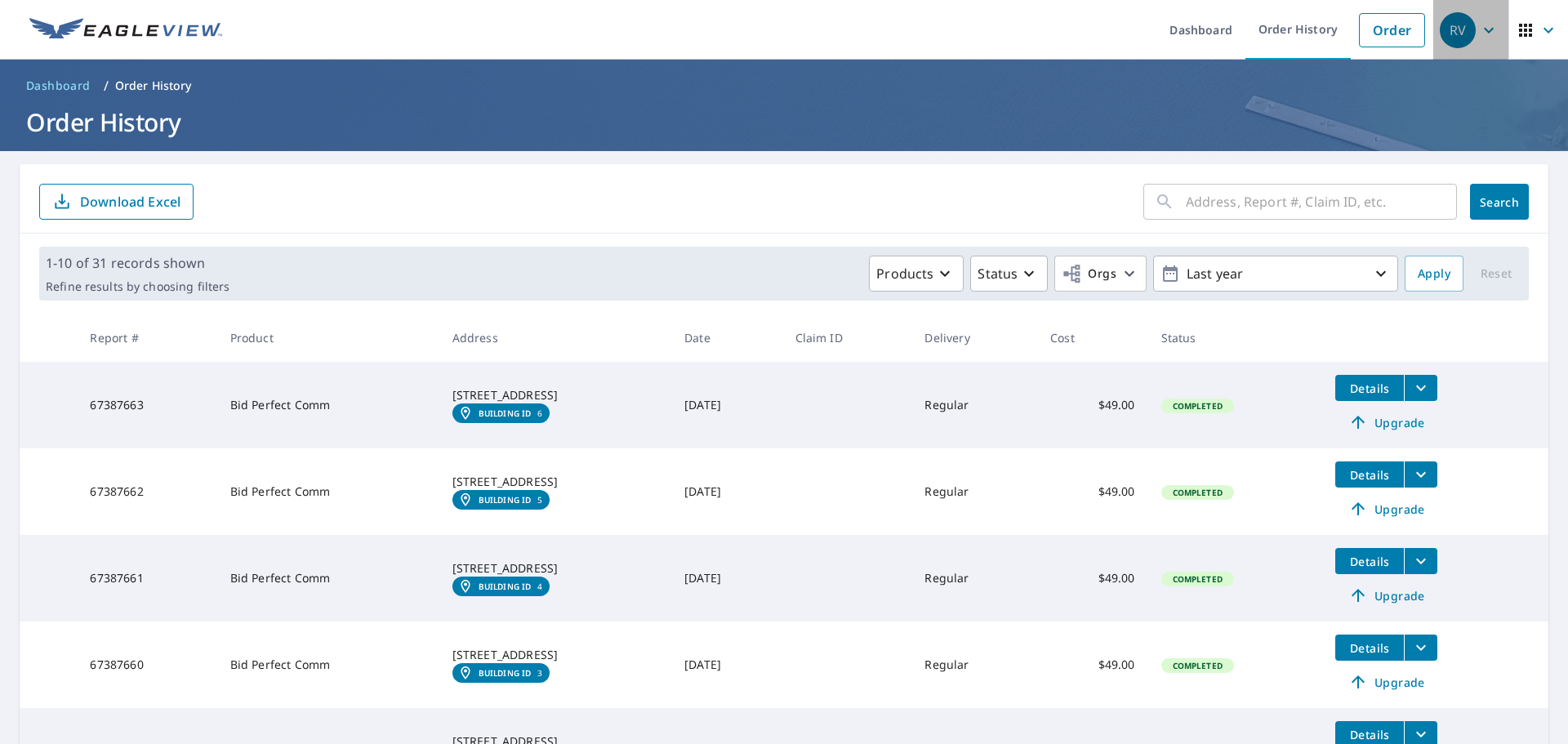
click at [1458, 33] on div "RV" at bounding box center [1458, 30] width 36 height 36
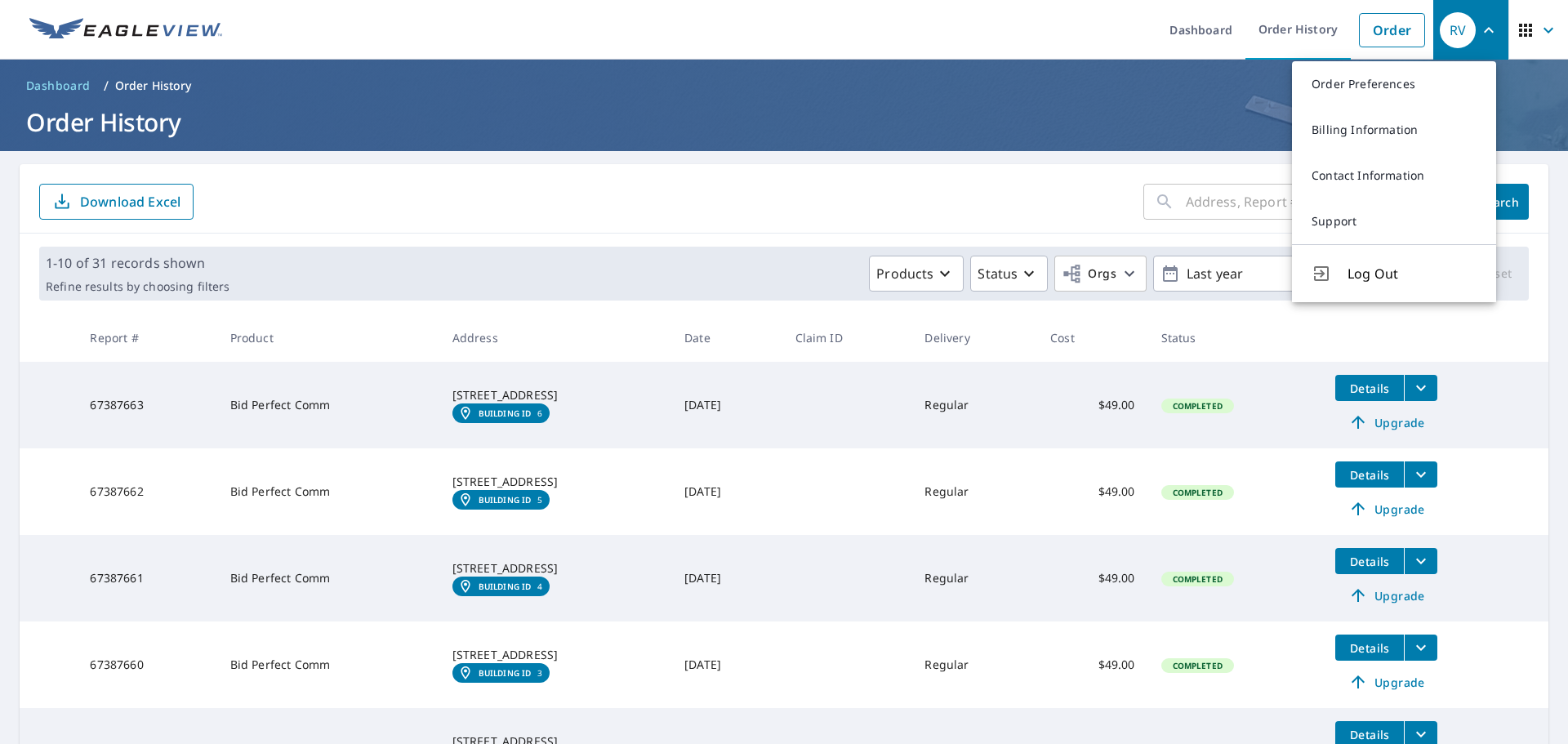
click at [1519, 26] on icon "button" at bounding box center [1526, 30] width 13 height 13
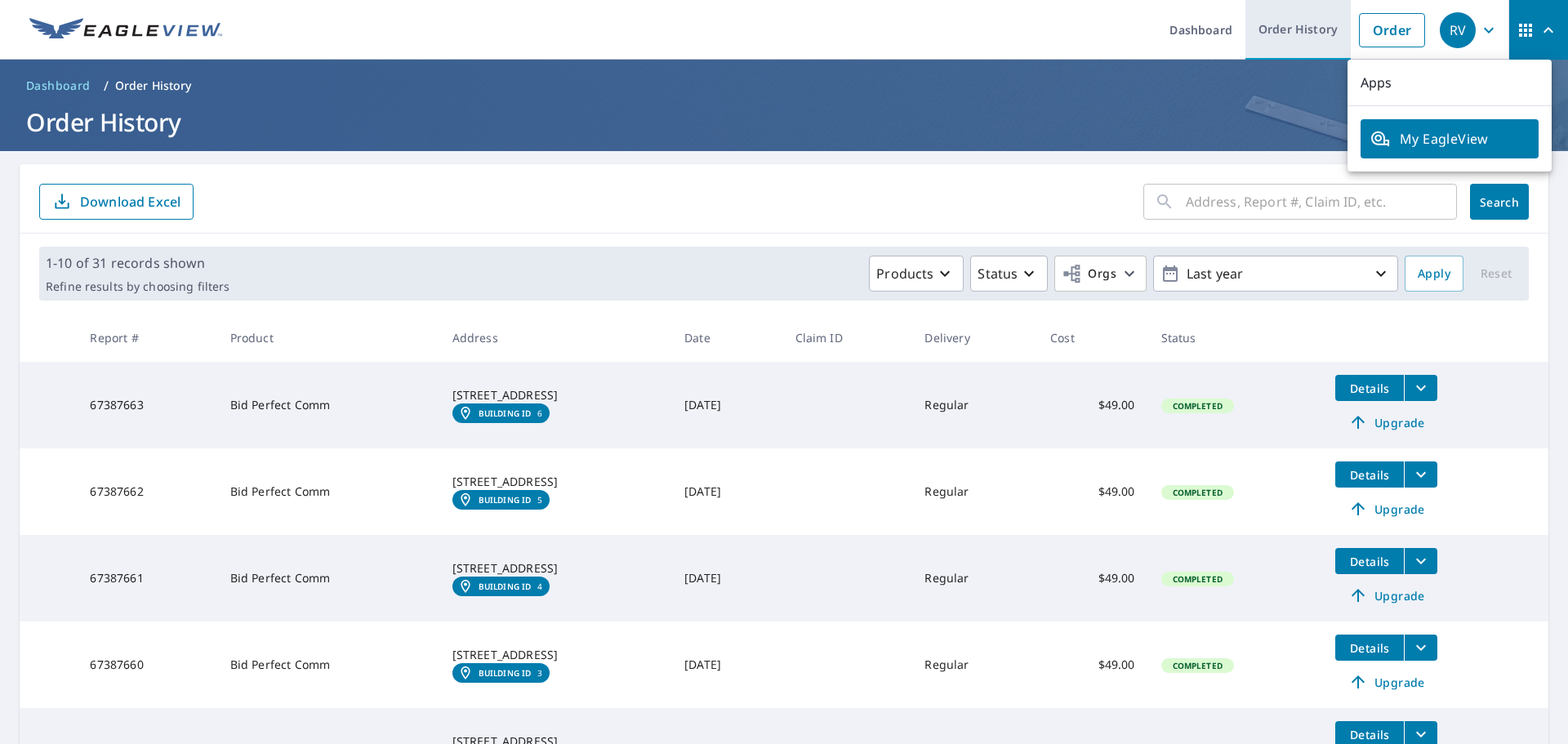
click at [1252, 21] on link "Order History" at bounding box center [1298, 30] width 105 height 60
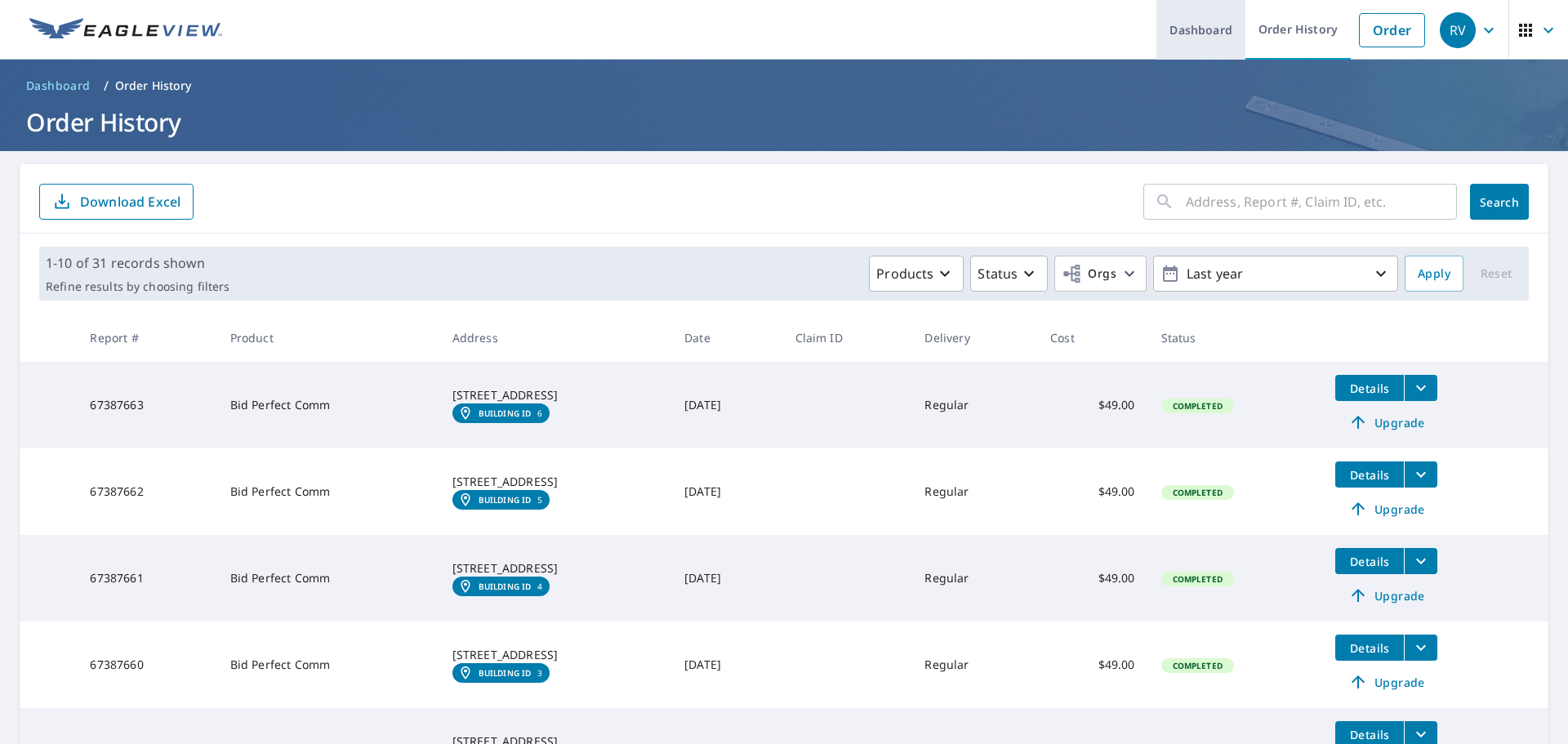
click at [1161, 26] on link "Dashboard" at bounding box center [1201, 30] width 89 height 60
